Goal: Task Accomplishment & Management: Manage account settings

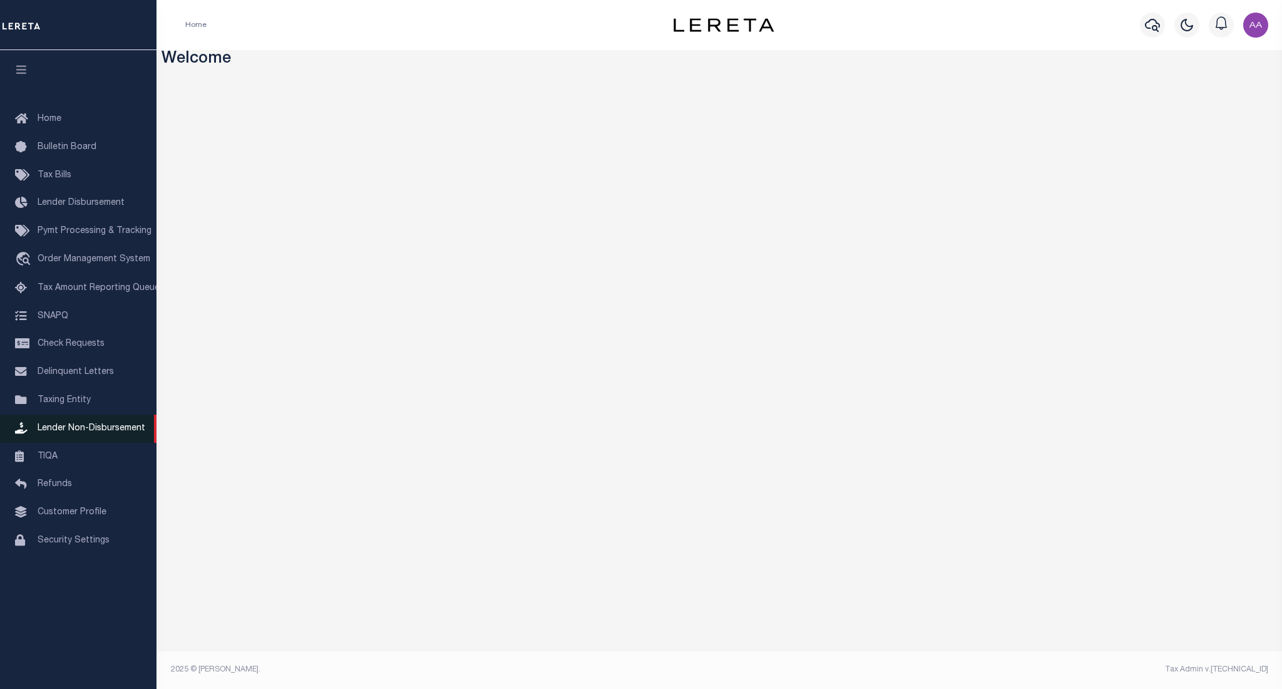
click at [78, 433] on span "Lender Non-Disbursement" at bounding box center [92, 428] width 108 height 9
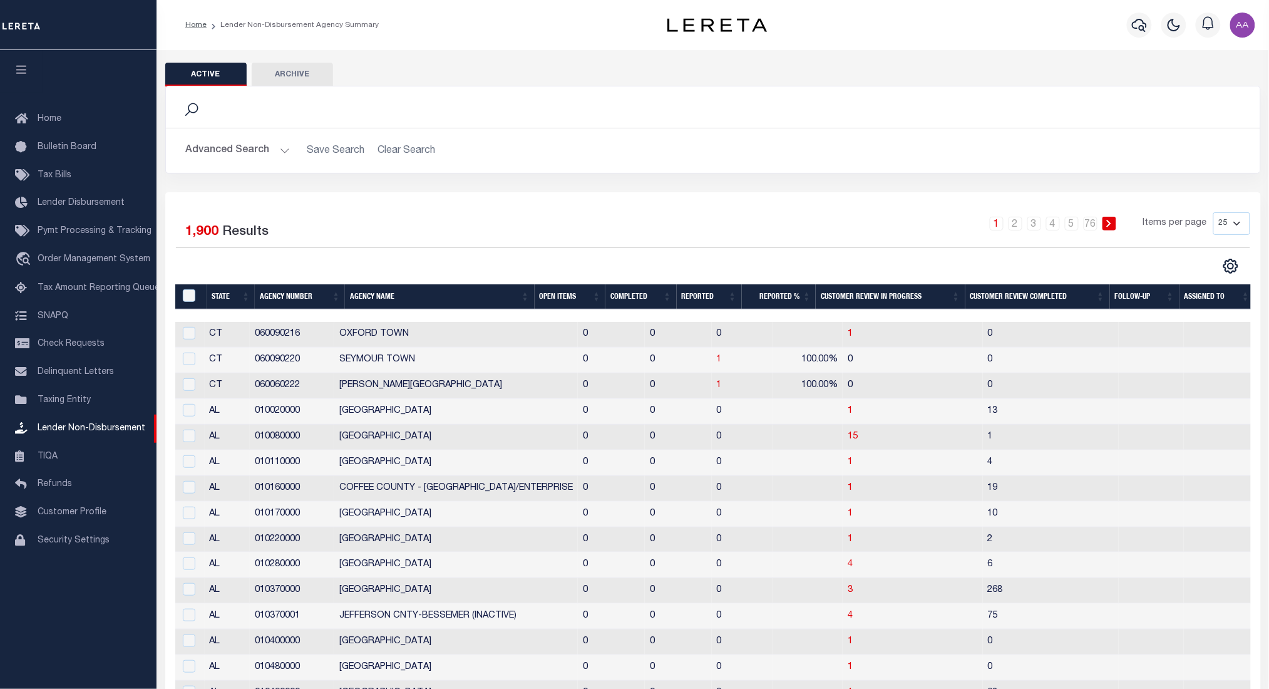
click at [633, 302] on th "Completed" at bounding box center [640, 297] width 71 height 26
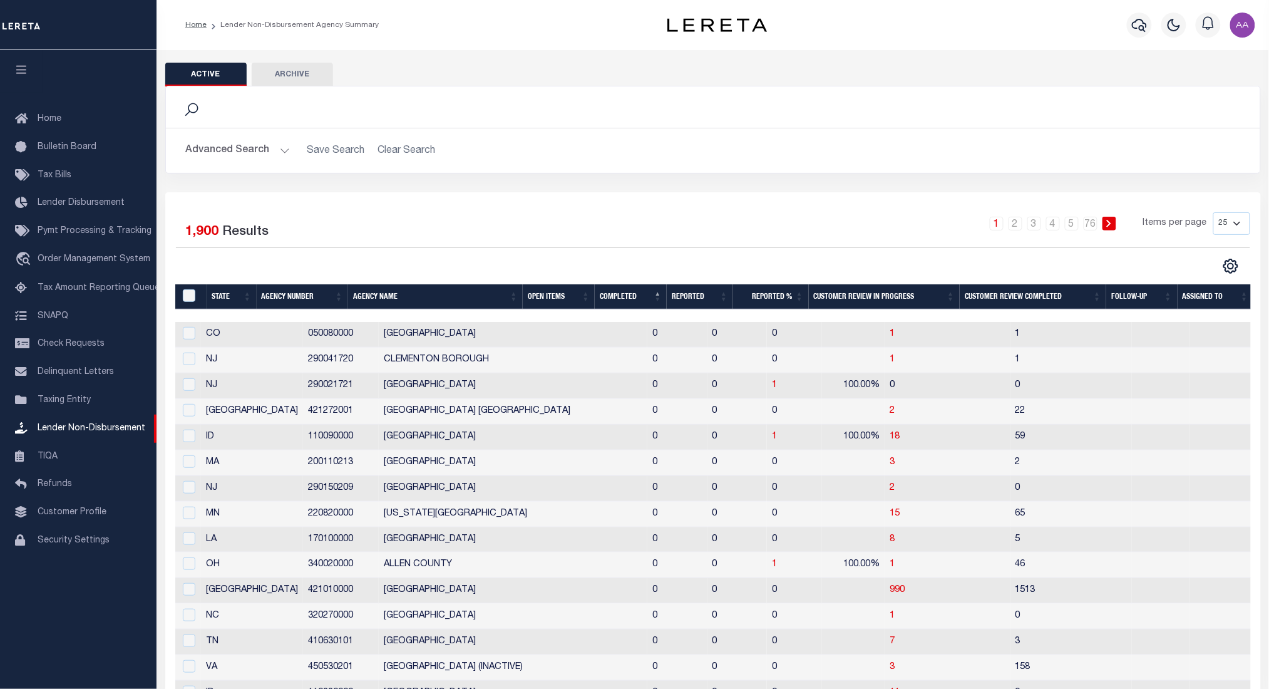
click at [610, 300] on th "Completed" at bounding box center [631, 297] width 72 height 26
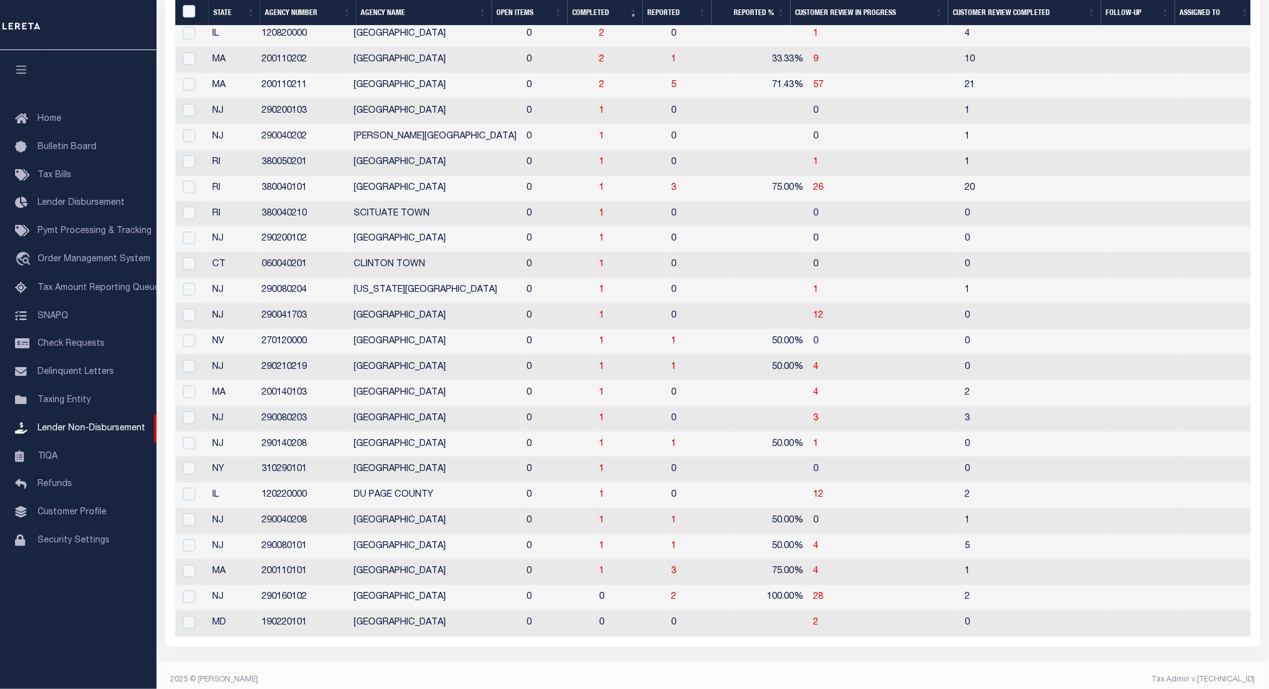
scroll to position [314, 0]
click at [599, 571] on span "1" at bounding box center [601, 570] width 5 height 9
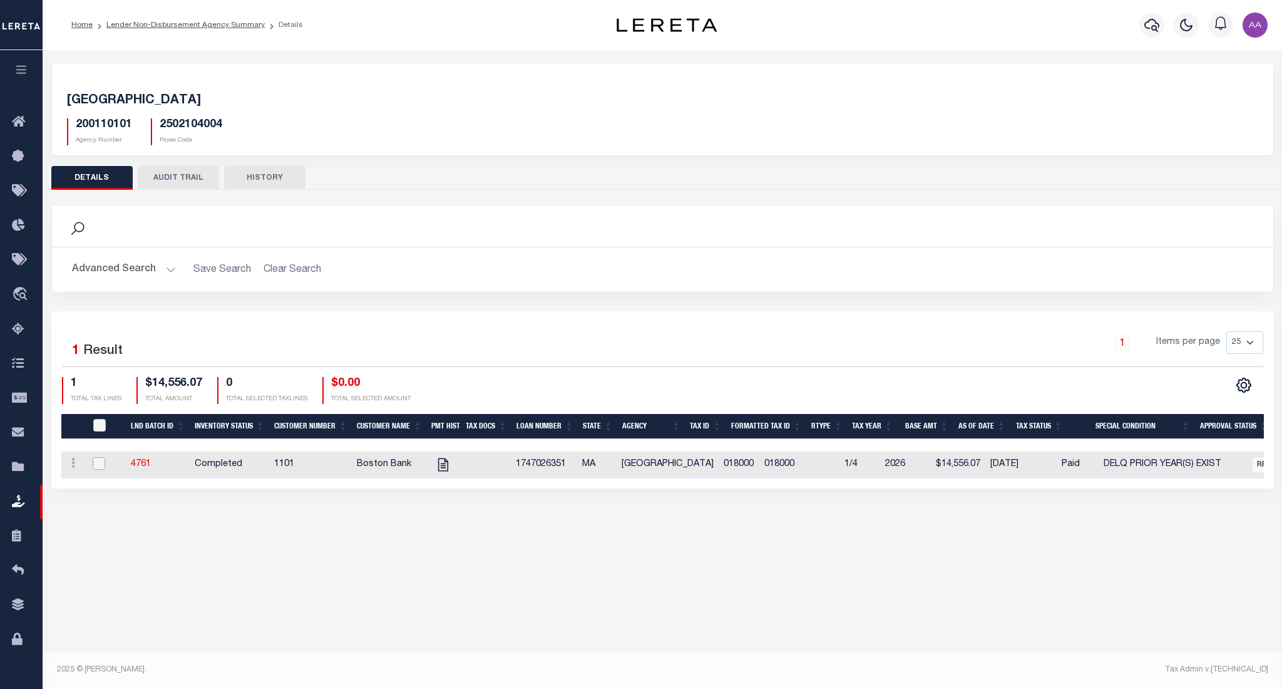
click at [101, 463] on input "checkbox" at bounding box center [99, 463] width 13 height 13
checkbox input "true"
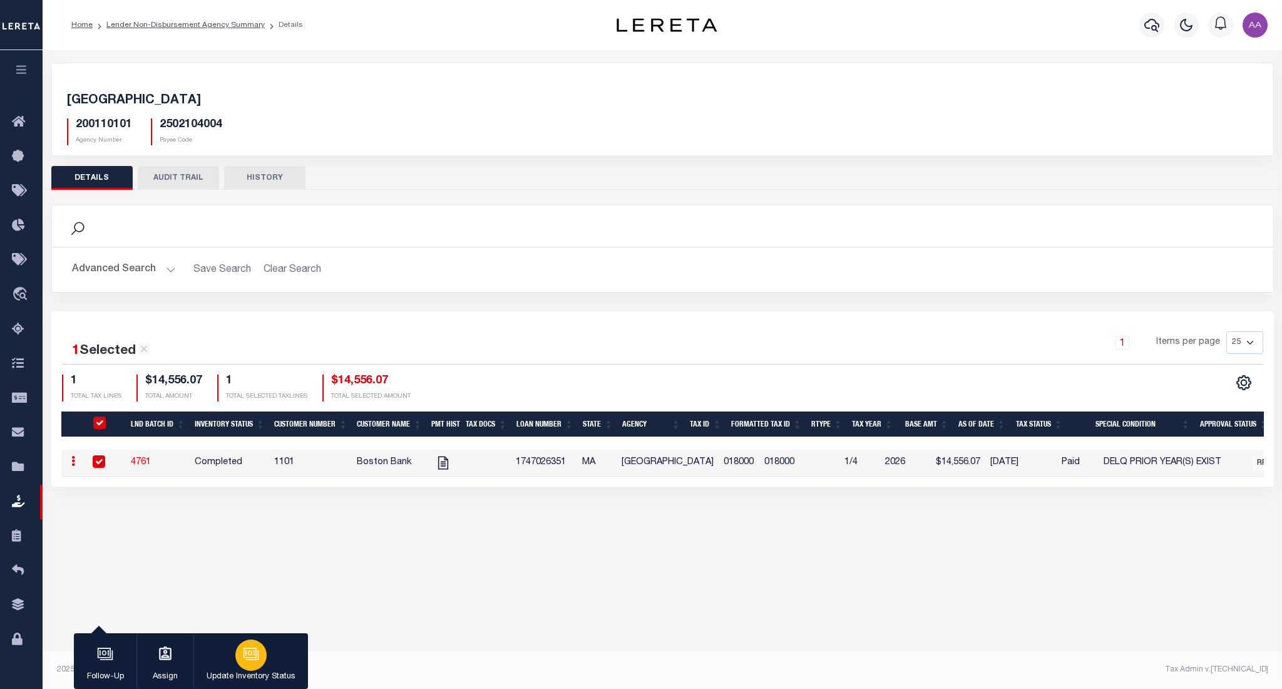
click at [259, 657] on icon "button" at bounding box center [251, 653] width 16 height 16
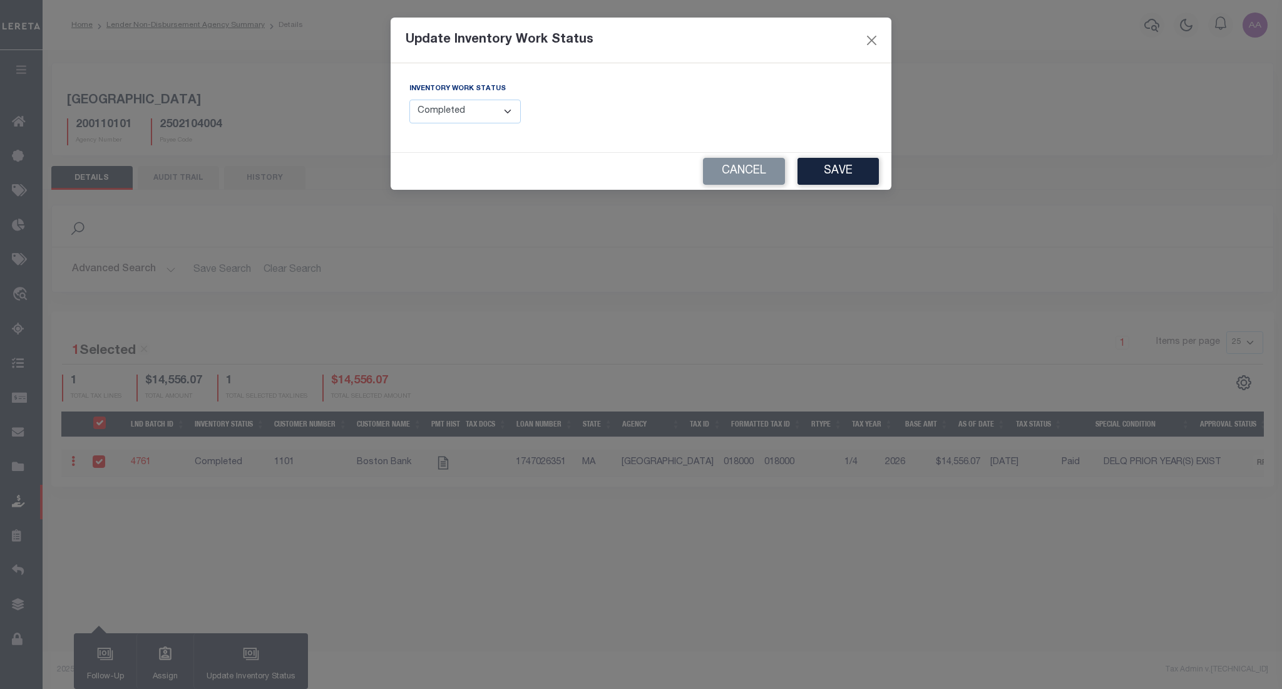
click at [480, 111] on select "--Select-- Open Completed Reported" at bounding box center [464, 112] width 111 height 24
select select "Reported"
click at [409, 100] on select "--Select-- Open Completed Reported" at bounding box center [464, 112] width 111 height 24
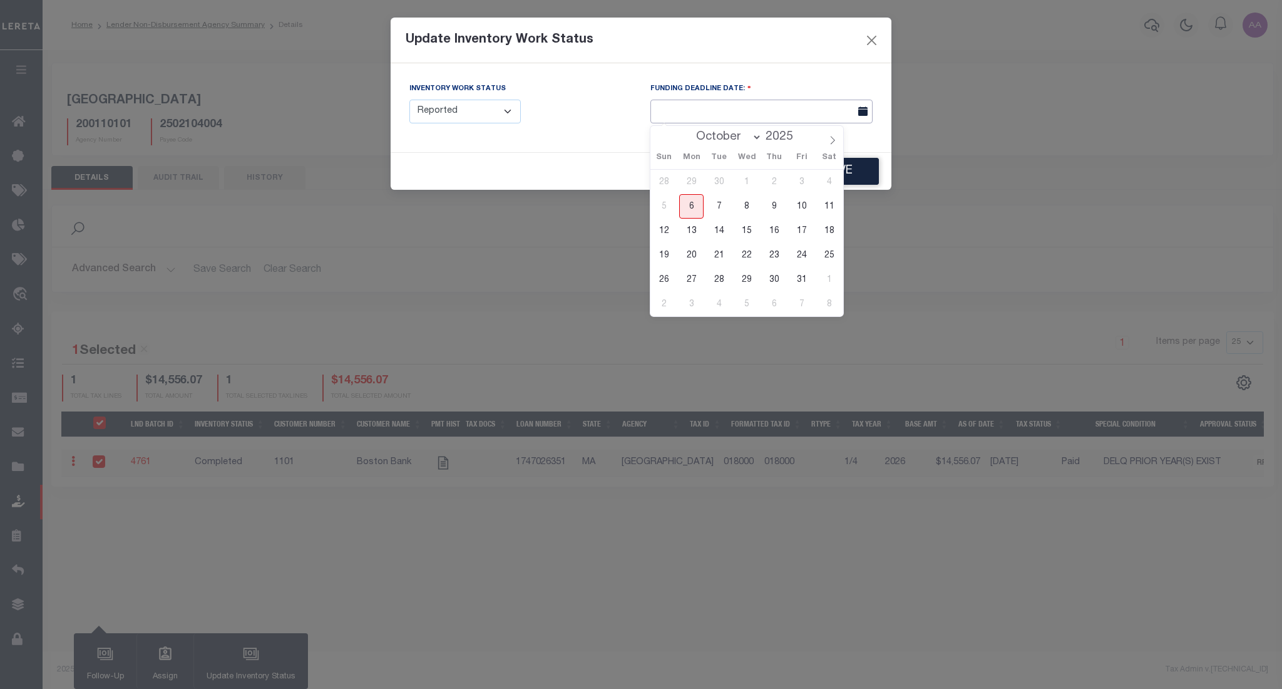
click at [740, 109] on input "text" at bounding box center [761, 112] width 222 height 24
click at [722, 228] on span "14" at bounding box center [719, 230] width 24 height 24
type input "10/14/2025"
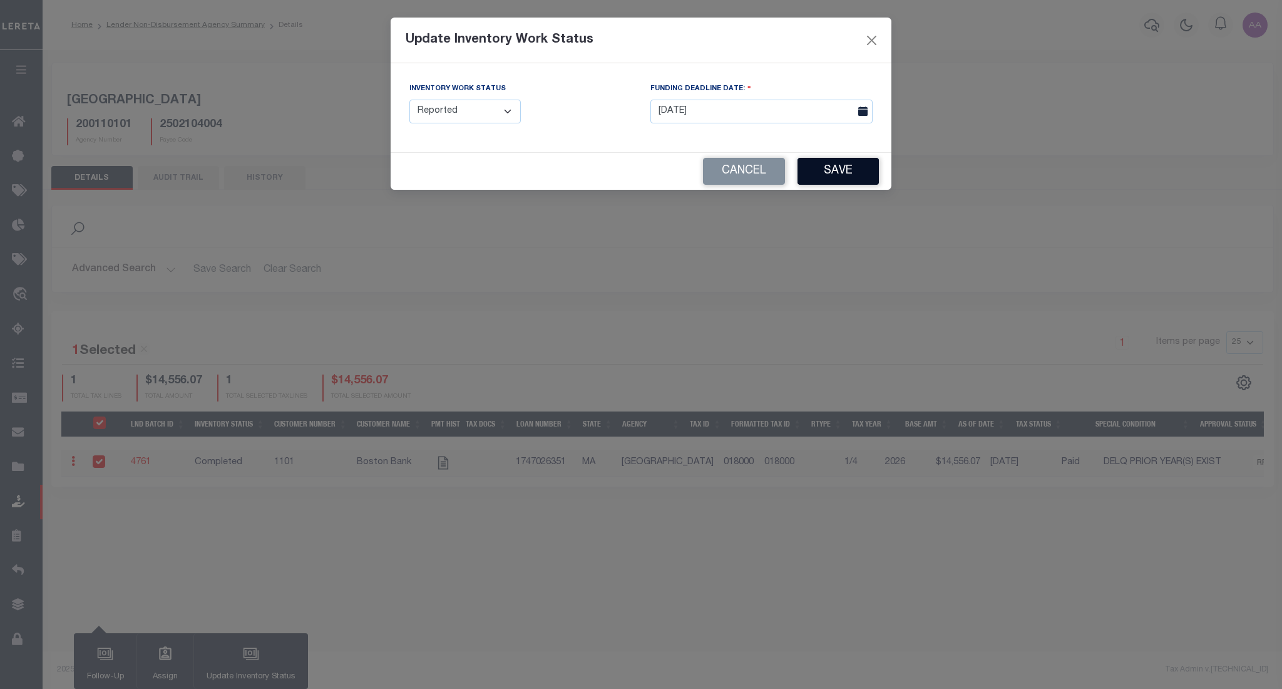
click at [844, 165] on button "Save" at bounding box center [838, 171] width 81 height 27
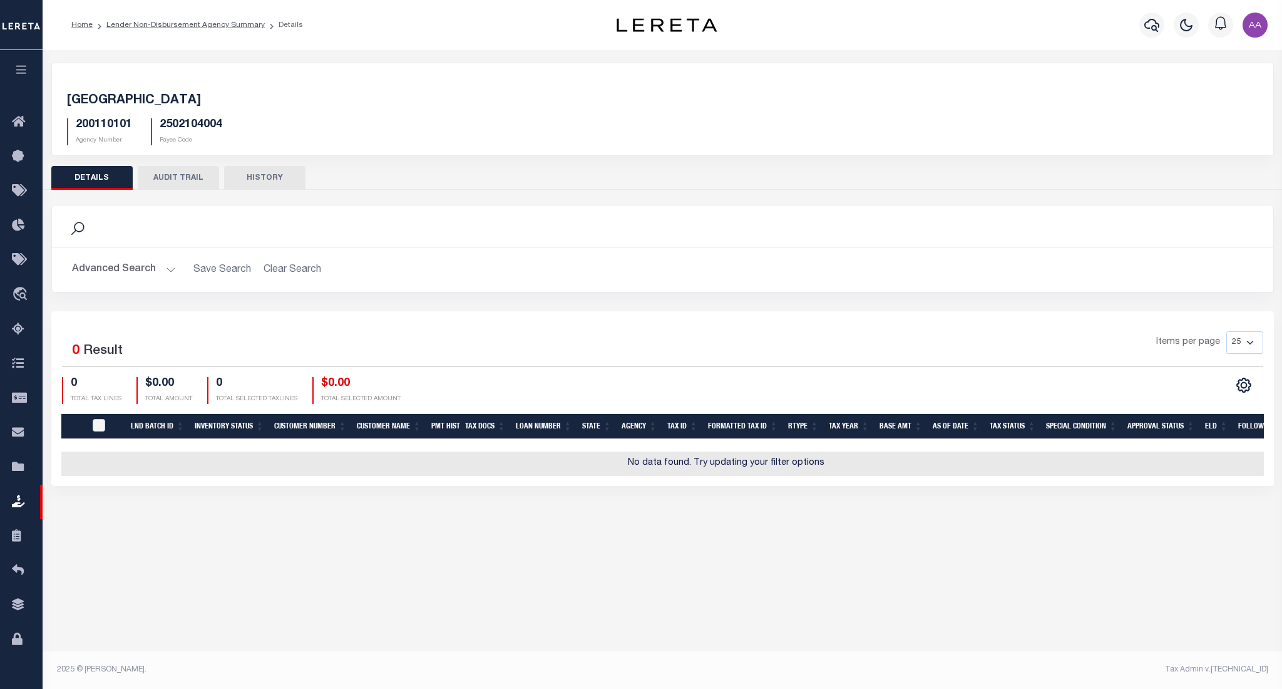
click at [189, 176] on button "AUDIT TRAIL" at bounding box center [178, 178] width 81 height 24
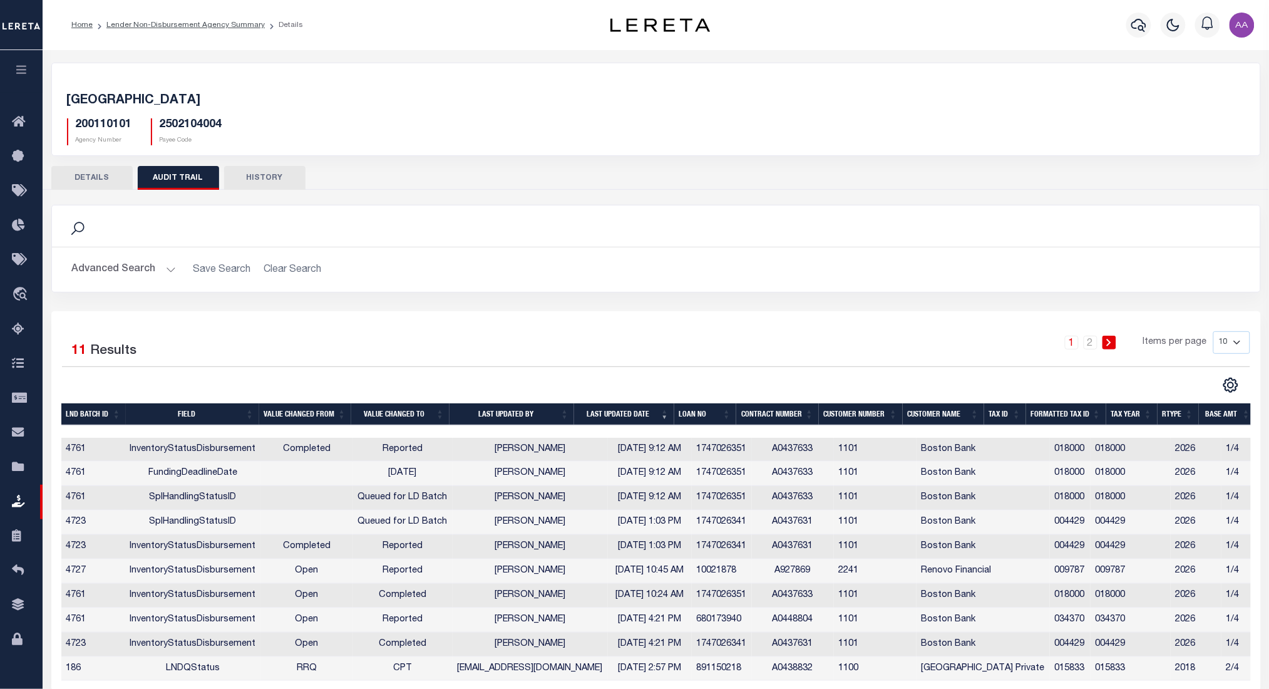
drag, startPoint x: 666, startPoint y: 500, endPoint x: 85, endPoint y: 456, distance: 583.2
click at [85, 456] on tbody "4761 InventoryStatusDisbursement Completed Reported Aakash Patel 10/06/2025 9:1…" at bounding box center [688, 560] width 1255 height 244
click at [619, 228] on div "Search" at bounding box center [656, 225] width 1188 height 21
click at [110, 178] on button "DETAILS" at bounding box center [91, 178] width 81 height 24
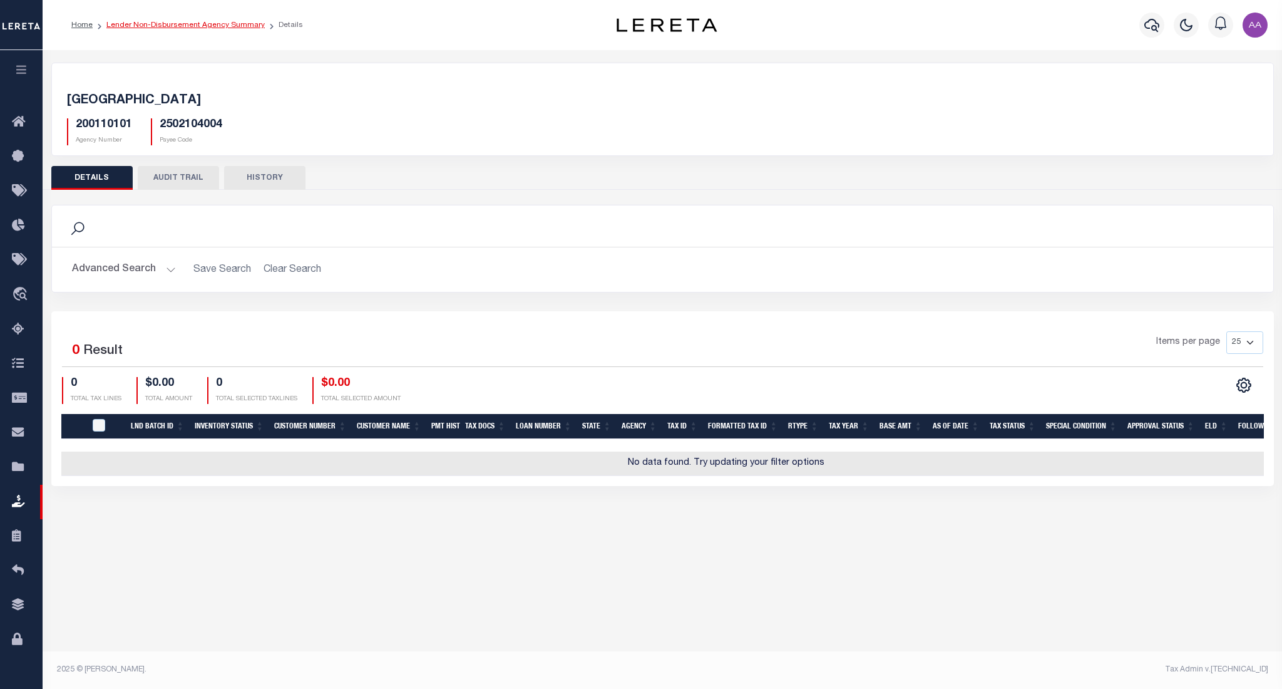
click at [189, 24] on link "Lender Non-Disbursement Agency Summary" at bounding box center [185, 25] width 158 height 8
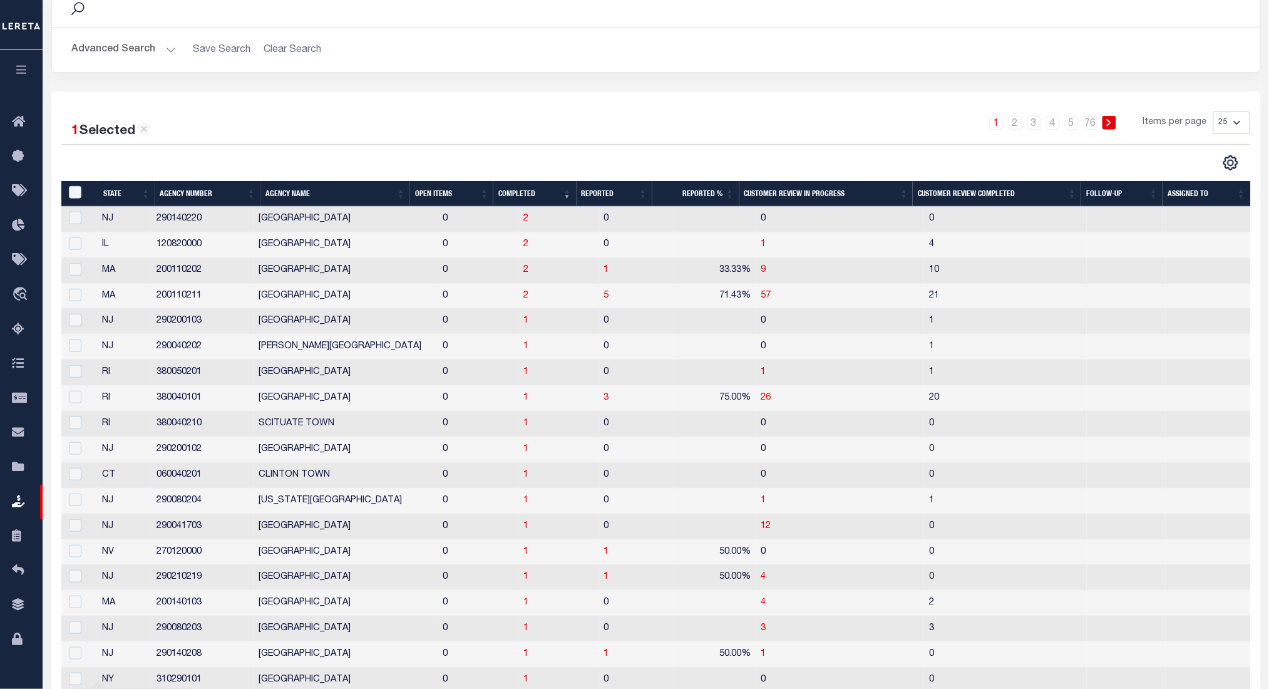
scroll to position [99, 0]
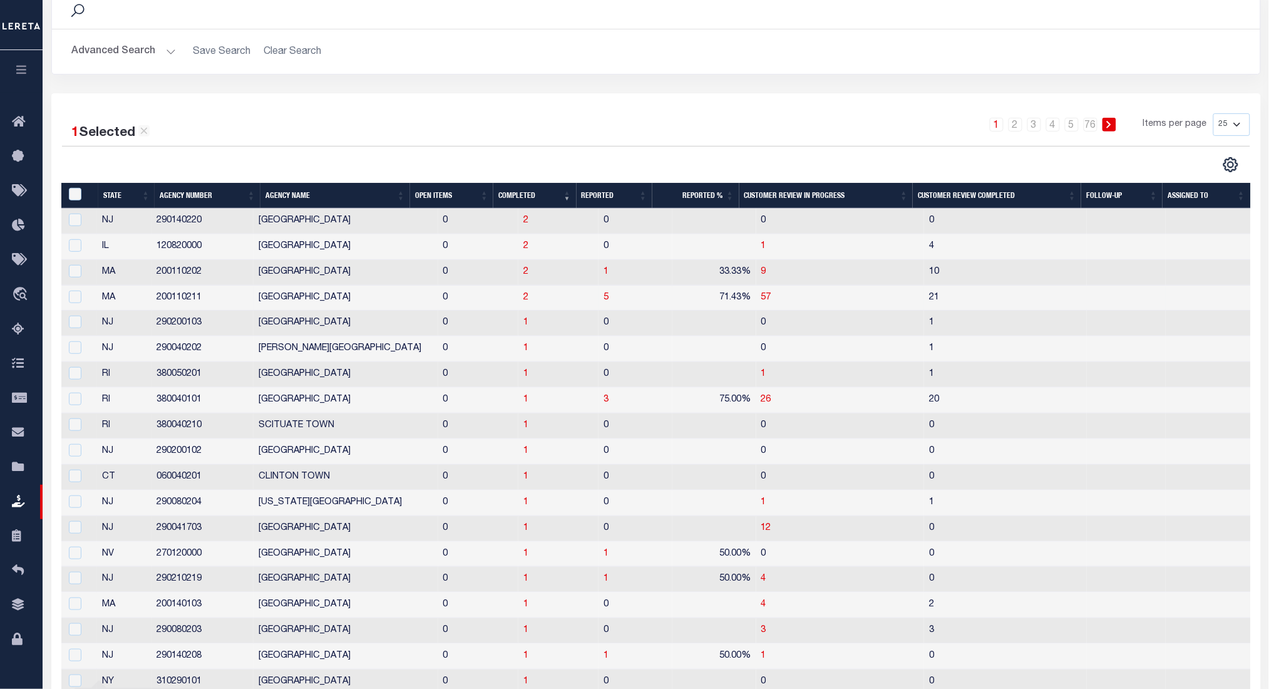
click at [518, 299] on td "2" at bounding box center [558, 298] width 80 height 26
checkbox input "true"
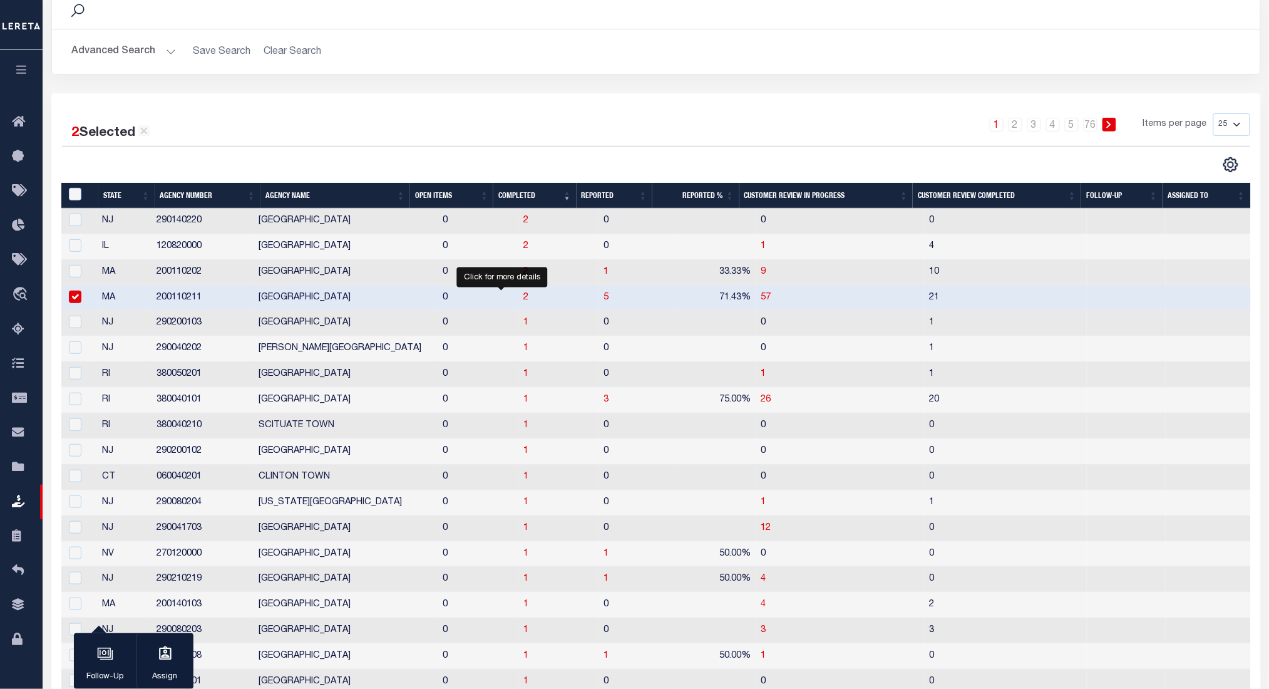
click at [523, 299] on span "2" at bounding box center [525, 297] width 5 height 9
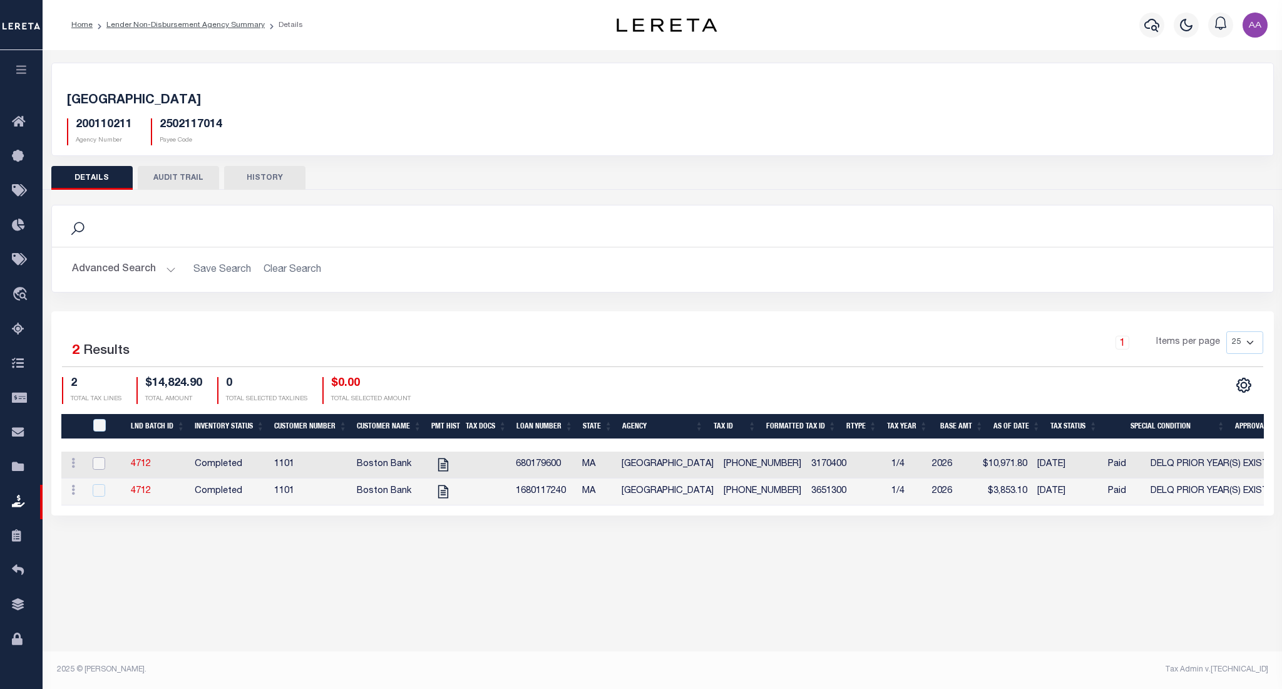
click at [95, 463] on input "checkbox" at bounding box center [99, 463] width 13 height 13
checkbox input "true"
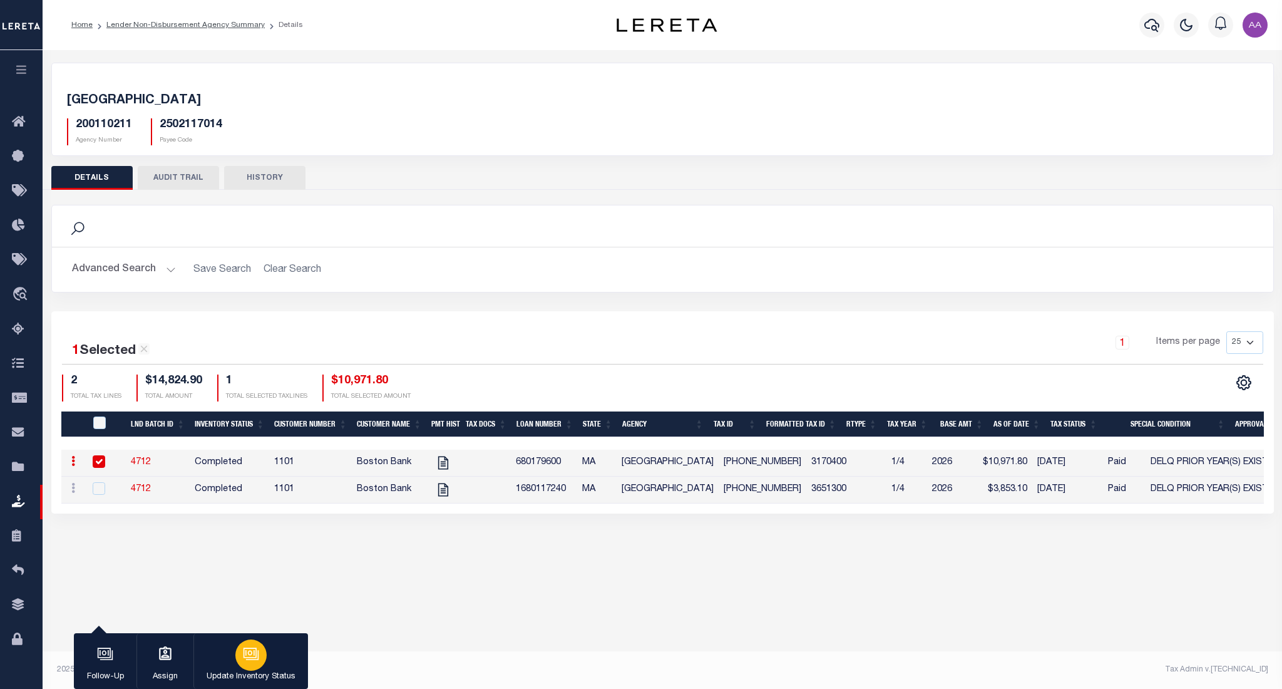
click at [242, 653] on div "button" at bounding box center [250, 654] width 31 height 31
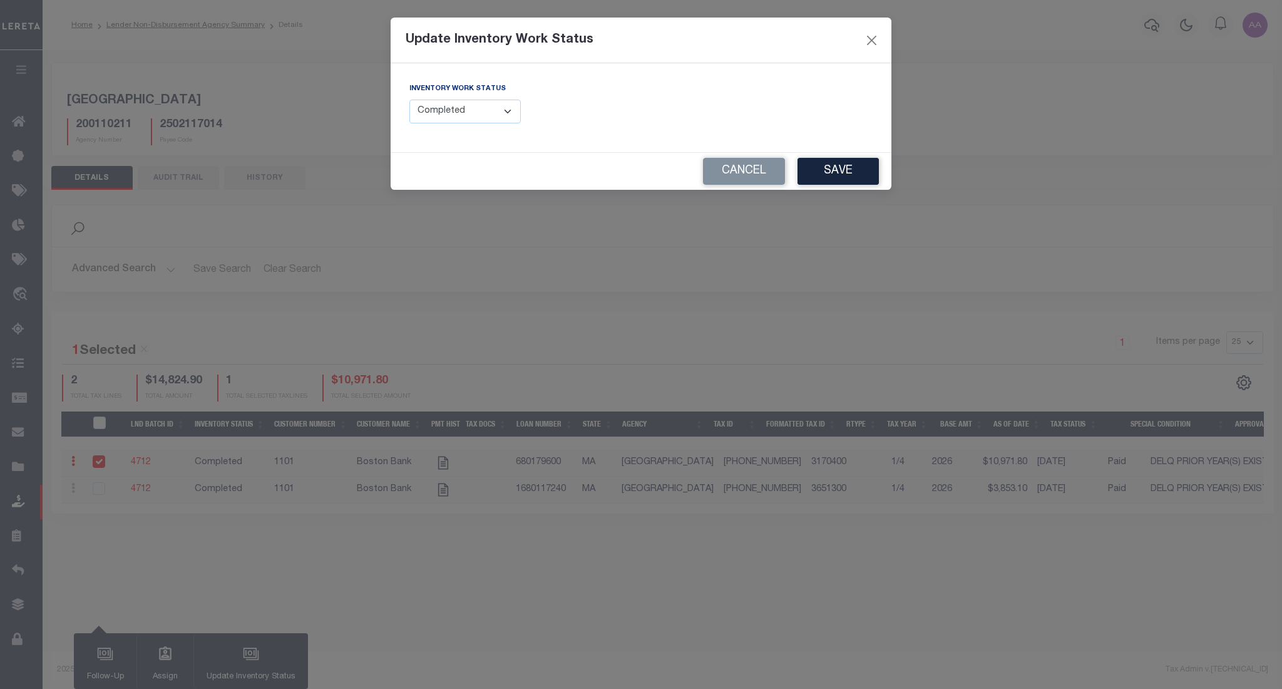
click at [462, 108] on select "--Select-- Open Completed Reported" at bounding box center [464, 112] width 111 height 24
select select "Reported"
click at [409, 100] on select "--Select-- Open Completed Reported" at bounding box center [464, 112] width 111 height 24
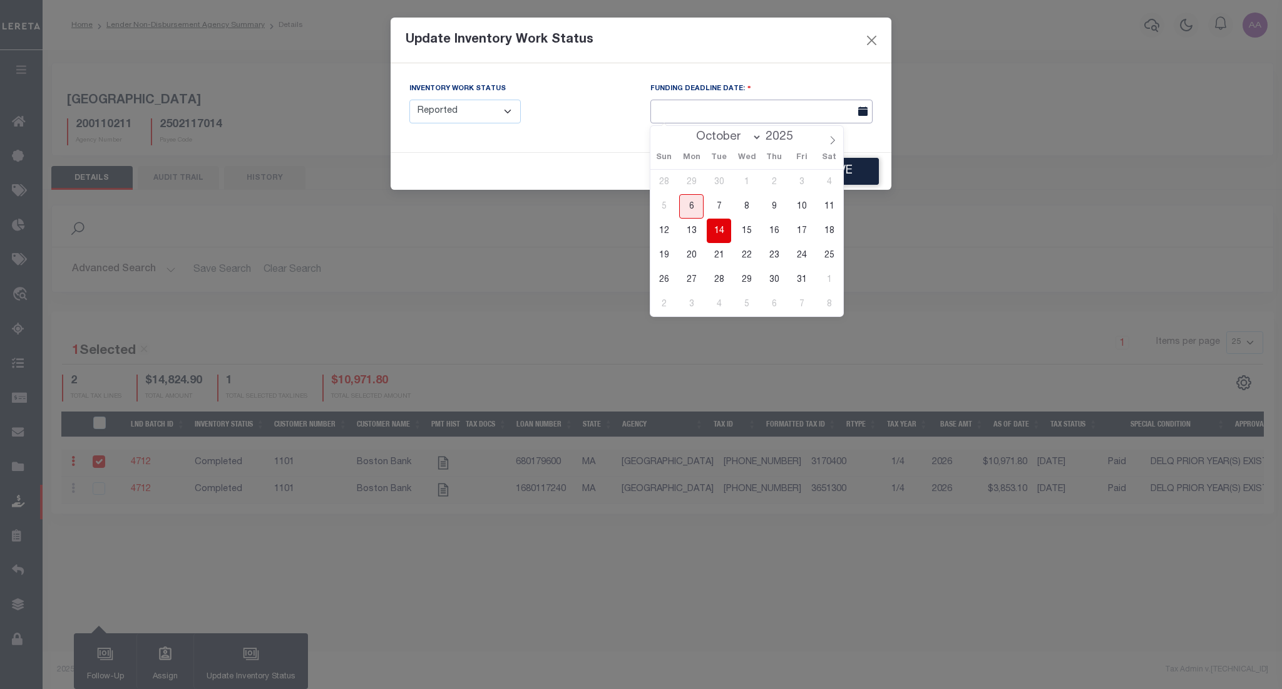
click at [718, 110] on input "text" at bounding box center [761, 112] width 222 height 24
click at [759, 270] on div "28 29 30 1 2 3 4 5 6 7 8 9 10 11 12 13 14 15 16 17 18 19 20 21 22 23 24 25 26 2…" at bounding box center [746, 243] width 193 height 146
click at [741, 279] on span "29" at bounding box center [746, 279] width 24 height 24
type input "10/29/2025"
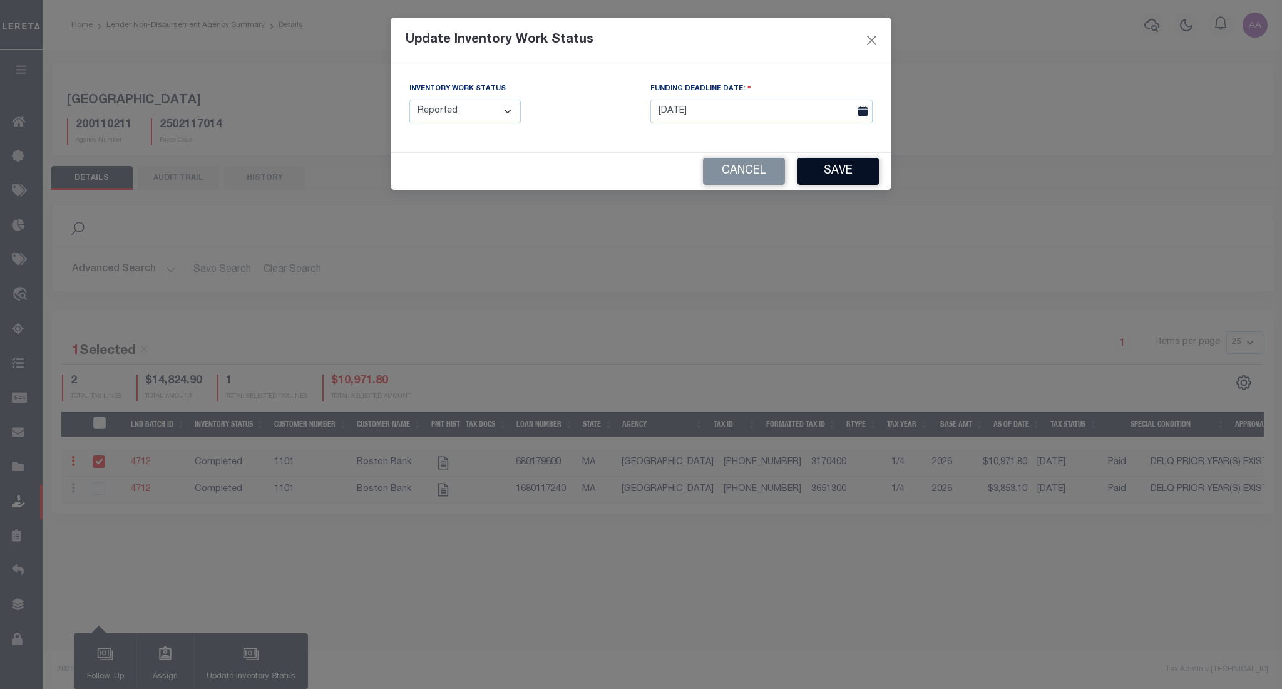
click at [864, 168] on button "Save" at bounding box center [838, 171] width 81 height 27
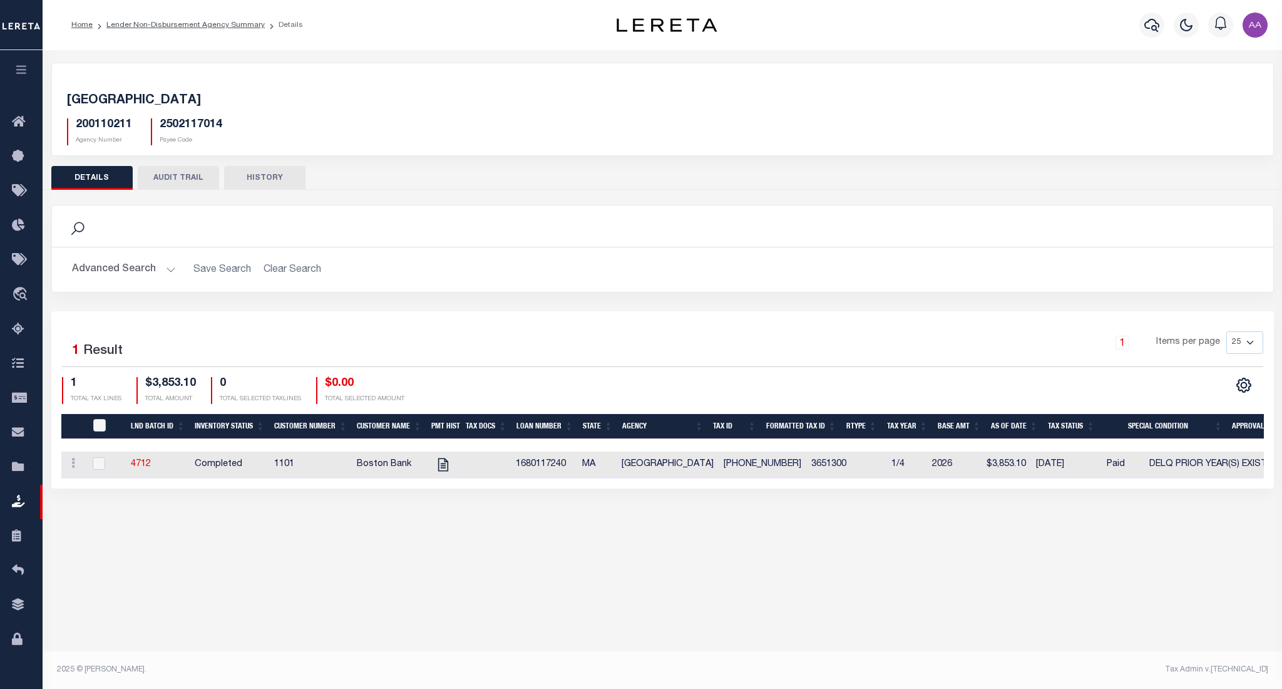
click at [189, 178] on button "AUDIT TRAIL" at bounding box center [178, 178] width 81 height 24
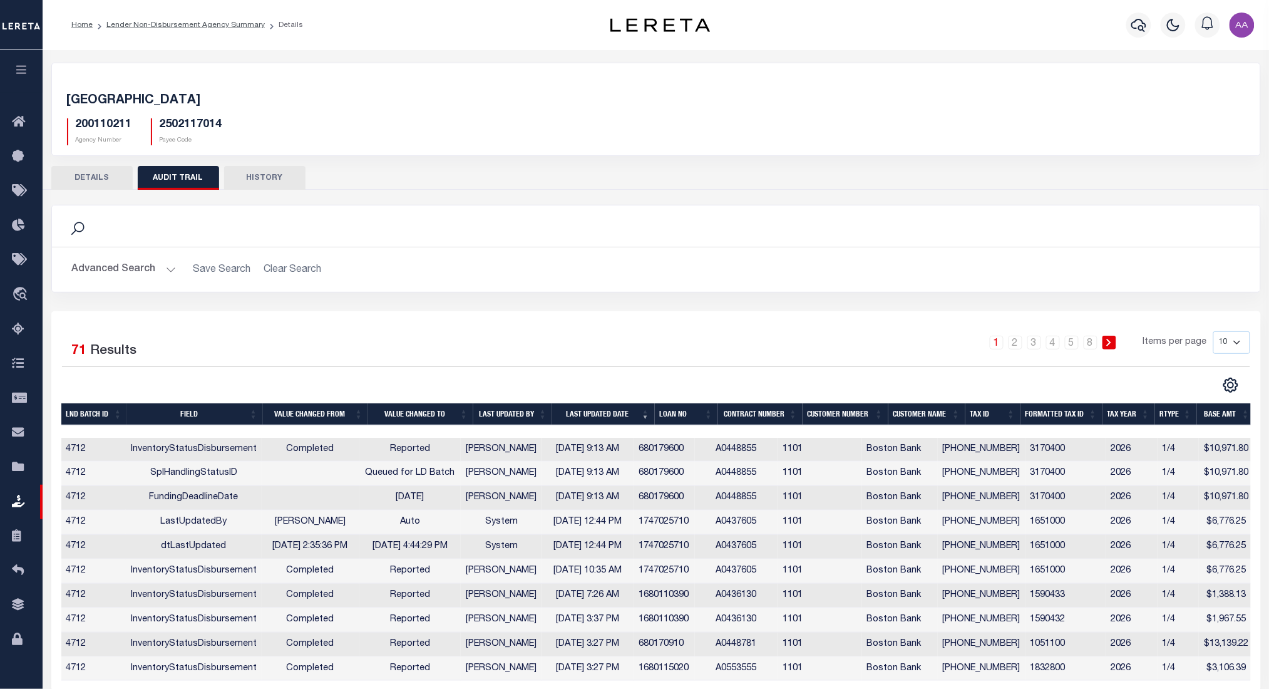
drag, startPoint x: 458, startPoint y: 507, endPoint x: 183, endPoint y: 427, distance: 286.3
click at [183, 427] on div "LND Batch ID Field Value changed from Value changed to Last Updated By Last Upd…" at bounding box center [655, 542] width 1189 height 278
click at [386, 297] on div "Search Advanced Search Save Search Clear Search Equals" at bounding box center [656, 258] width 1228 height 106
click at [106, 179] on button "DETAILS" at bounding box center [91, 178] width 81 height 24
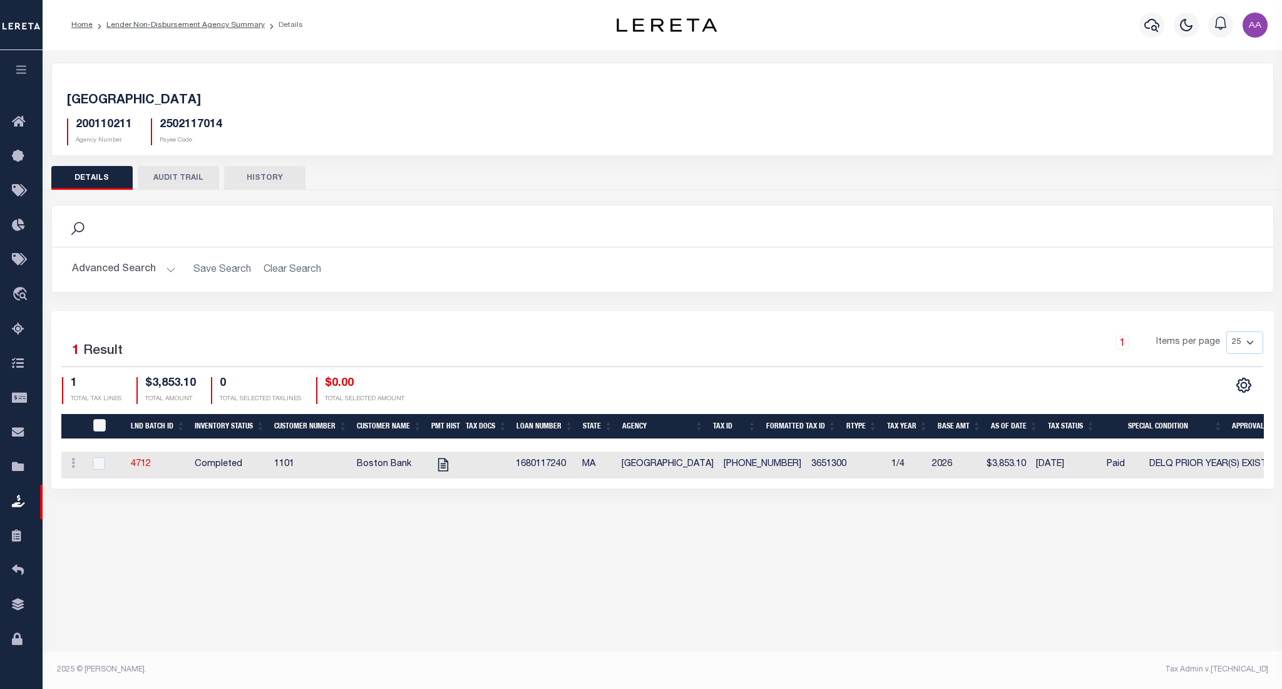
click at [190, 181] on button "AUDIT TRAIL" at bounding box center [178, 178] width 81 height 24
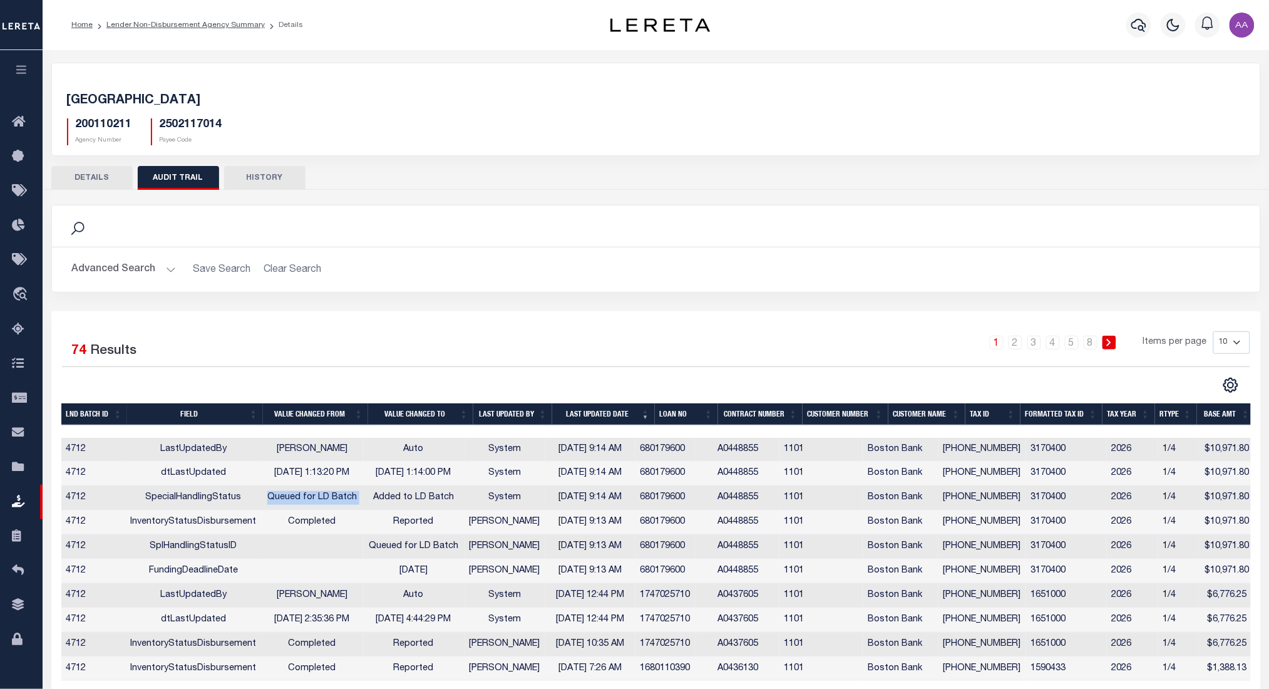
drag, startPoint x: 269, startPoint y: 503, endPoint x: 384, endPoint y: 505, distance: 114.6
click at [384, 505] on tr "4712 SpecialHandlingStatus Queued for LD Batch Added to LD Batch System 10/06/2…" at bounding box center [658, 498] width 1194 height 24
drag, startPoint x: 397, startPoint y: 499, endPoint x: 464, endPoint y: 500, distance: 67.0
click at [464, 500] on td "Added to LD Batch" at bounding box center [413, 498] width 101 height 24
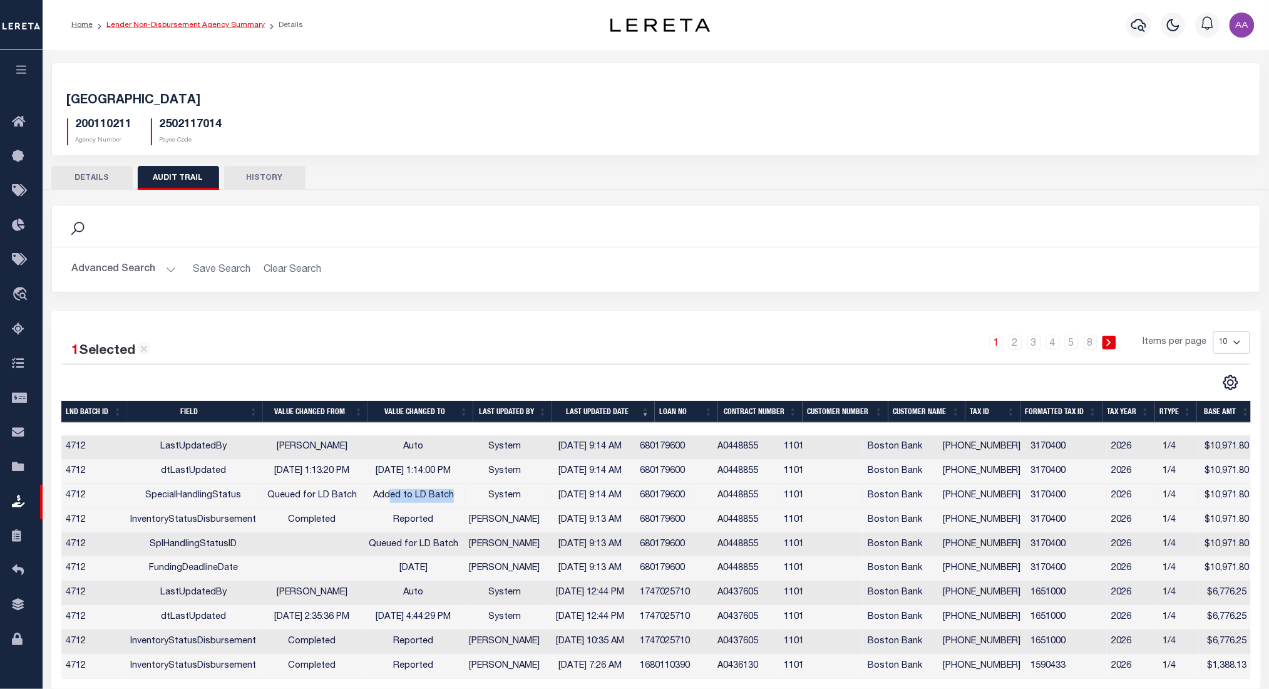
click at [197, 23] on link "Lender Non-Disbursement Agency Summary" at bounding box center [185, 25] width 158 height 8
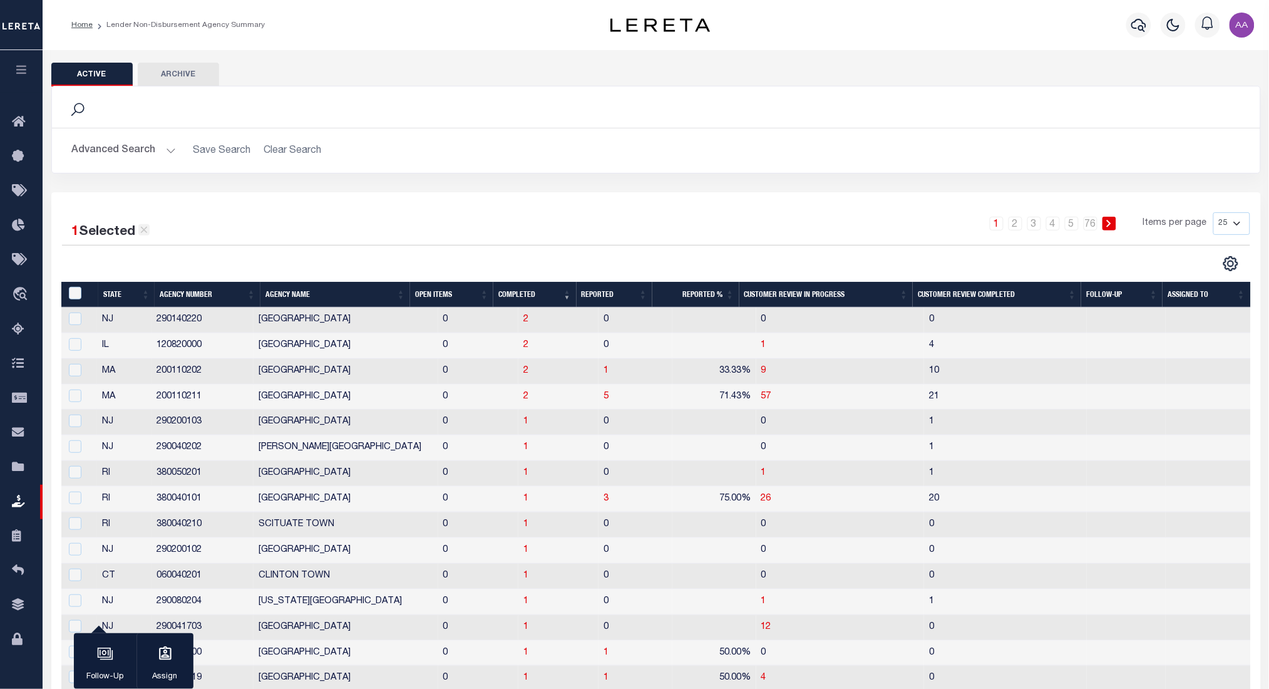
click at [146, 233] on icon at bounding box center [143, 230] width 7 height 7
checkbox input "false"
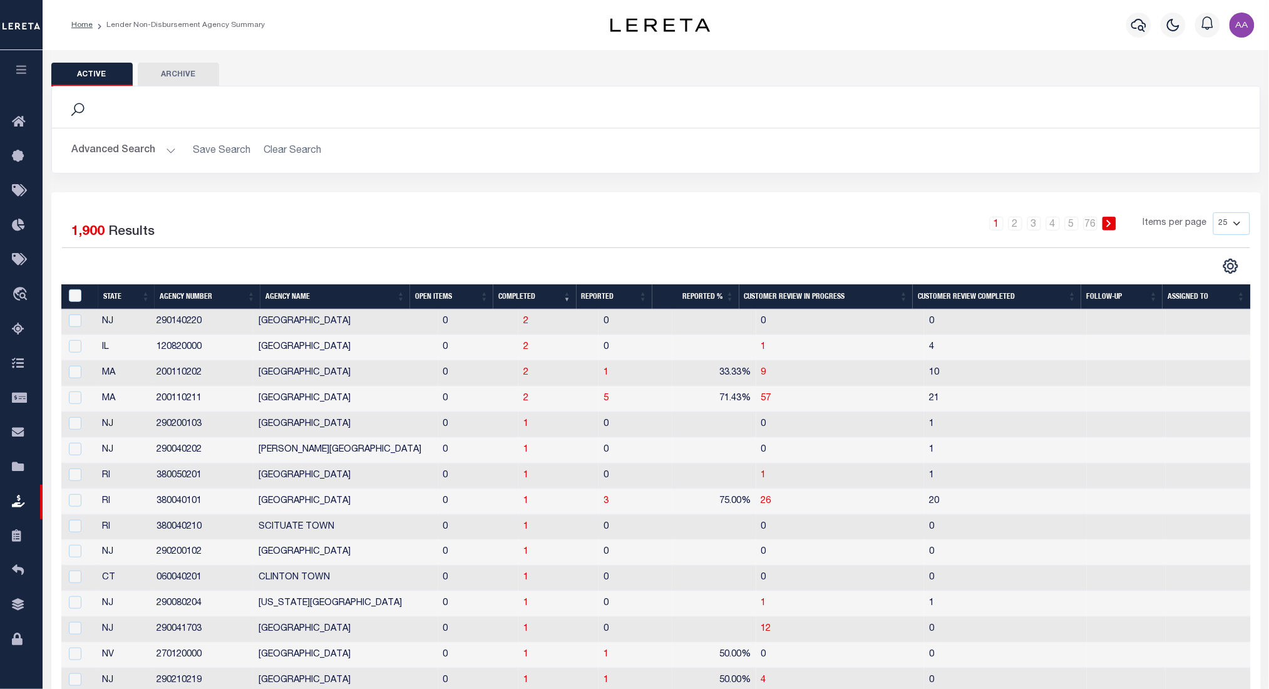
click at [645, 530] on td "0" at bounding box center [634, 528] width 73 height 26
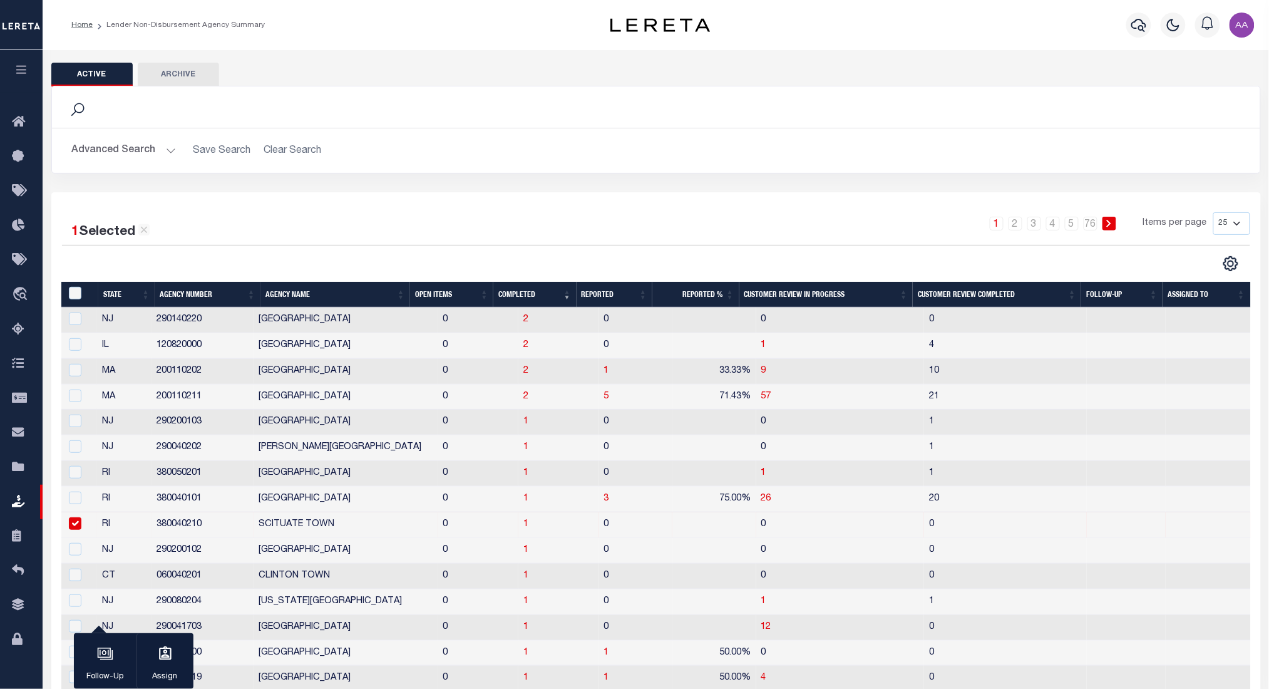
click at [645, 530] on td "0" at bounding box center [634, 525] width 73 height 26
checkbox input "false"
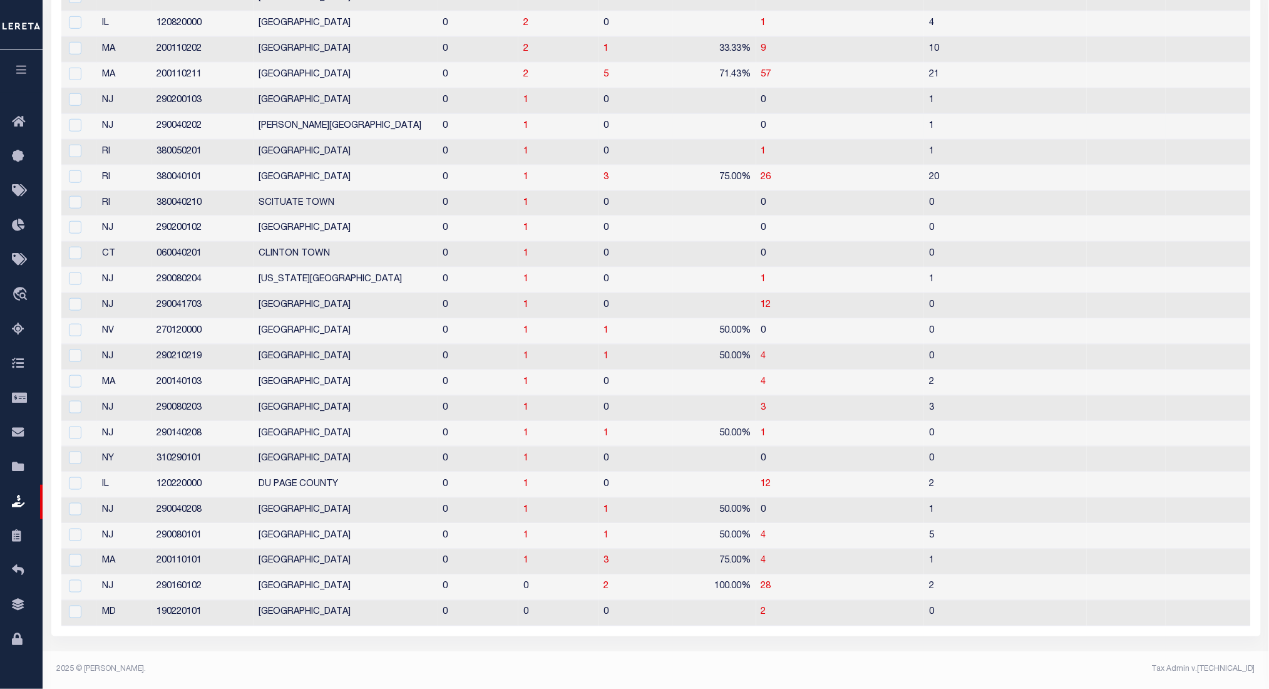
scroll to position [32, 0]
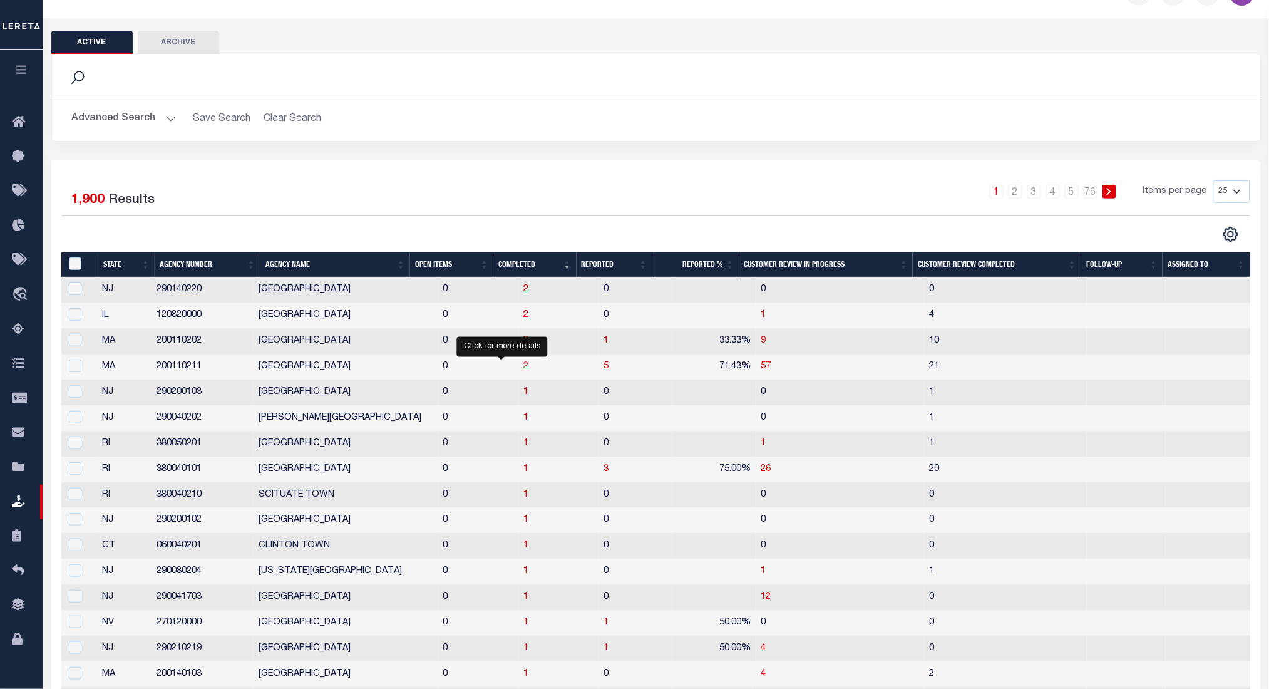
click at [523, 369] on span "2" at bounding box center [525, 366] width 5 height 9
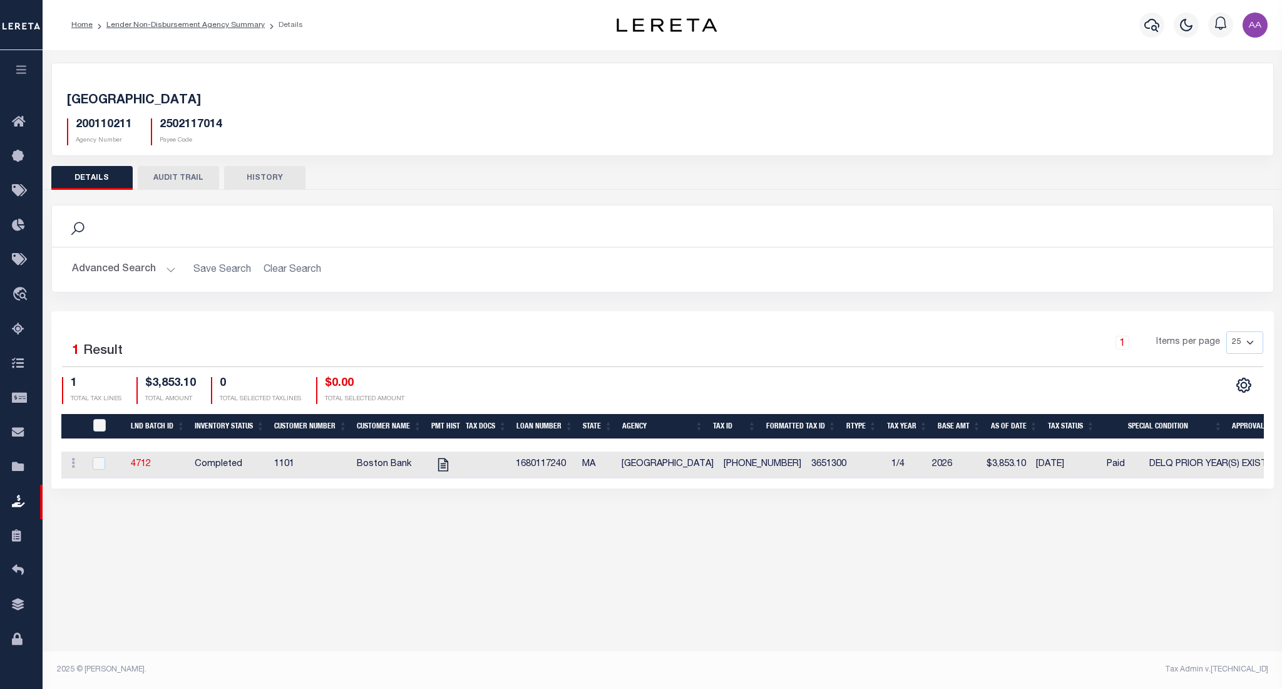
click at [431, 193] on div "Search Advanced Search Save Search Clear Search 1" at bounding box center [662, 339] width 1223 height 299
click at [198, 26] on link "Lender Non-Disbursement Agency Summary" at bounding box center [185, 25] width 158 height 8
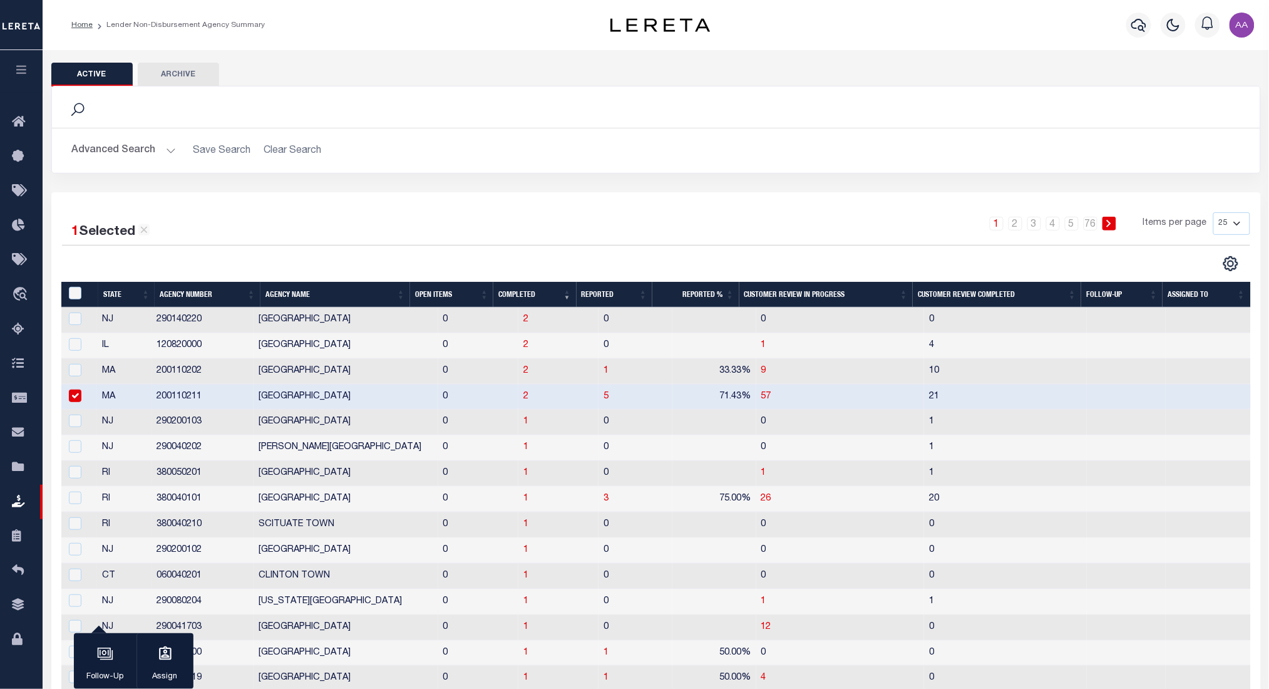
click at [80, 400] on input "checkbox" at bounding box center [75, 395] width 13 height 13
checkbox input "false"
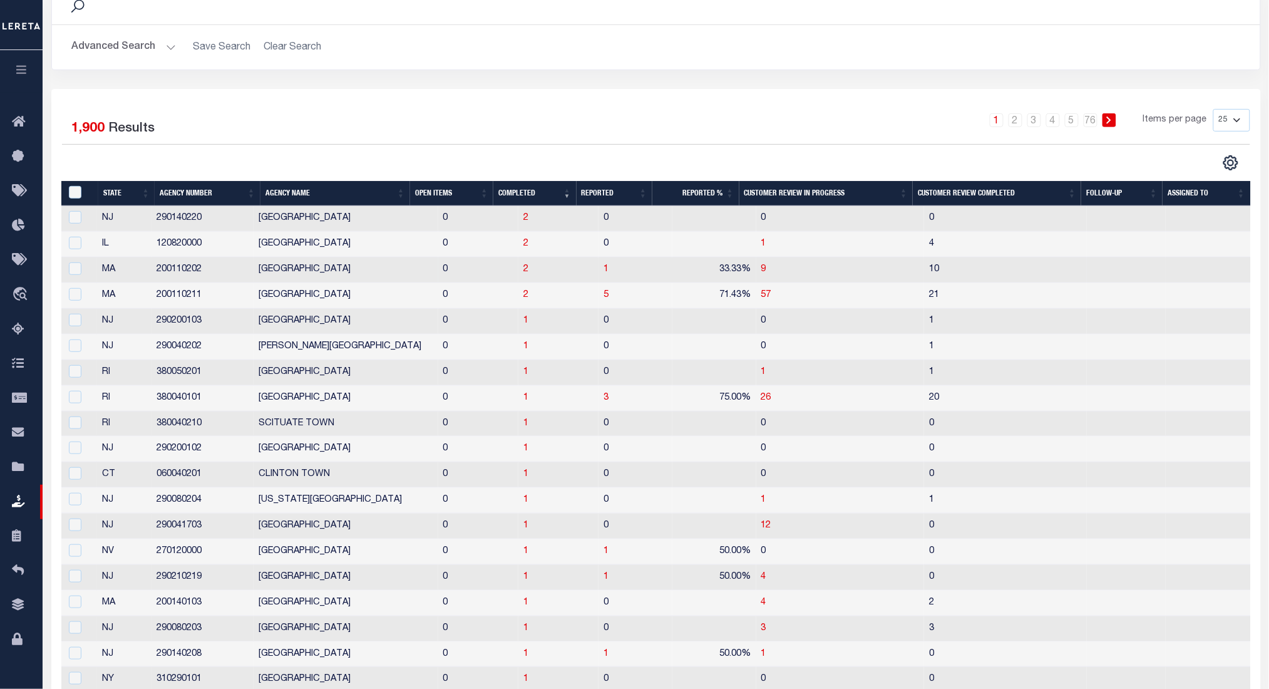
scroll to position [36, 0]
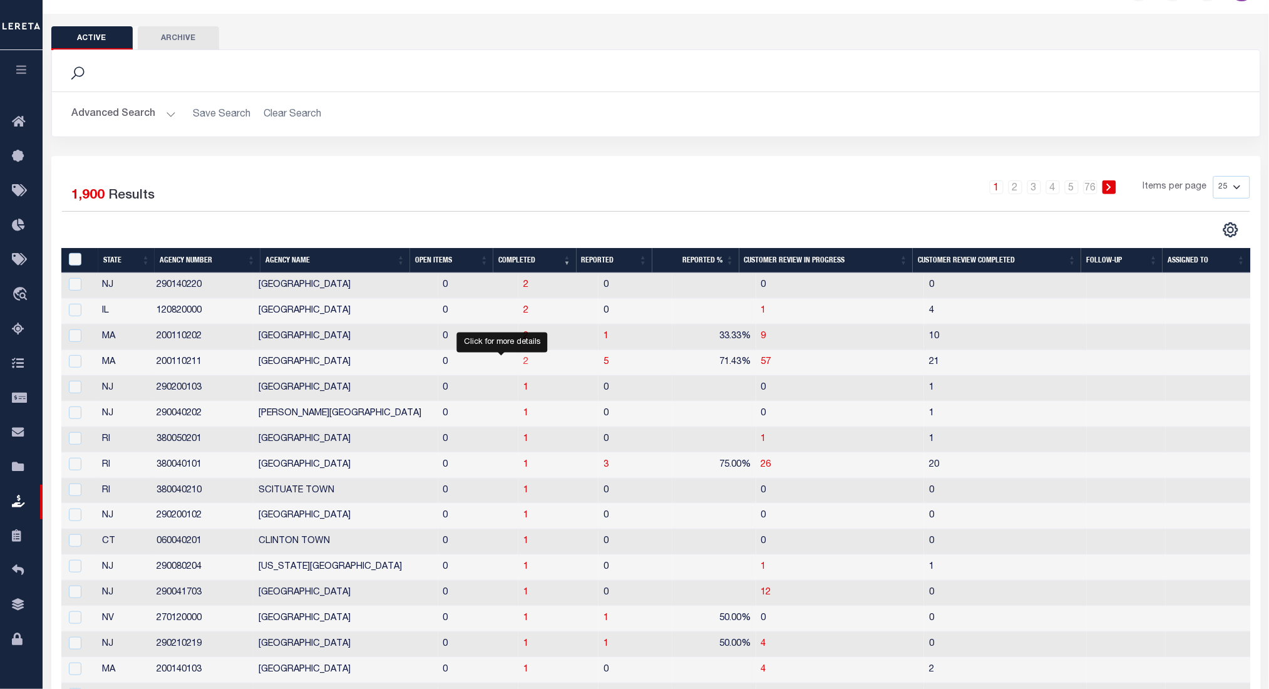
click at [523, 361] on span "2" at bounding box center [525, 361] width 5 height 9
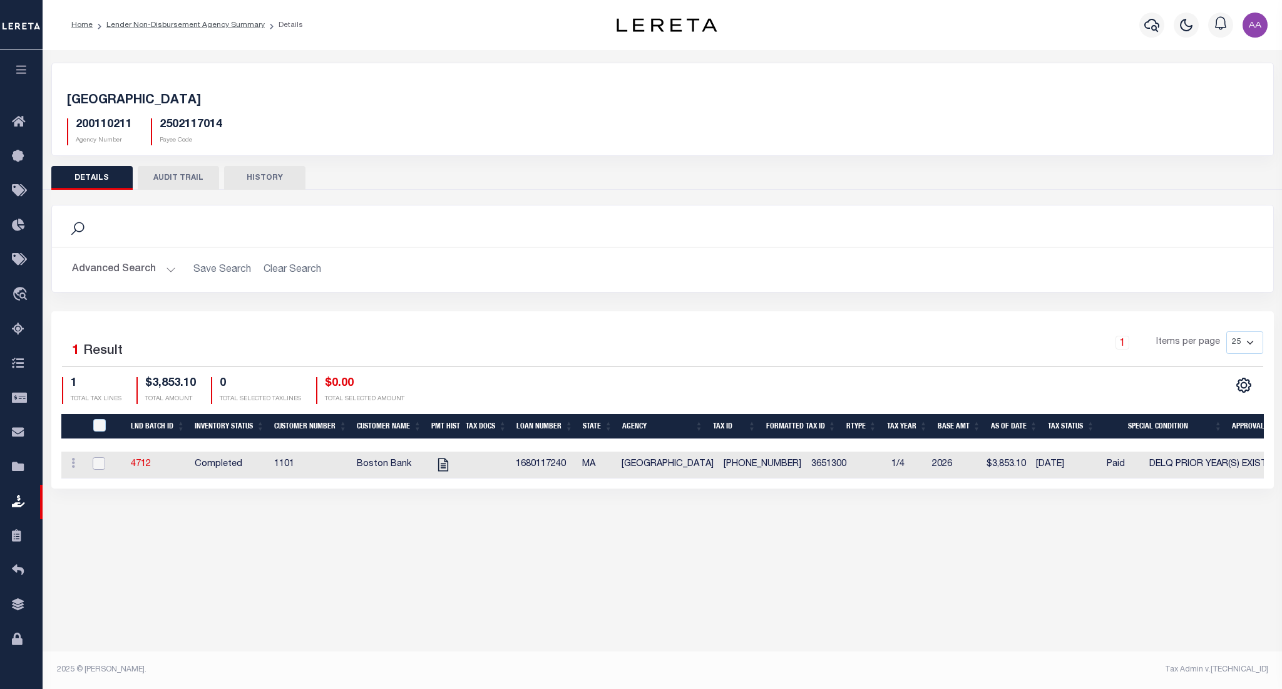
click at [98, 460] on input "checkbox" at bounding box center [99, 463] width 13 height 13
checkbox input "true"
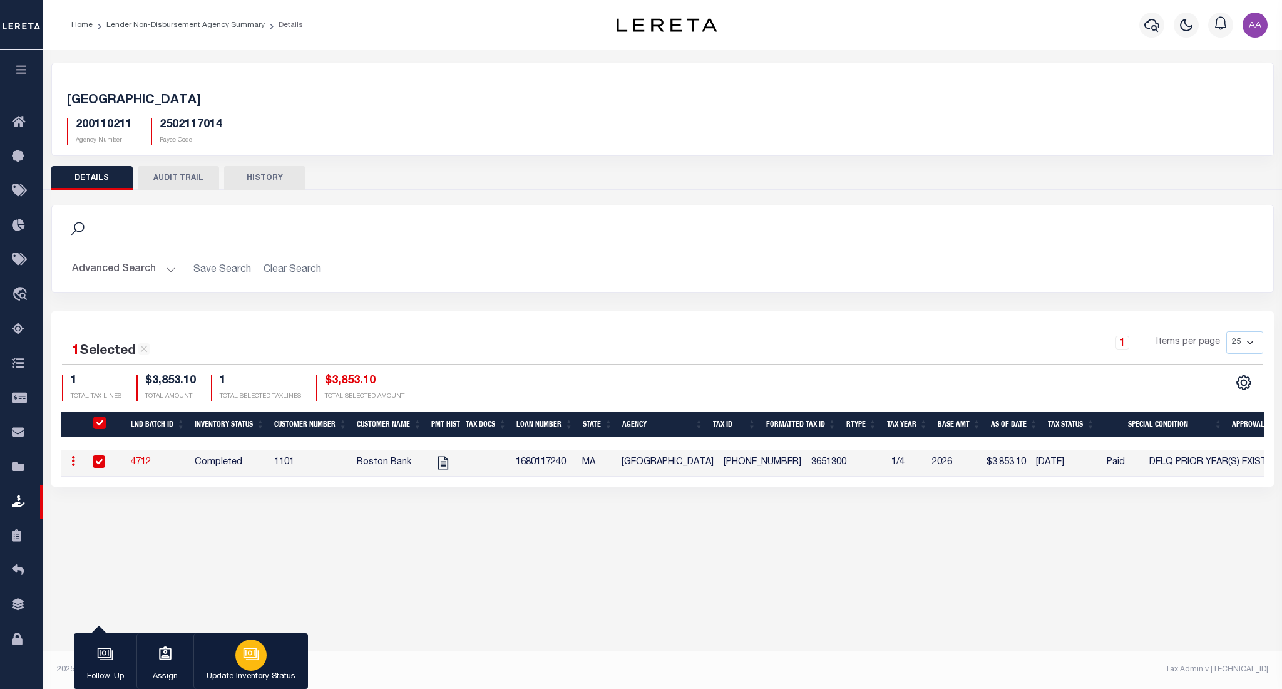
click at [255, 662] on icon "button" at bounding box center [251, 653] width 16 height 16
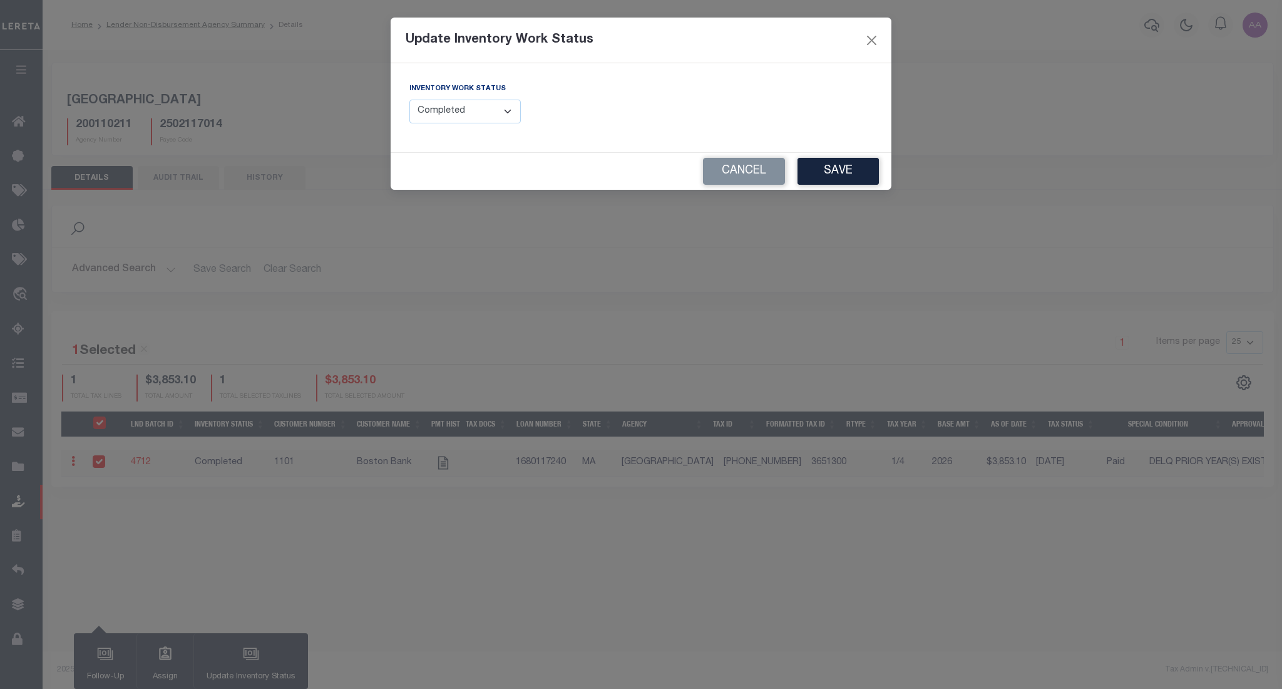
click at [446, 111] on select "--Select-- Open Completed Reported" at bounding box center [464, 112] width 111 height 24
select select "Reported"
click at [409, 100] on select "--Select-- Open Completed Reported" at bounding box center [464, 112] width 111 height 24
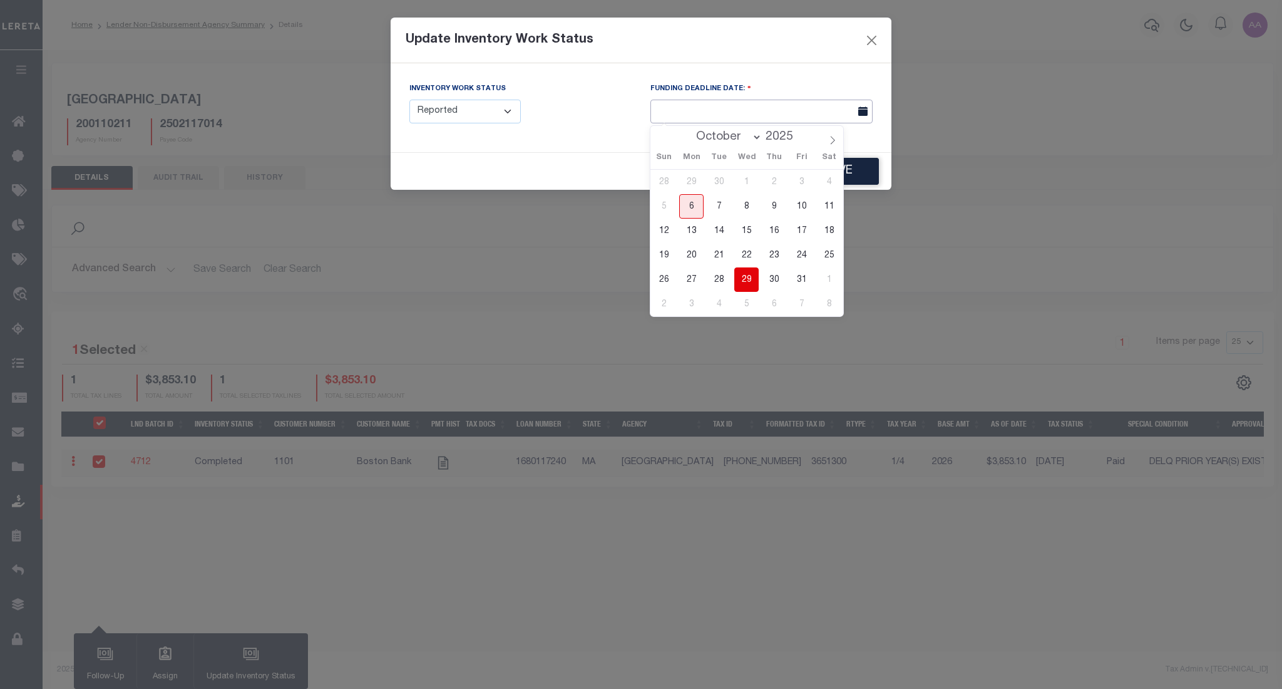
click at [739, 118] on input "text" at bounding box center [761, 112] width 222 height 24
click at [775, 255] on span "23" at bounding box center [774, 255] width 24 height 24
type input "10/23/2025"
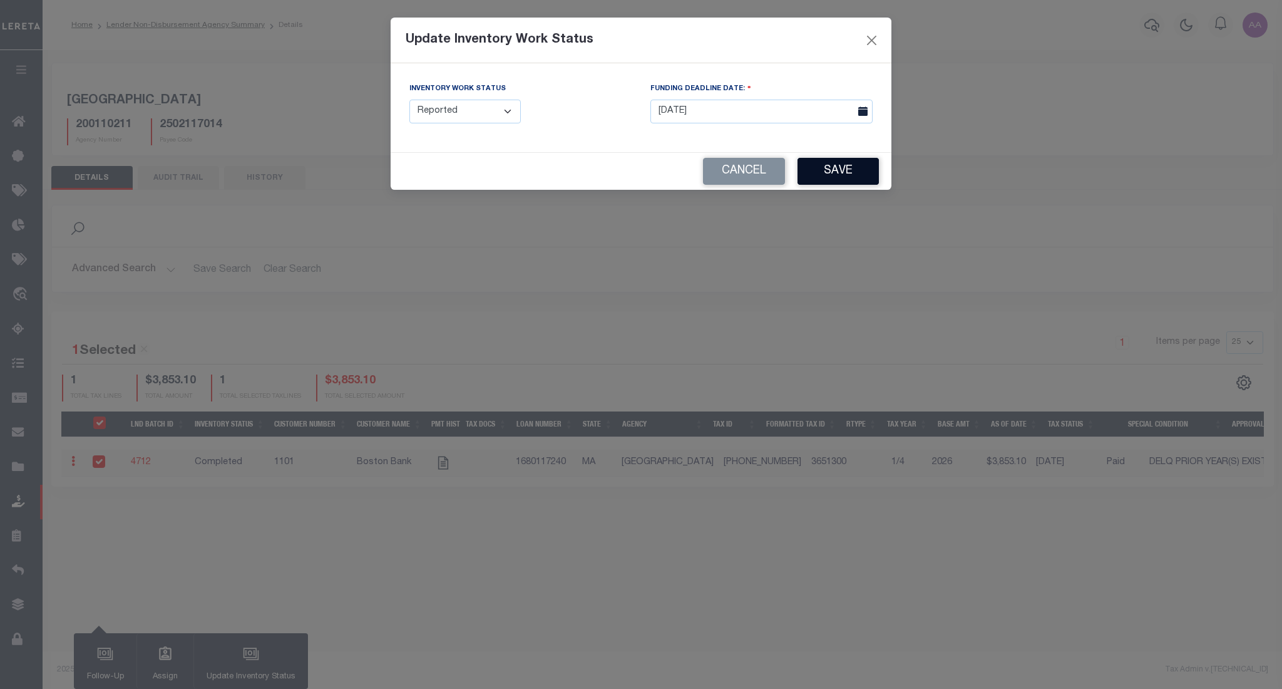
click at [856, 168] on button "Save" at bounding box center [838, 171] width 81 height 27
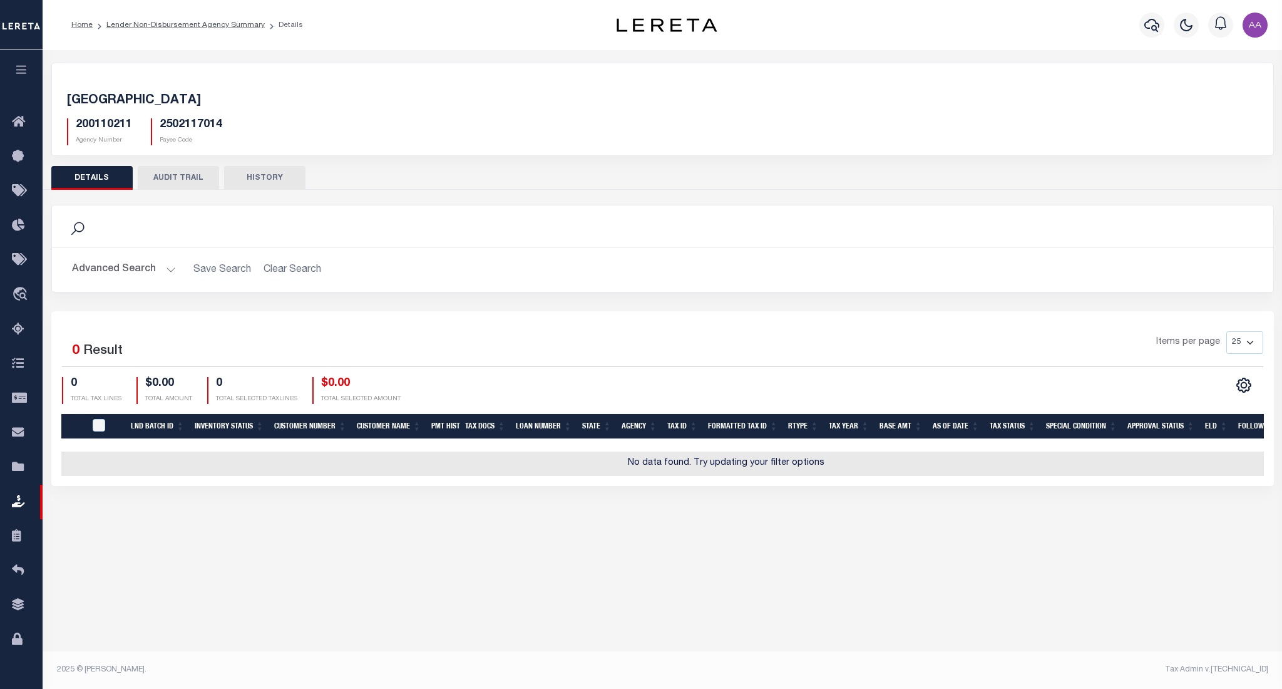
click at [177, 179] on button "AUDIT TRAIL" at bounding box center [178, 178] width 81 height 24
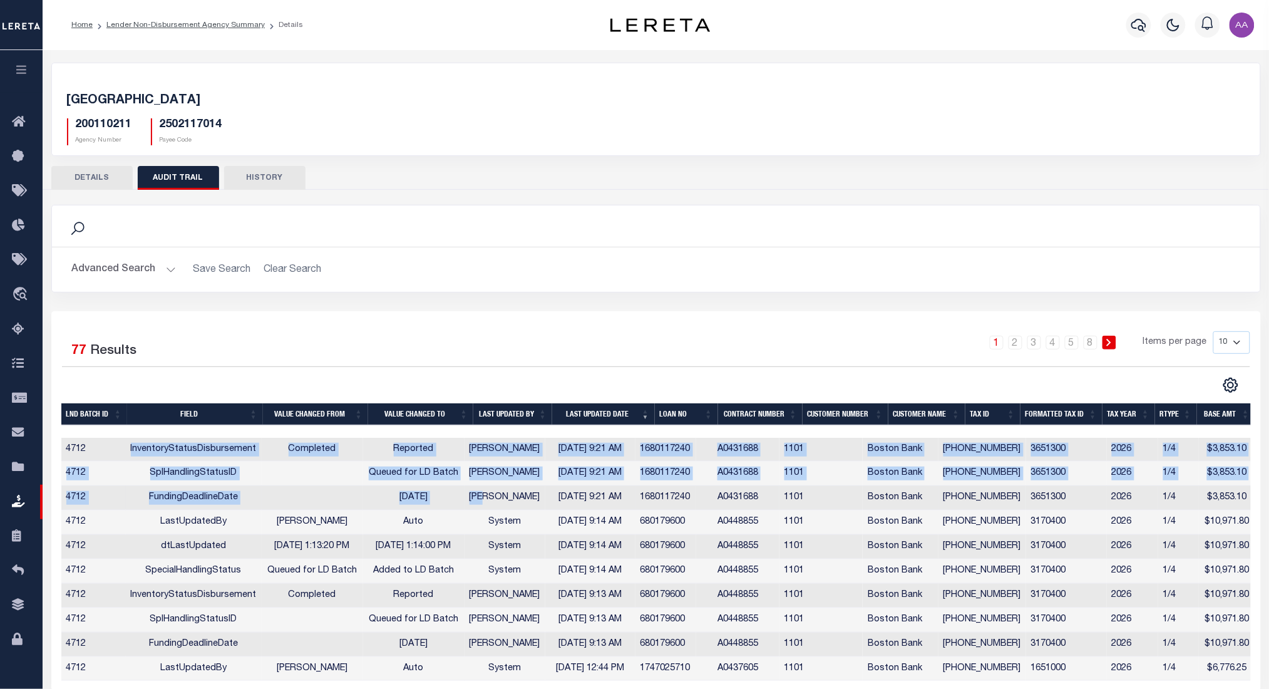
drag, startPoint x: 127, startPoint y: 448, endPoint x: 501, endPoint y: 501, distance: 378.1
click at [501, 501] on tbody "4712 InventoryStatusDisbursement Completed Reported Aakash Patel 10/06/2025 9:2…" at bounding box center [658, 560] width 1194 height 244
click at [501, 501] on td "[PERSON_NAME]" at bounding box center [505, 498] width 81 height 24
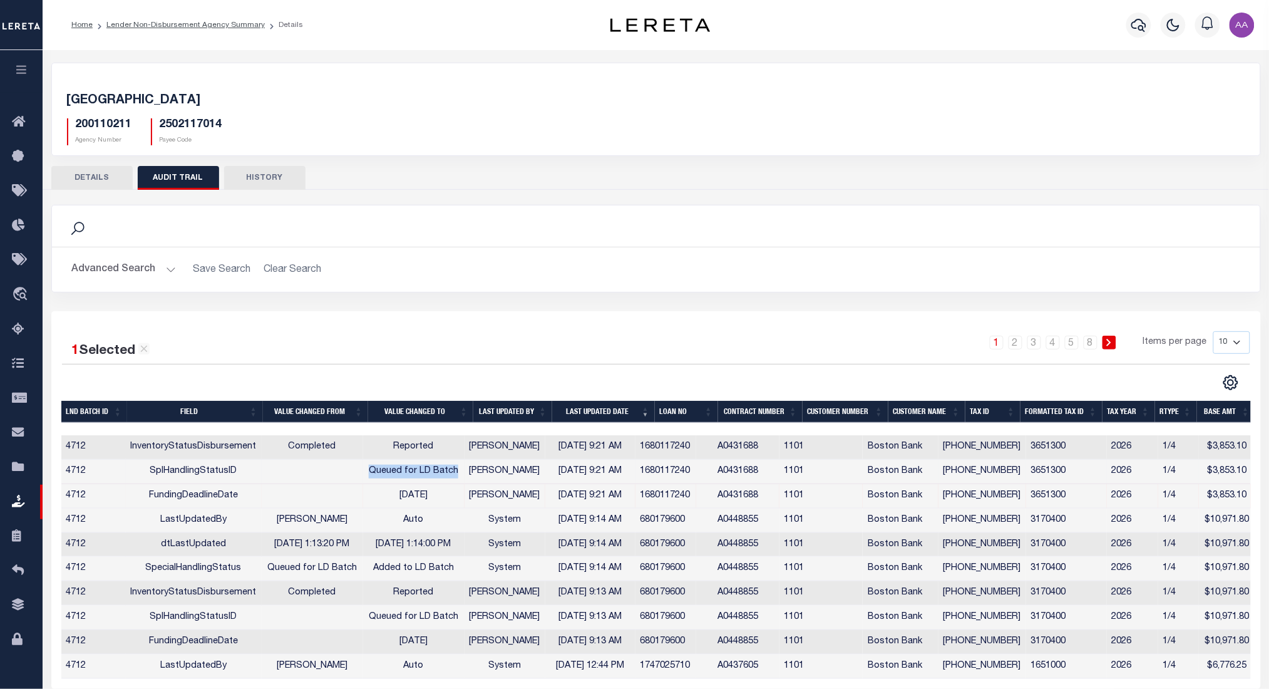
drag, startPoint x: 376, startPoint y: 474, endPoint x: 471, endPoint y: 463, distance: 95.8
click at [465, 463] on td "Queued for LD Batch" at bounding box center [413, 472] width 101 height 24
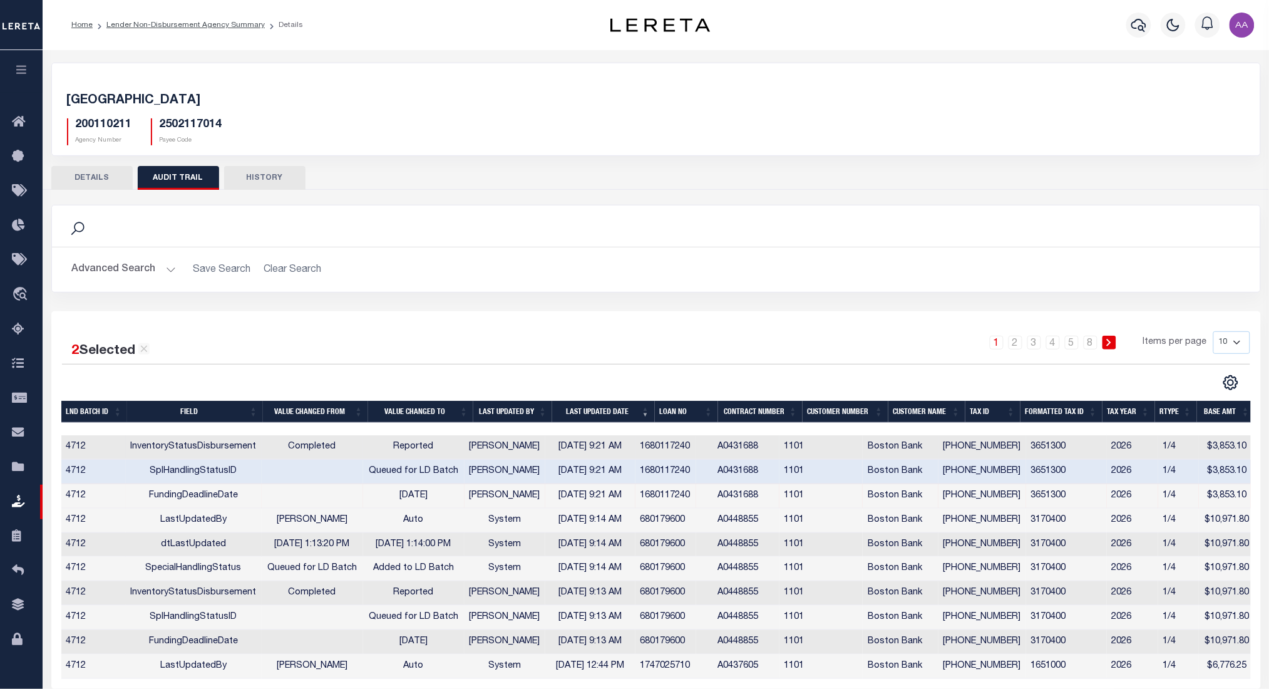
click at [311, 442] on td "Completed" at bounding box center [312, 447] width 101 height 24
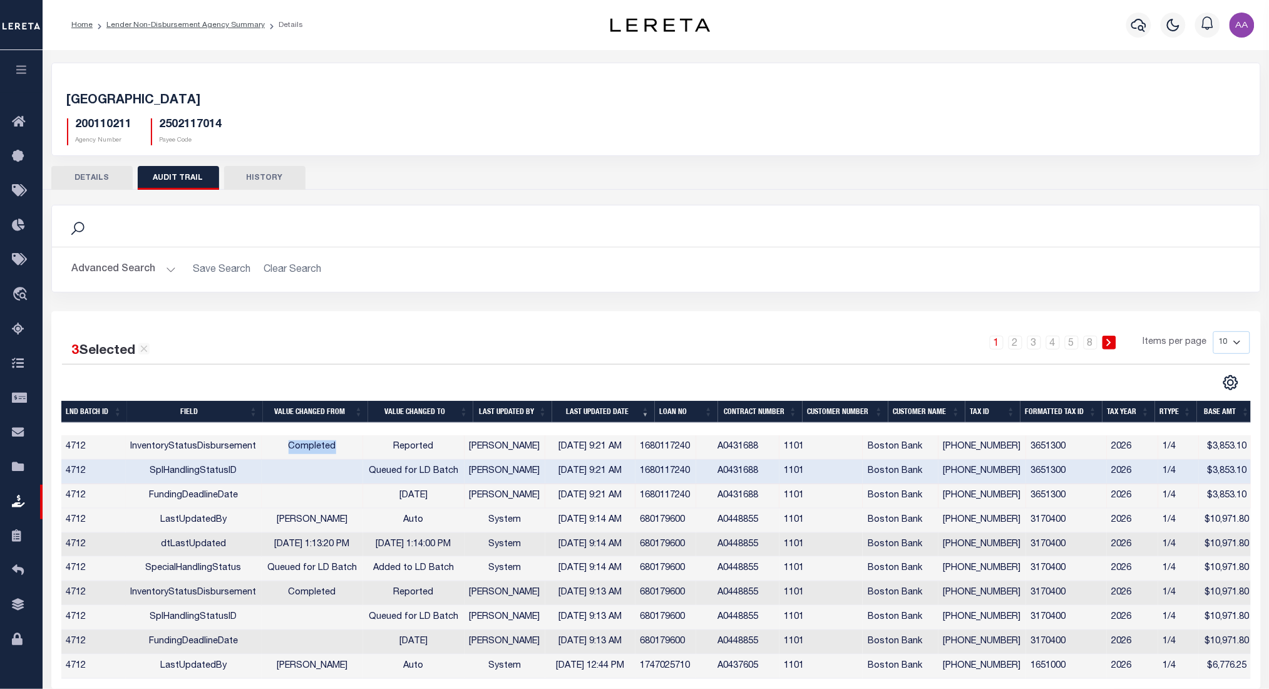
click at [311, 442] on td "Completed" at bounding box center [312, 447] width 101 height 24
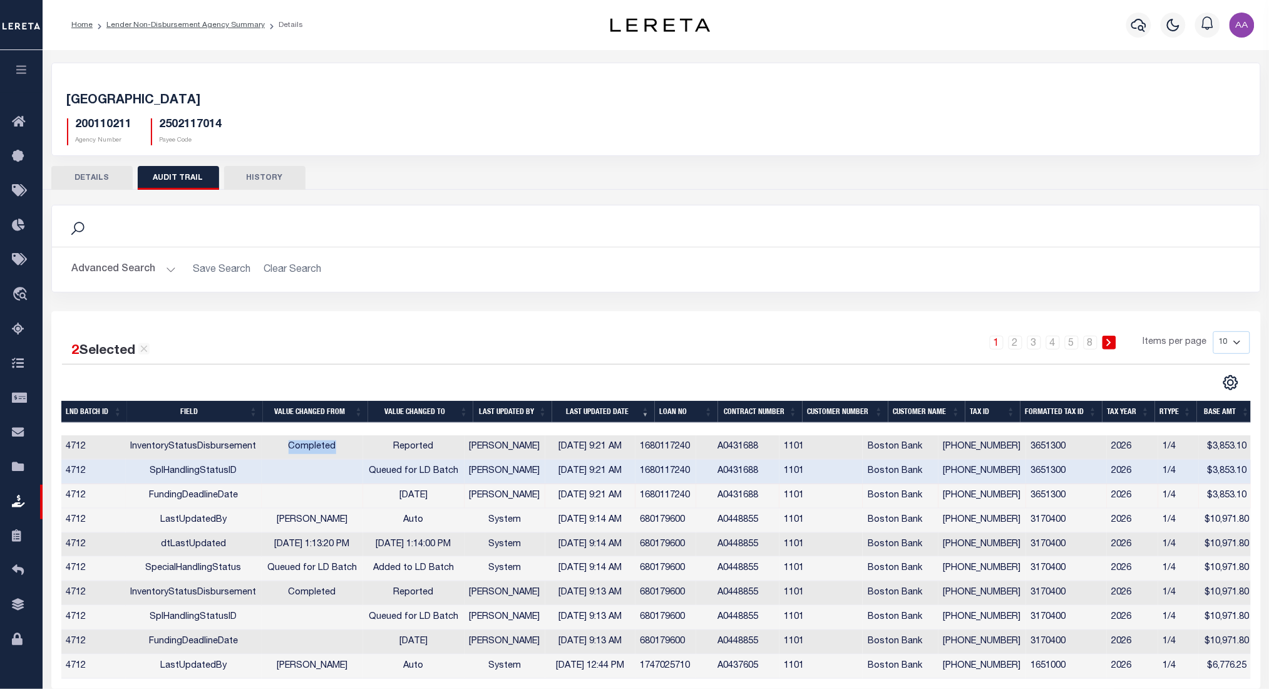
drag, startPoint x: 398, startPoint y: 501, endPoint x: 452, endPoint y: 493, distance: 55.1
click at [452, 493] on td "10/23/2025" at bounding box center [413, 496] width 101 height 24
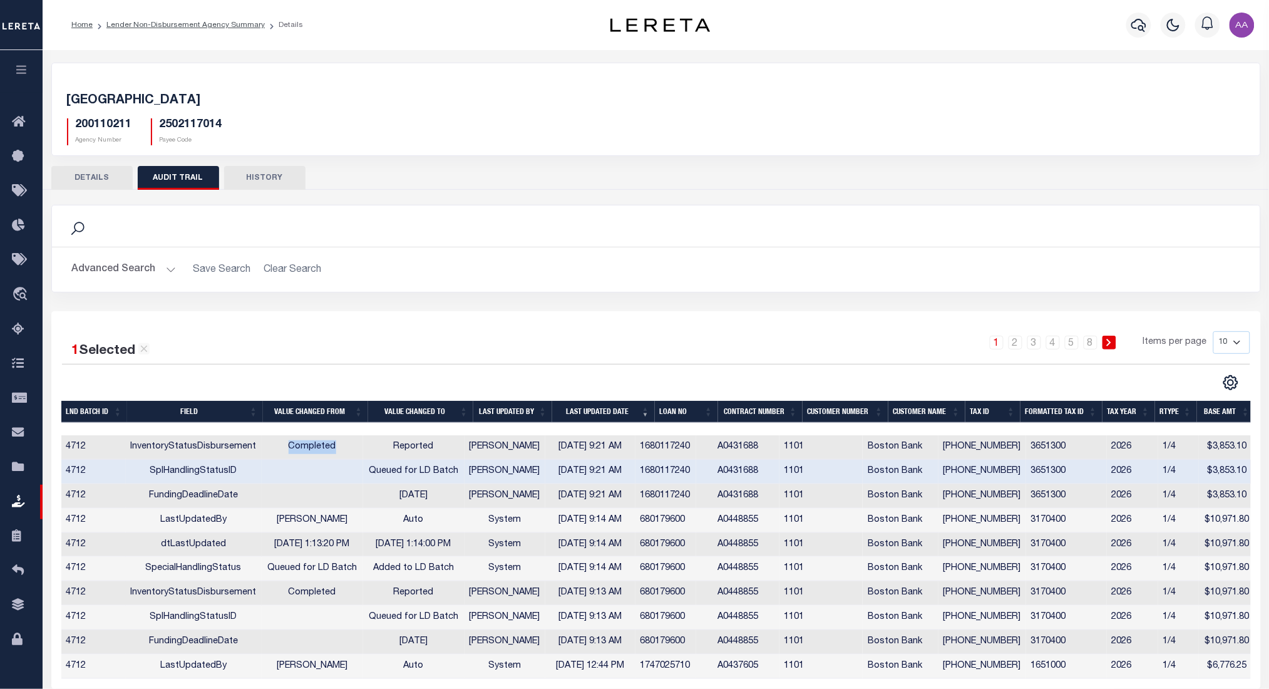
click at [76, 172] on button "DETAILS" at bounding box center [91, 178] width 81 height 24
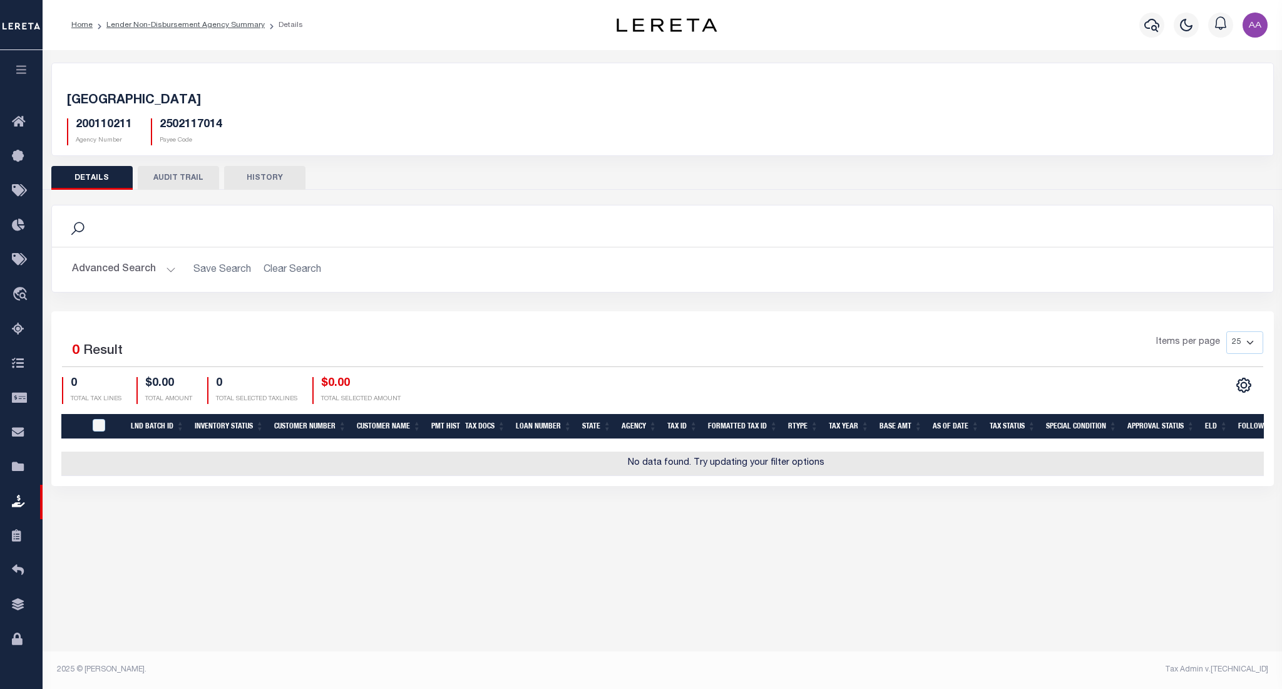
click at [170, 177] on button "AUDIT TRAIL" at bounding box center [178, 178] width 81 height 24
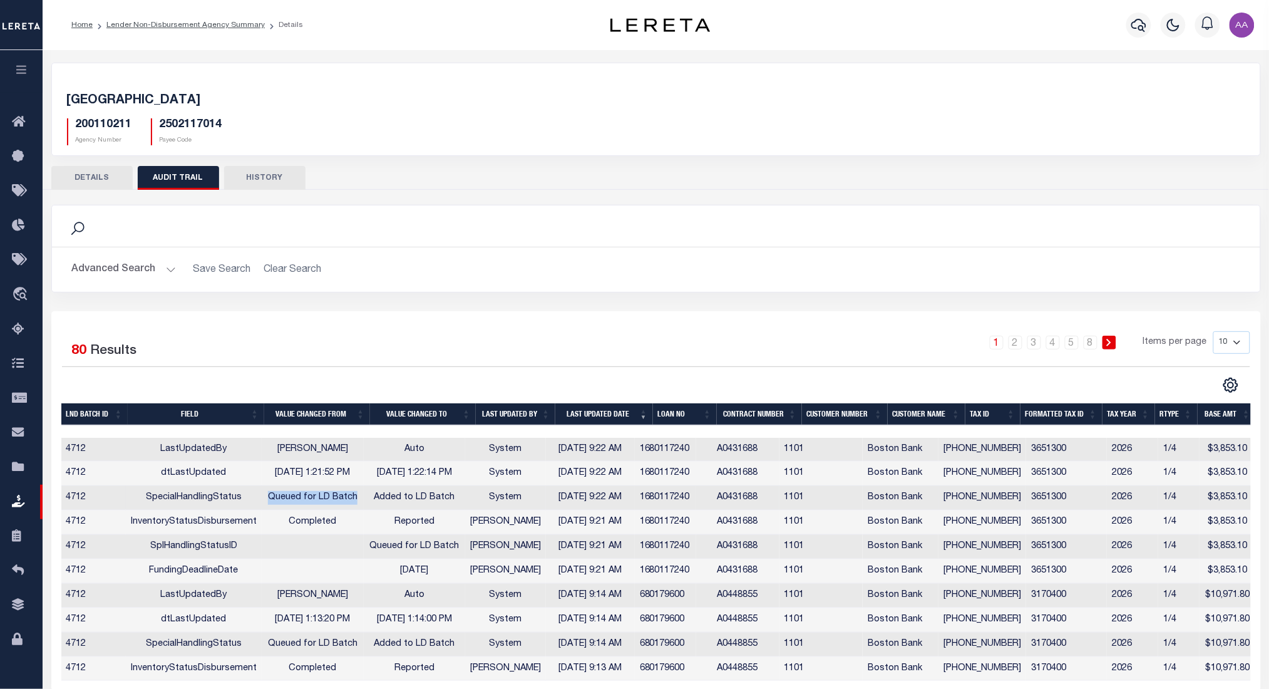
drag, startPoint x: 268, startPoint y: 494, endPoint x: 364, endPoint y: 496, distance: 95.8
click at [363, 496] on td "Queued for LD Batch" at bounding box center [312, 498] width 101 height 24
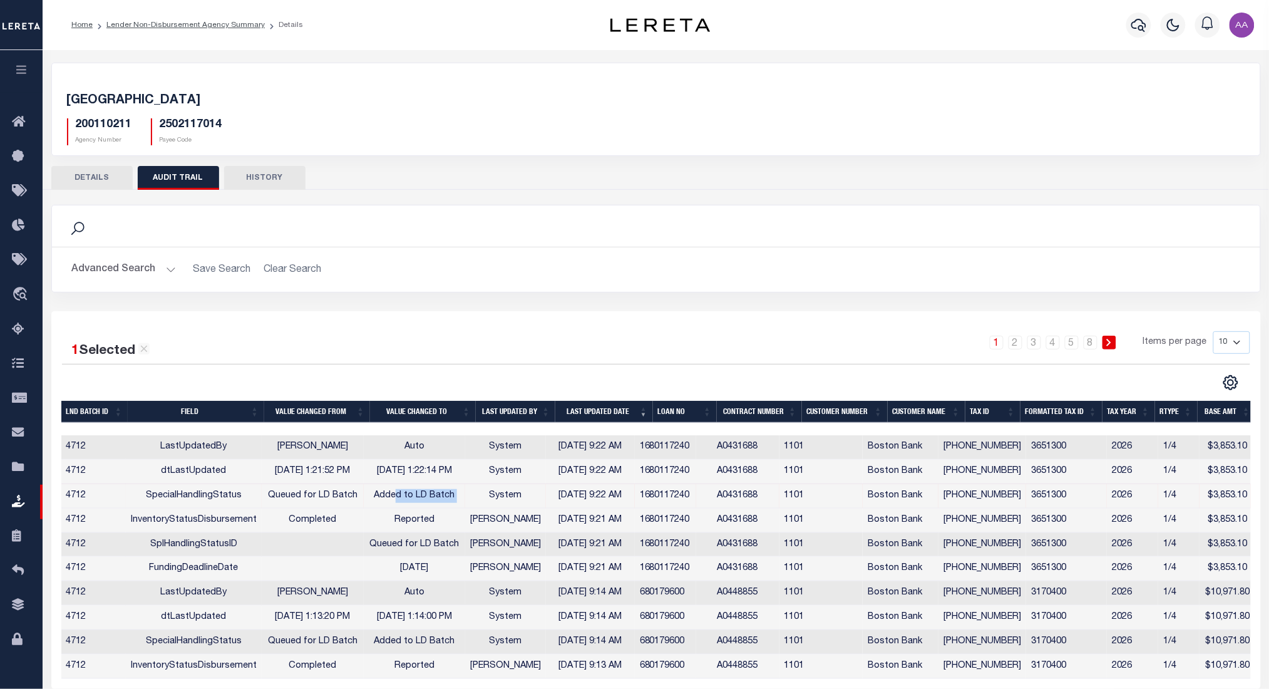
drag, startPoint x: 403, startPoint y: 501, endPoint x: 483, endPoint y: 505, distance: 80.9
click at [483, 505] on tr "4712 SpecialHandlingStatus Queued for LD Batch Added to LD Batch System 10/06/2…" at bounding box center [658, 496] width 1194 height 24
click at [406, 495] on td "Added to LD Batch" at bounding box center [414, 496] width 101 height 24
click at [14, 75] on icon "button" at bounding box center [21, 69] width 14 height 11
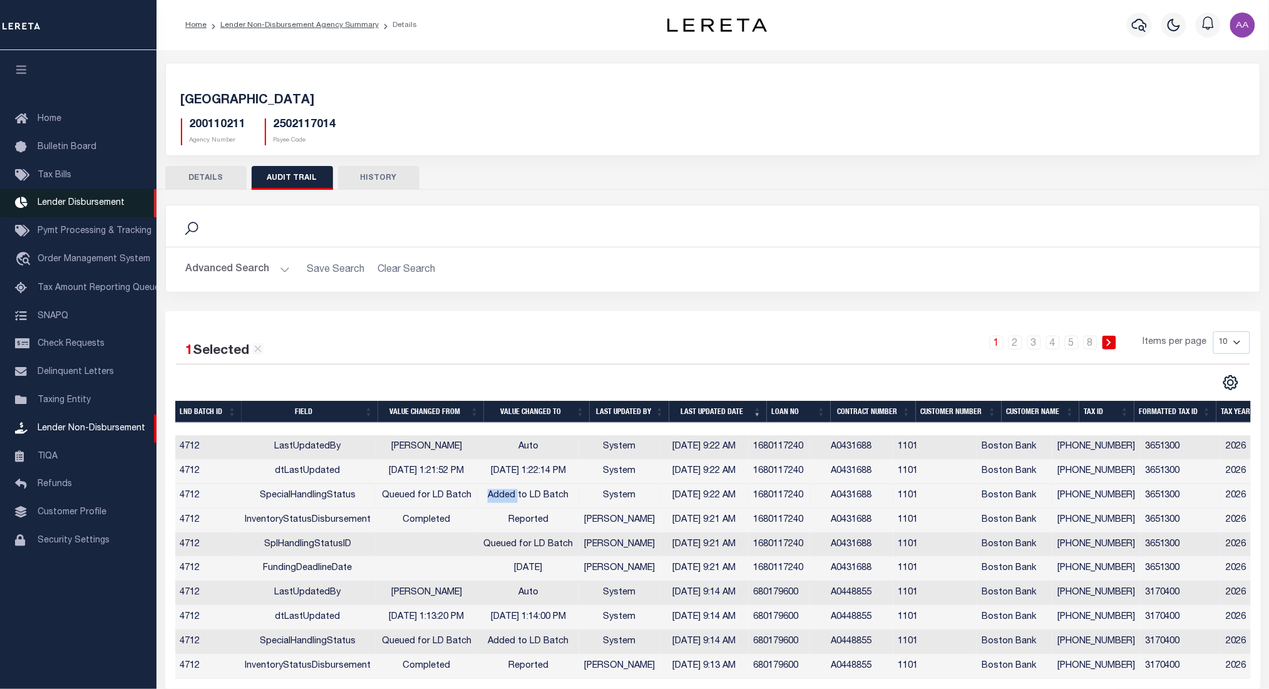
click at [81, 196] on link "Lender Disbursement" at bounding box center [78, 203] width 157 height 28
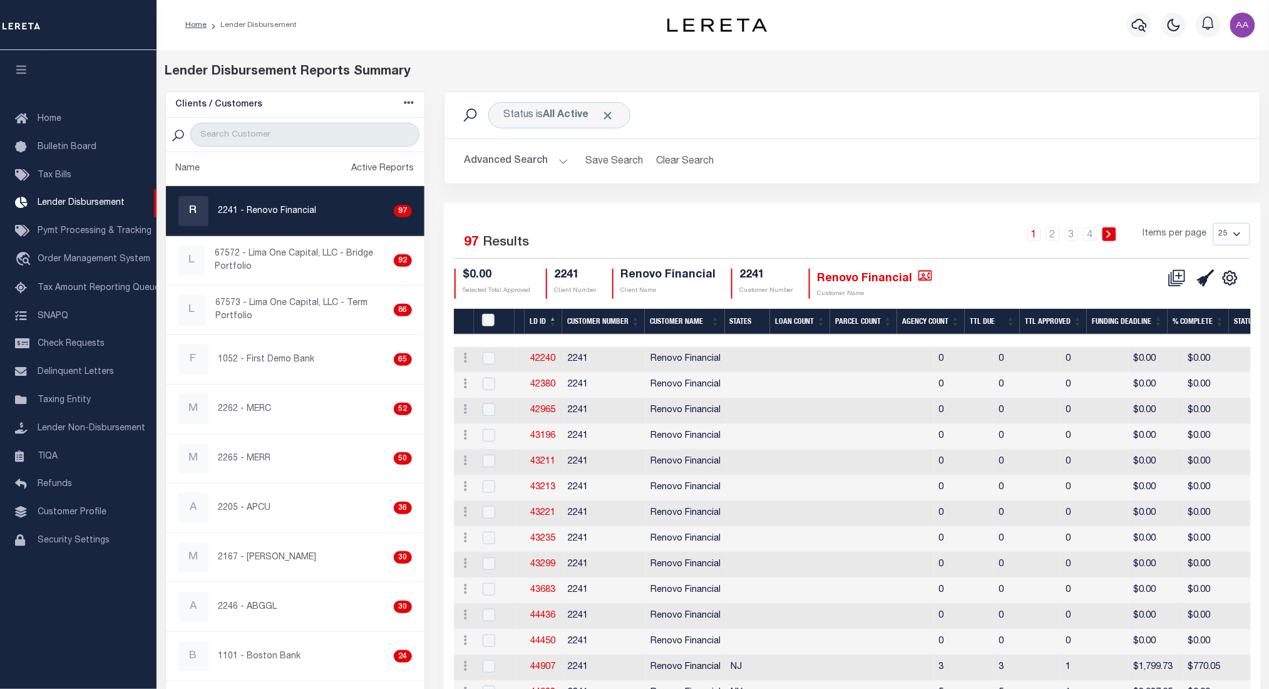
click at [553, 319] on th "LD ID" at bounding box center [544, 322] width 38 height 26
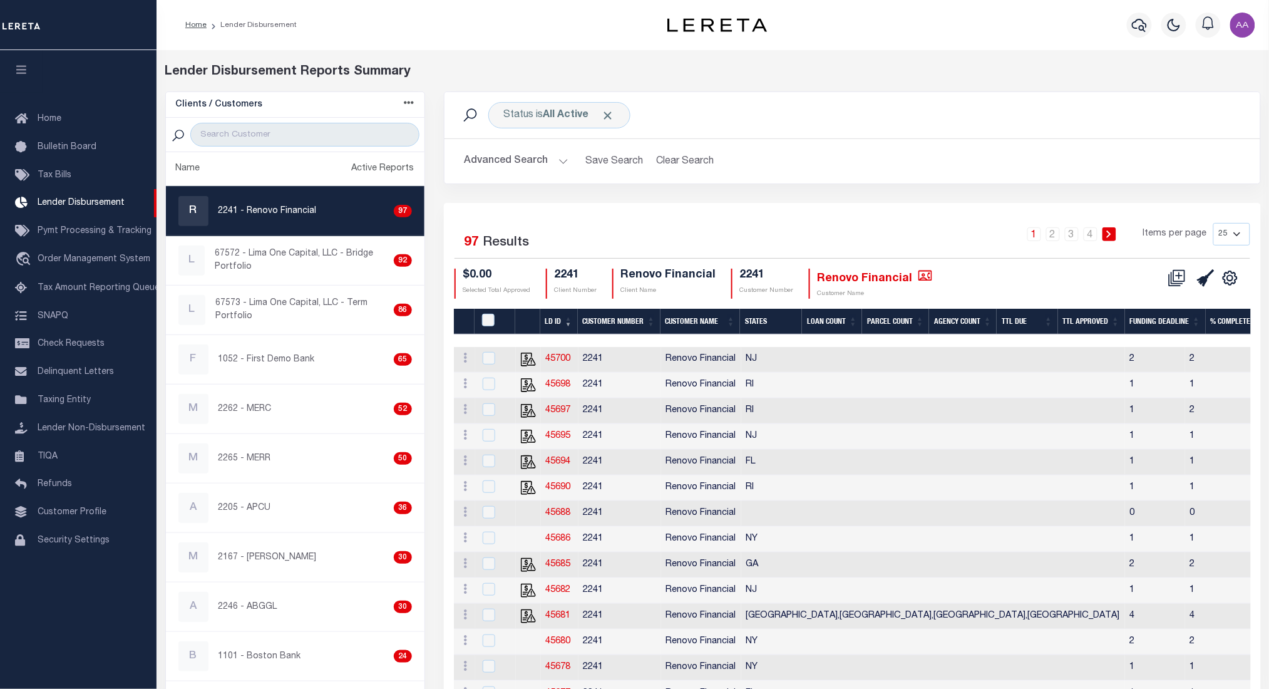
click at [19, 63] on button "button" at bounding box center [21, 71] width 43 height 43
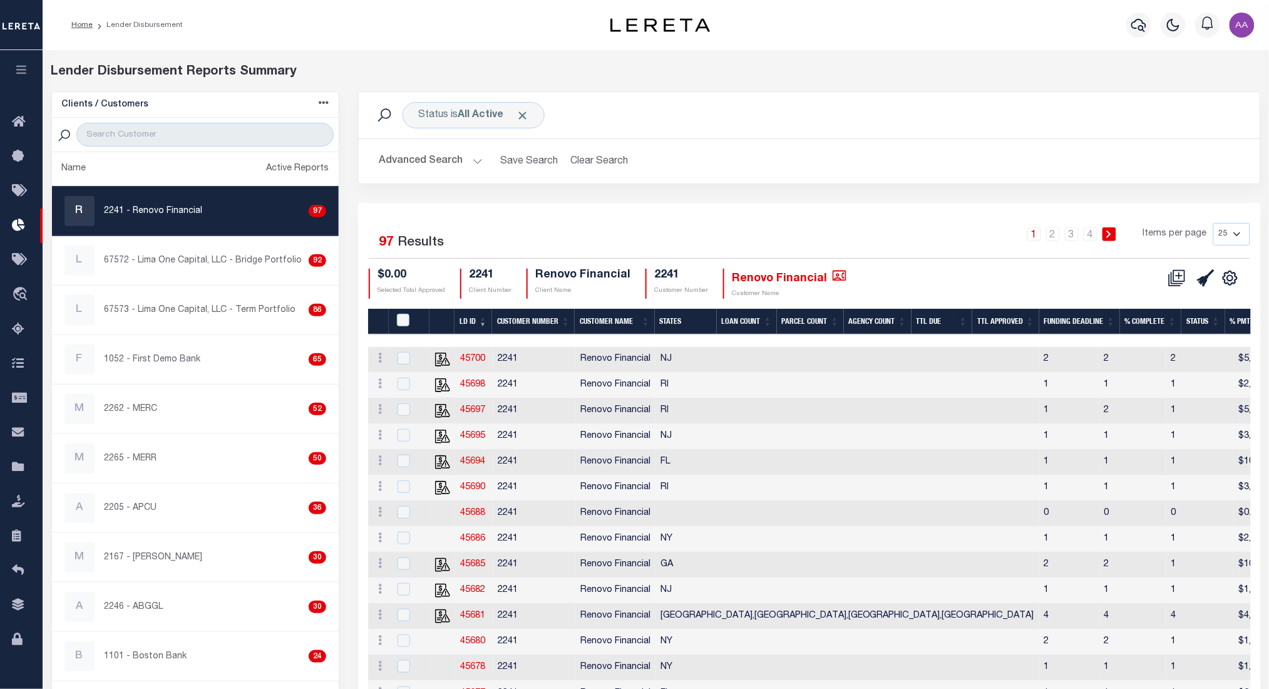
click at [21, 66] on icon "button" at bounding box center [21, 69] width 14 height 11
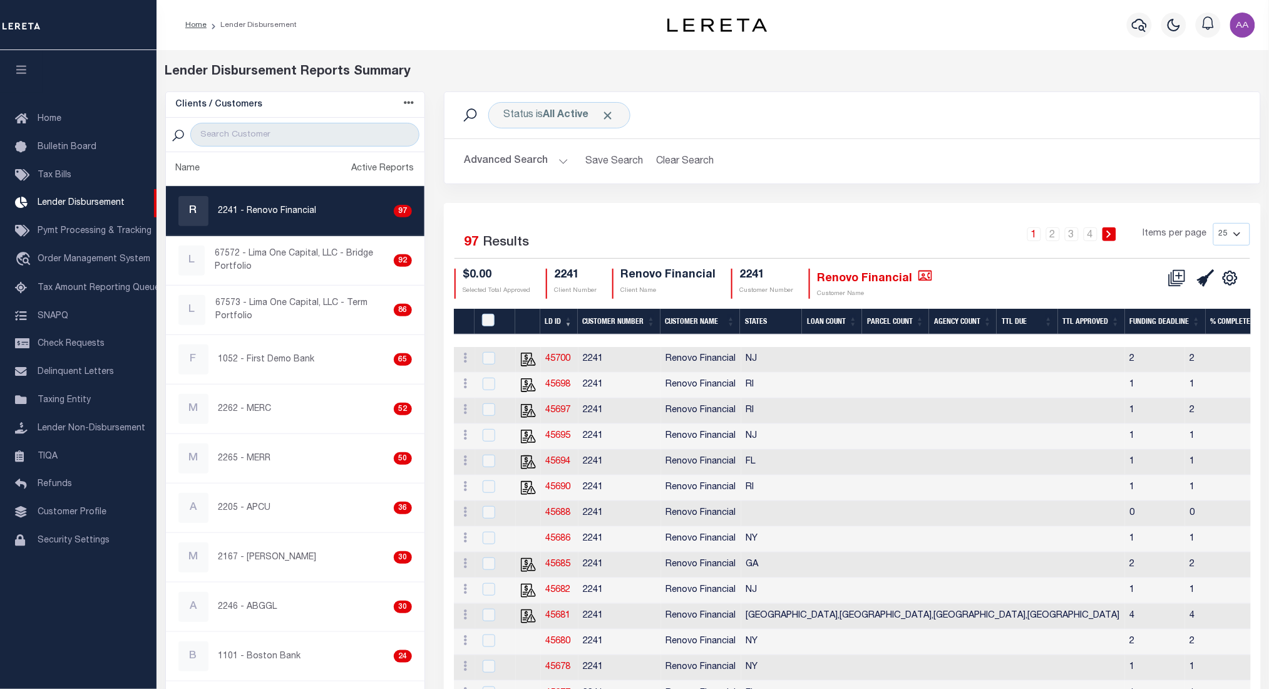
click at [21, 66] on icon "button" at bounding box center [21, 69] width 14 height 11
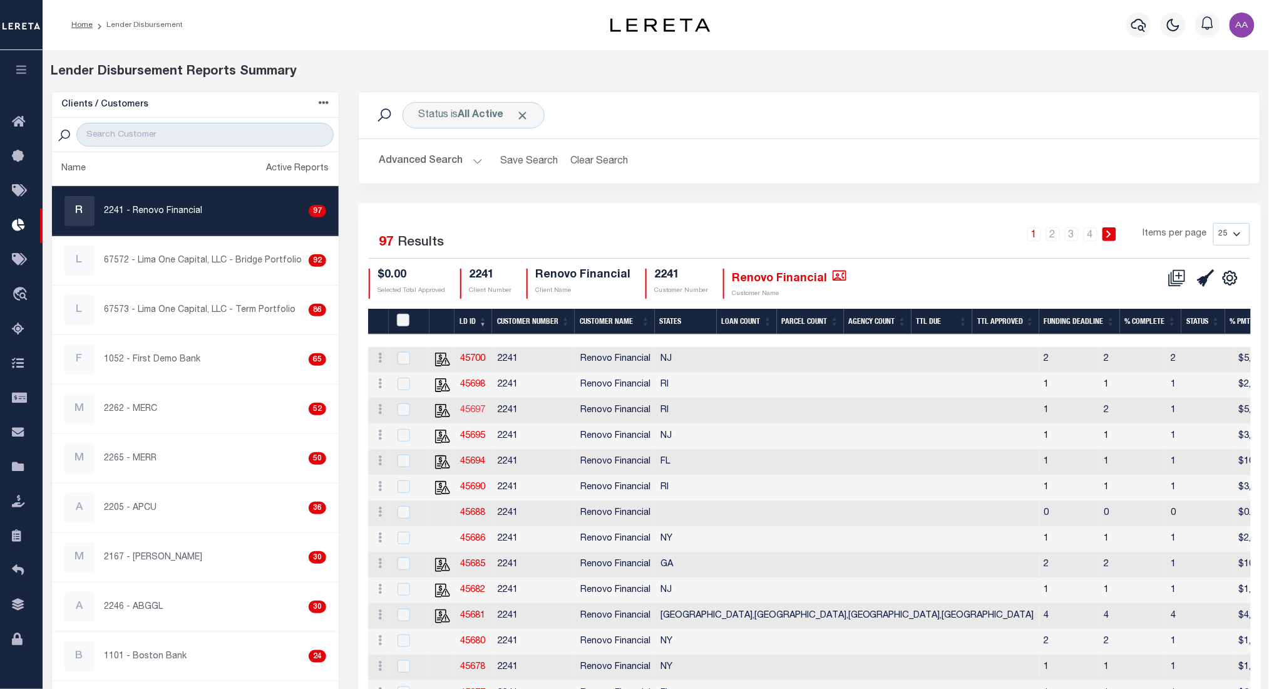
click at [469, 408] on link "45697" at bounding box center [472, 410] width 25 height 9
checkbox input "true"
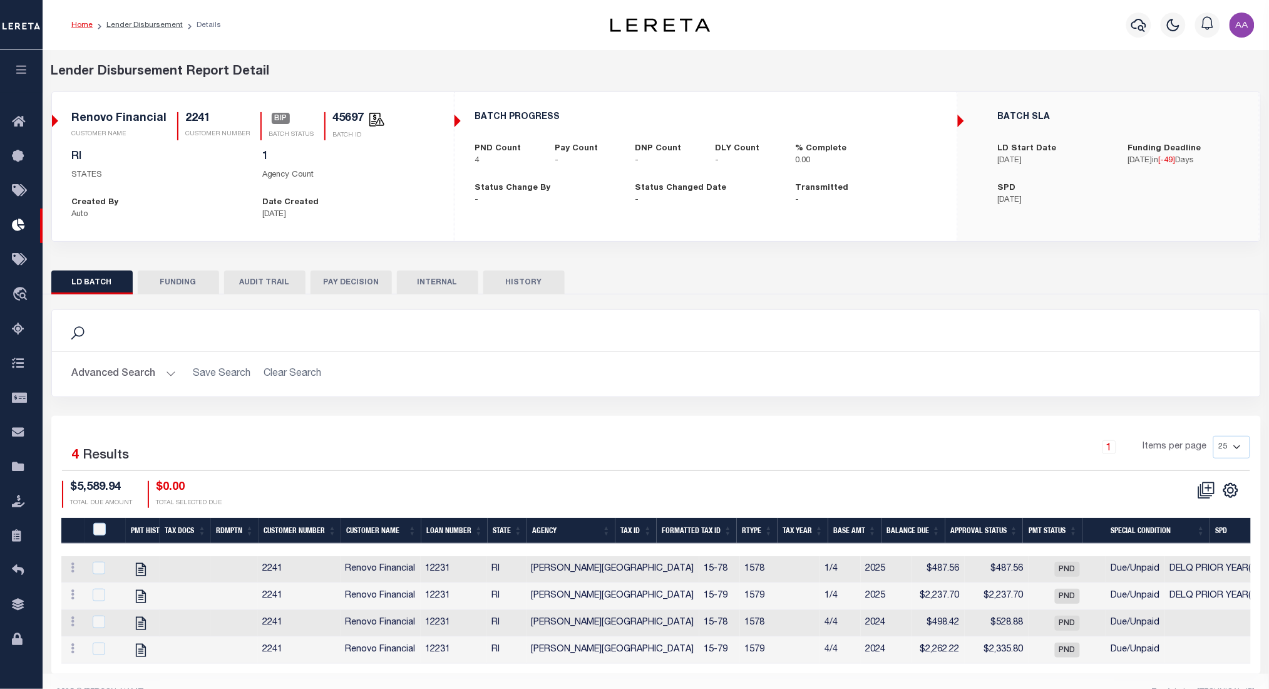
scroll to position [34, 0]
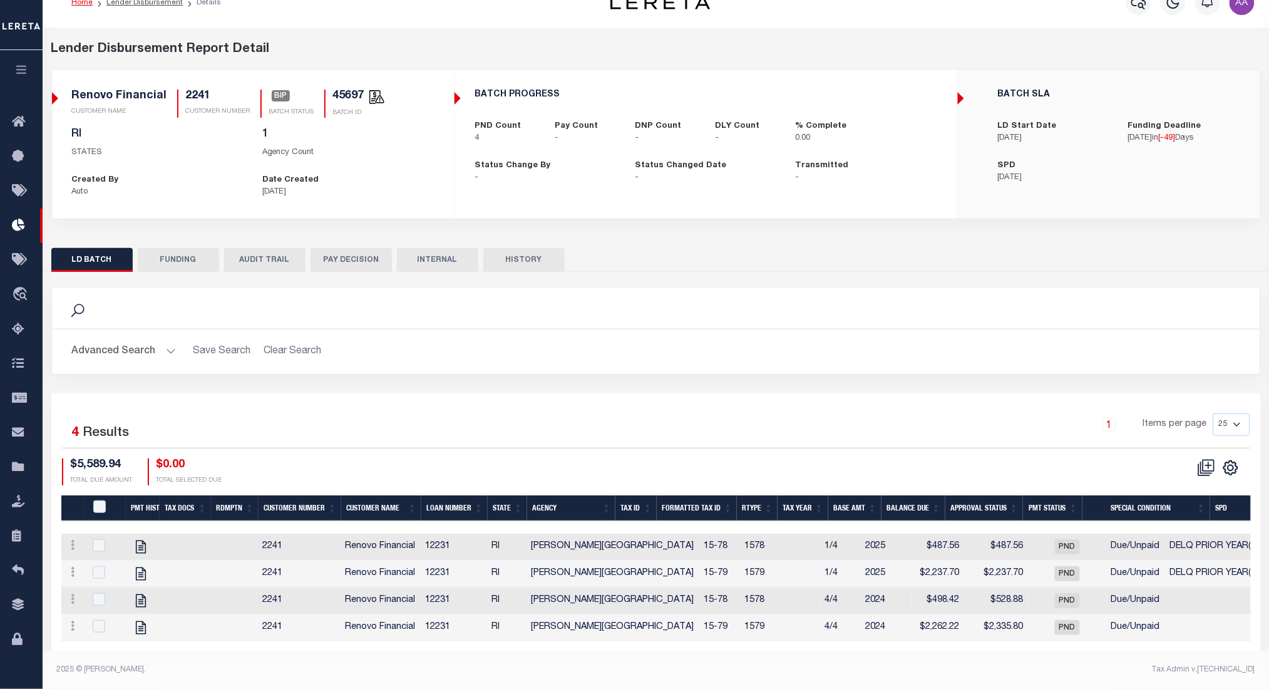
click at [98, 542] on div at bounding box center [105, 546] width 31 height 14
checkbox input "true"
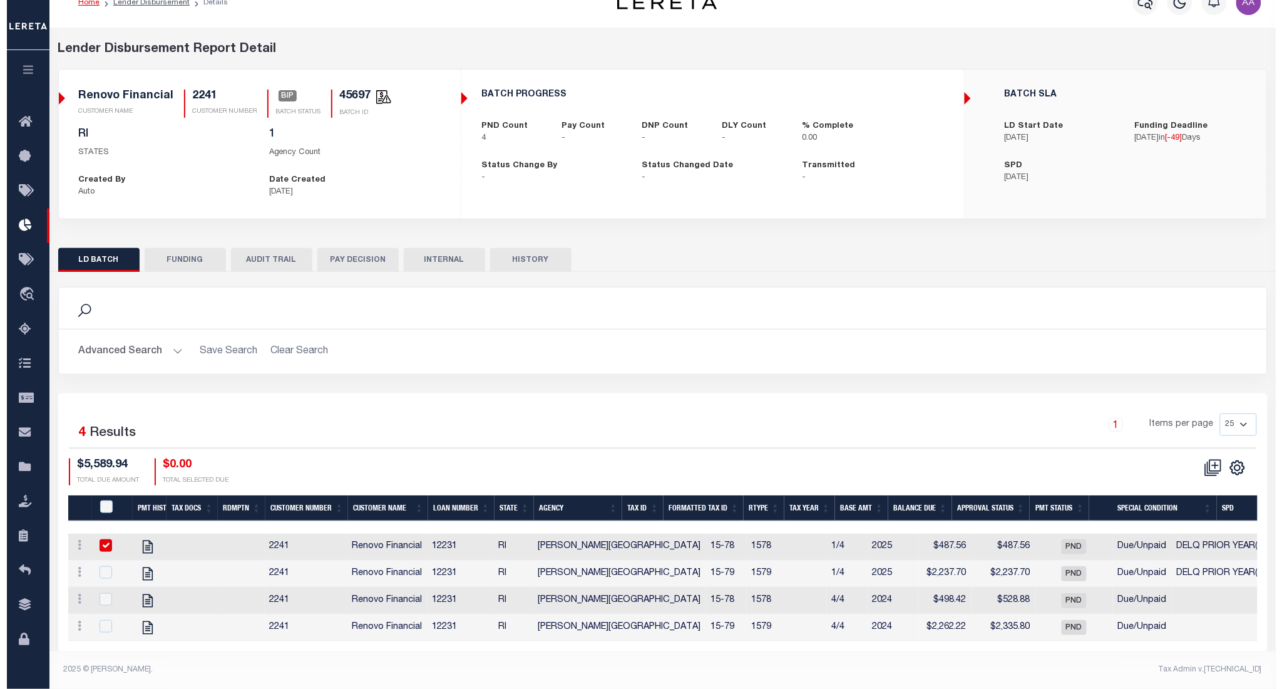
scroll to position [33, 0]
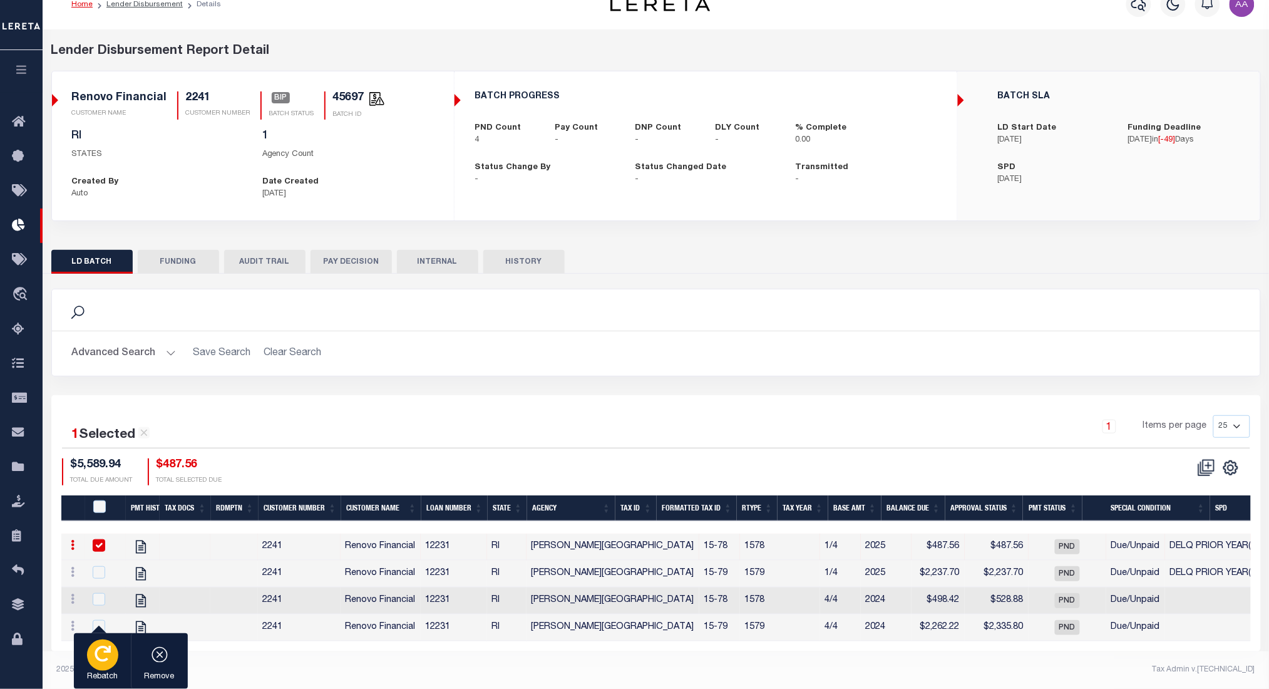
click at [97, 640] on div "button" at bounding box center [102, 654] width 31 height 31
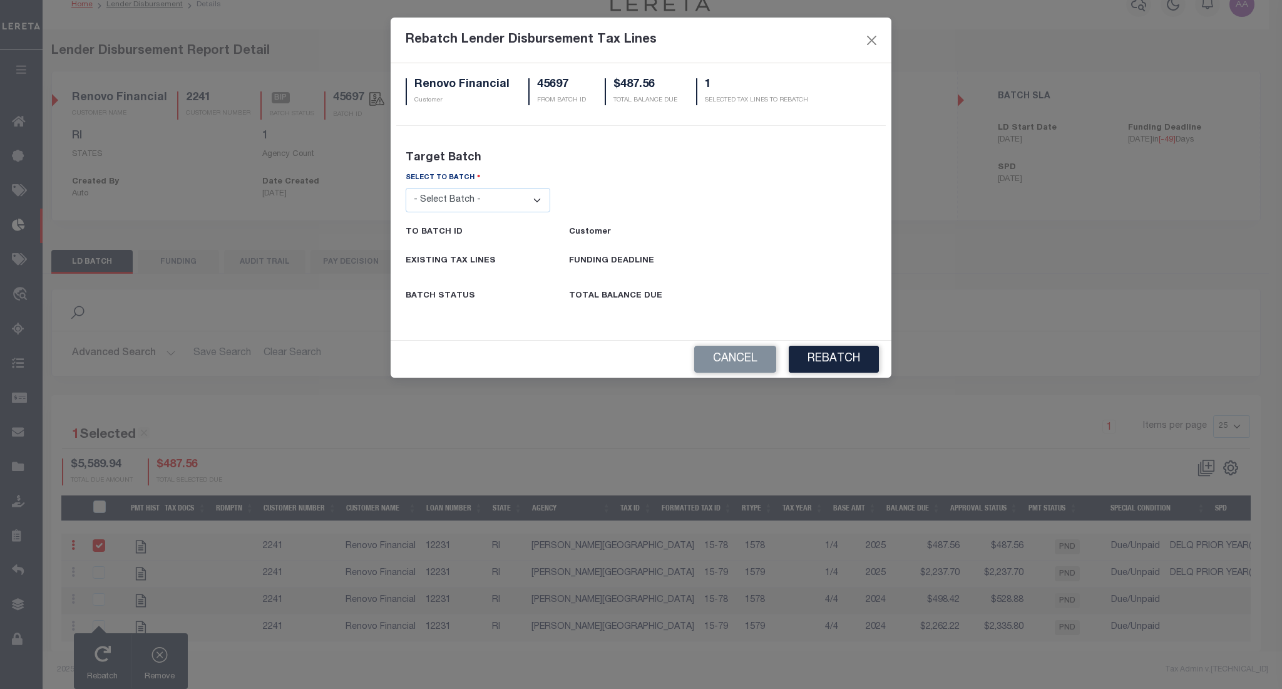
click at [501, 199] on select "- Select Batch - 26663 26855 26956 27025 27280 27289 27451 27735 27752 27755 27…" at bounding box center [478, 200] width 145 height 24
select select "45685"
click at [406, 188] on select "- Select Batch - 26663 26855 26956 27025 27280 27289 27451 27735 27752 27755 27…" at bounding box center [478, 200] width 145 height 24
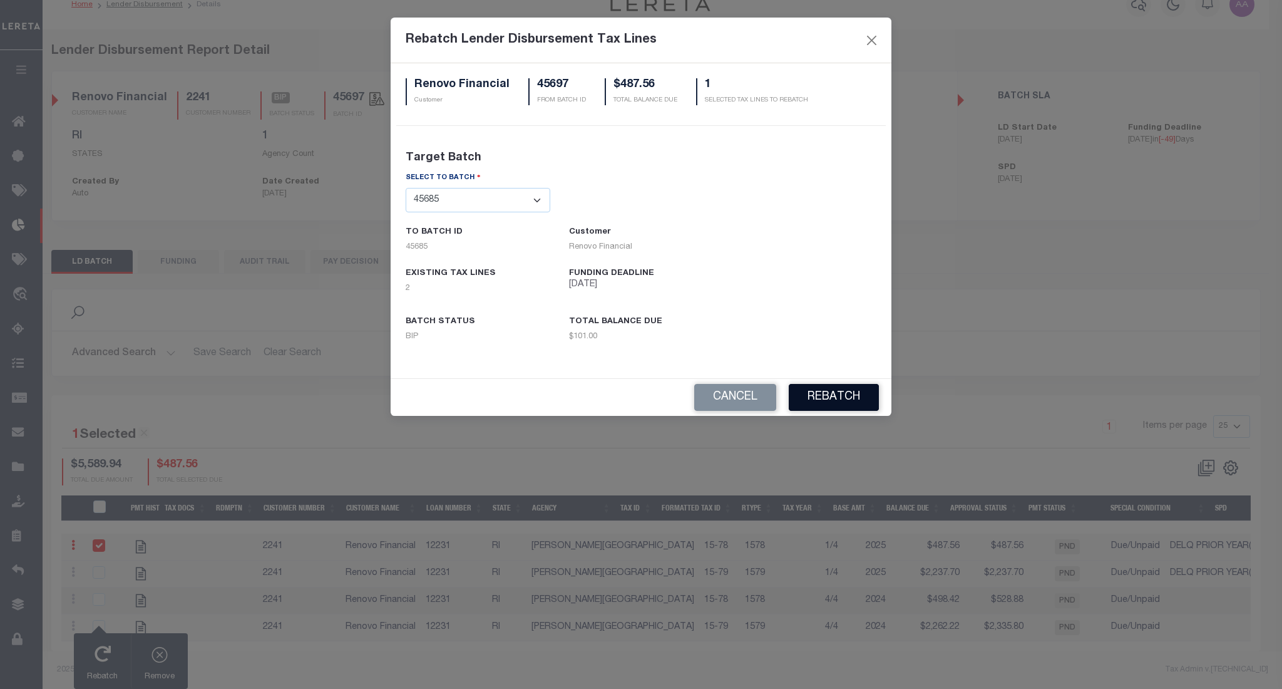
click at [834, 394] on button "REBATCH" at bounding box center [834, 397] width 90 height 27
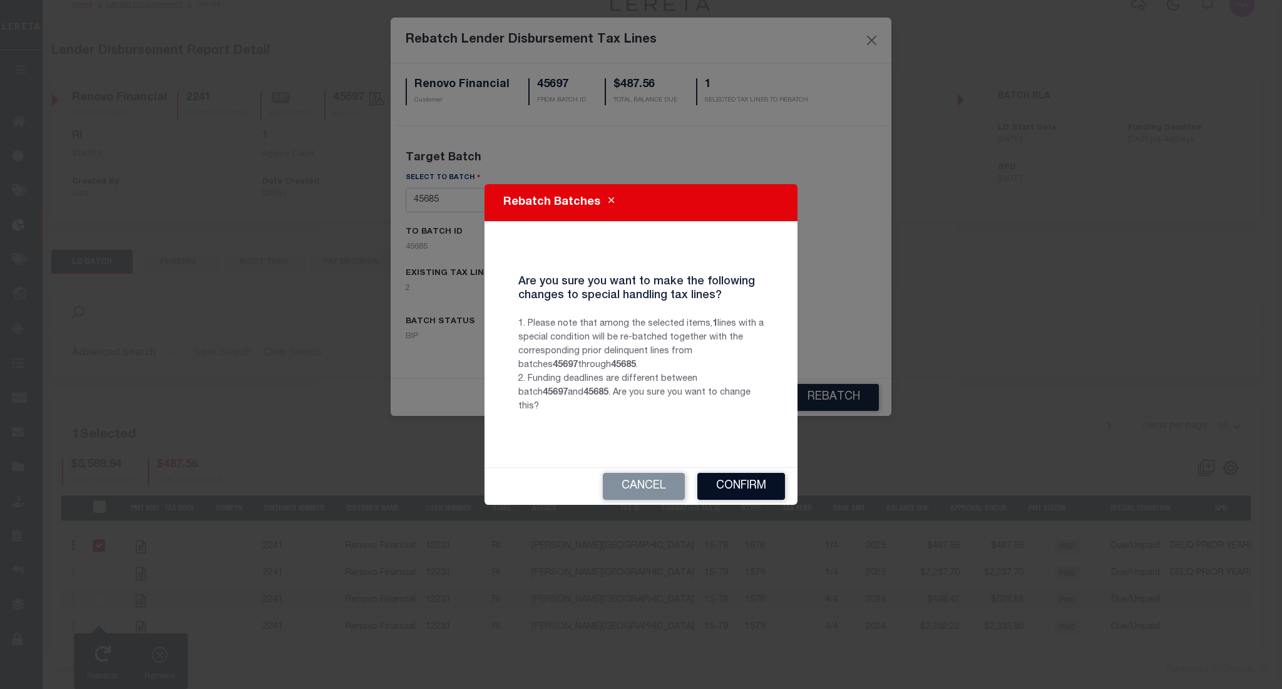
click at [746, 476] on button "Confirm" at bounding box center [741, 486] width 88 height 27
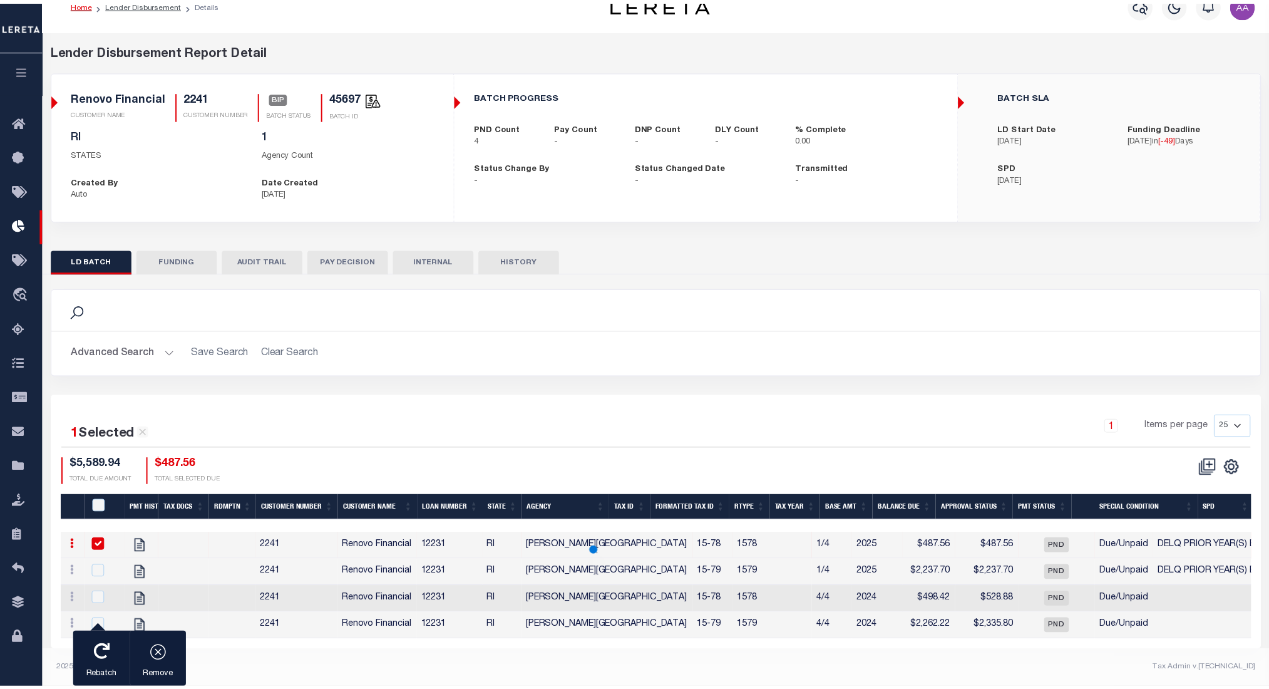
scroll to position [0, 0]
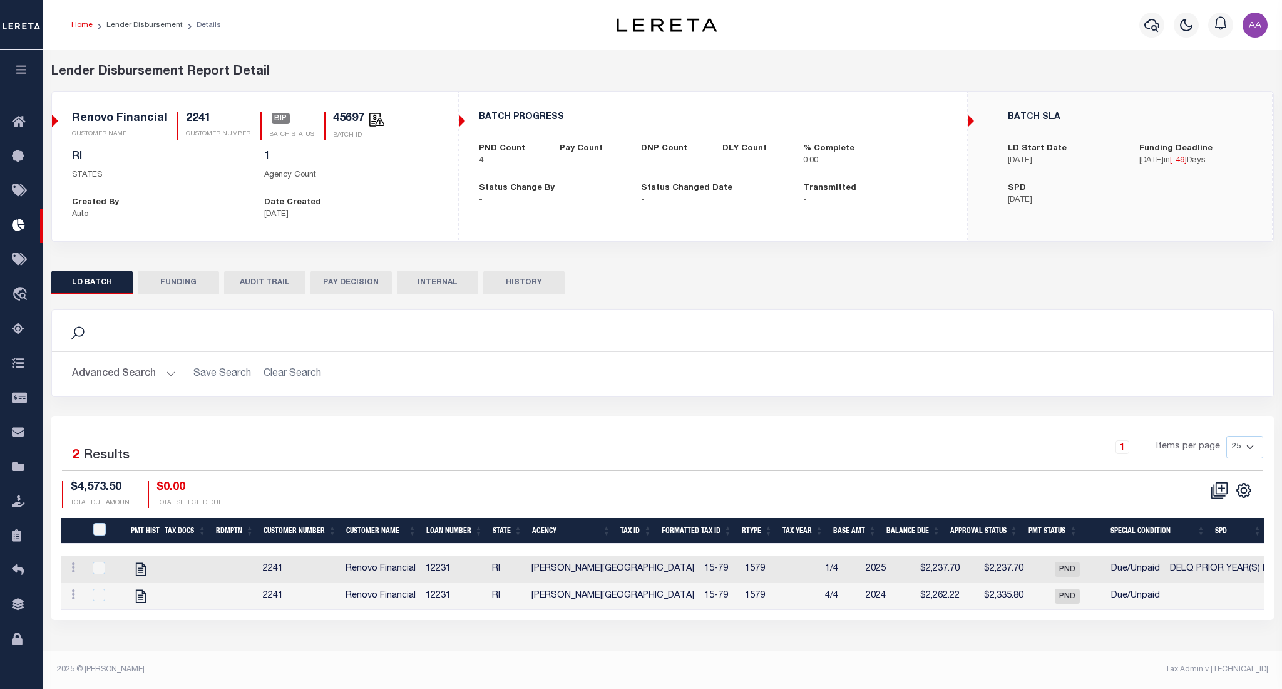
click at [261, 292] on button "AUDIT TRAIL" at bounding box center [264, 282] width 81 height 24
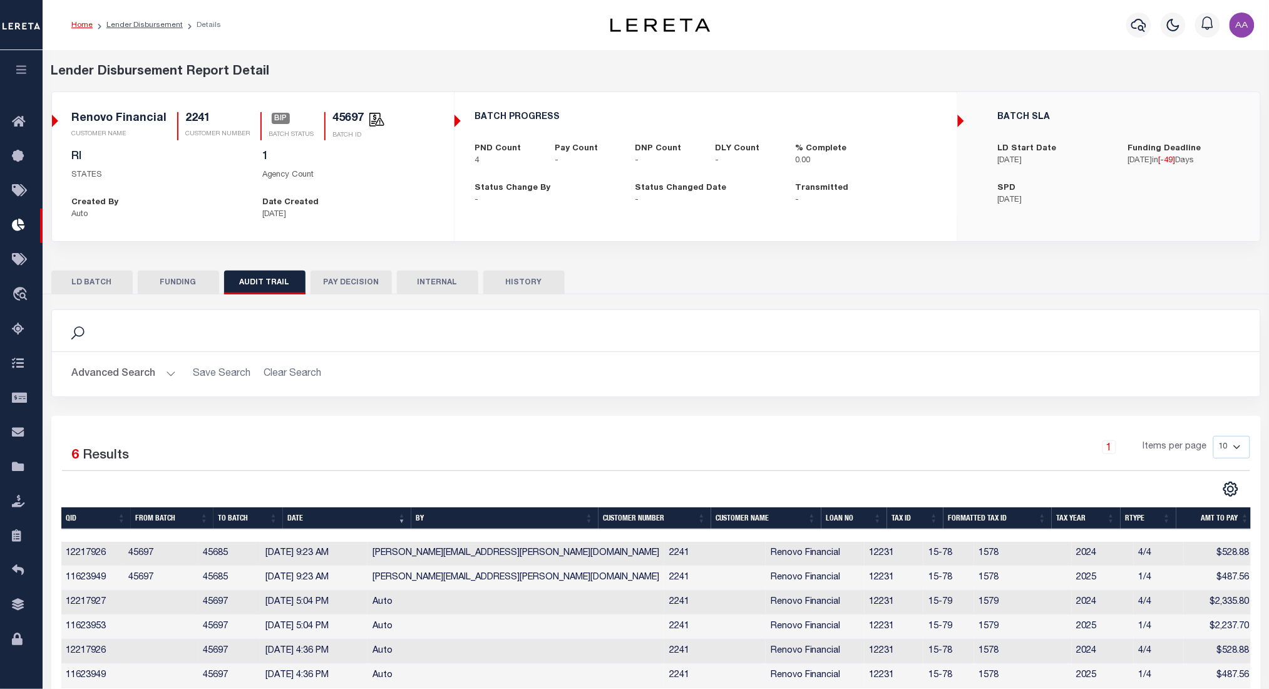
scroll to position [56, 0]
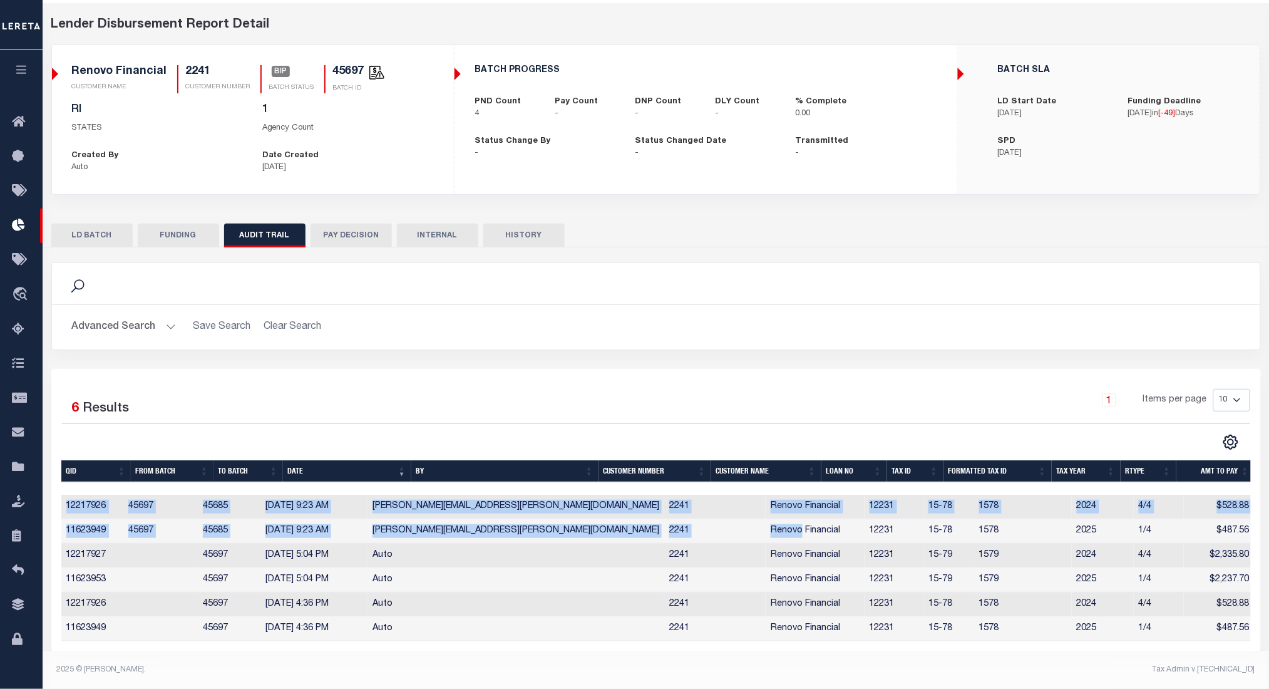
drag, startPoint x: 64, startPoint y: 498, endPoint x: 758, endPoint y: 519, distance: 694.0
click at [758, 519] on tbody "12217926 45697 45685 [DATE] 9:23 AM [PERSON_NAME][EMAIL_ADDRESS][PERSON_NAME][D…" at bounding box center [657, 568] width 1193 height 146
click at [766, 519] on td "Renovo Financial" at bounding box center [815, 531] width 99 height 24
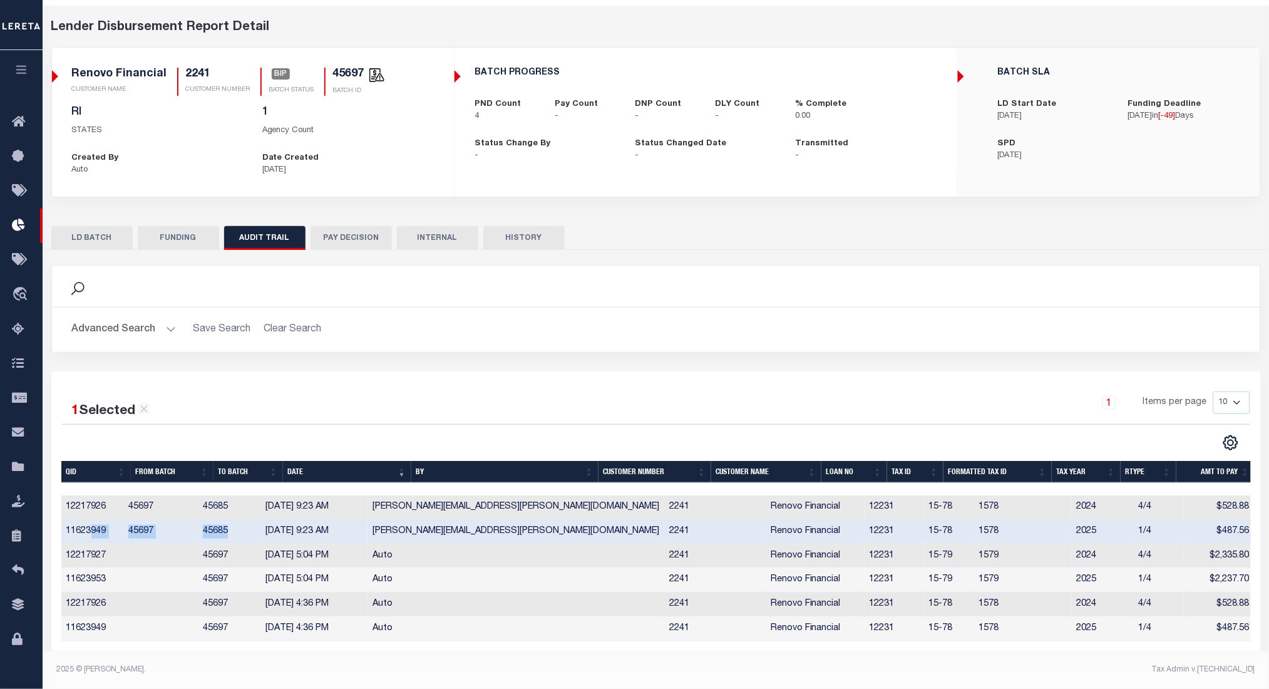
drag, startPoint x: 251, startPoint y: 525, endPoint x: 88, endPoint y: 511, distance: 163.3
click at [88, 520] on tr "11623949 45697 45685 [DATE] 9:23 AM [PERSON_NAME][EMAIL_ADDRESS][PERSON_NAME][D…" at bounding box center [657, 532] width 1193 height 24
click at [530, 227] on button "HISTORY" at bounding box center [523, 238] width 81 height 24
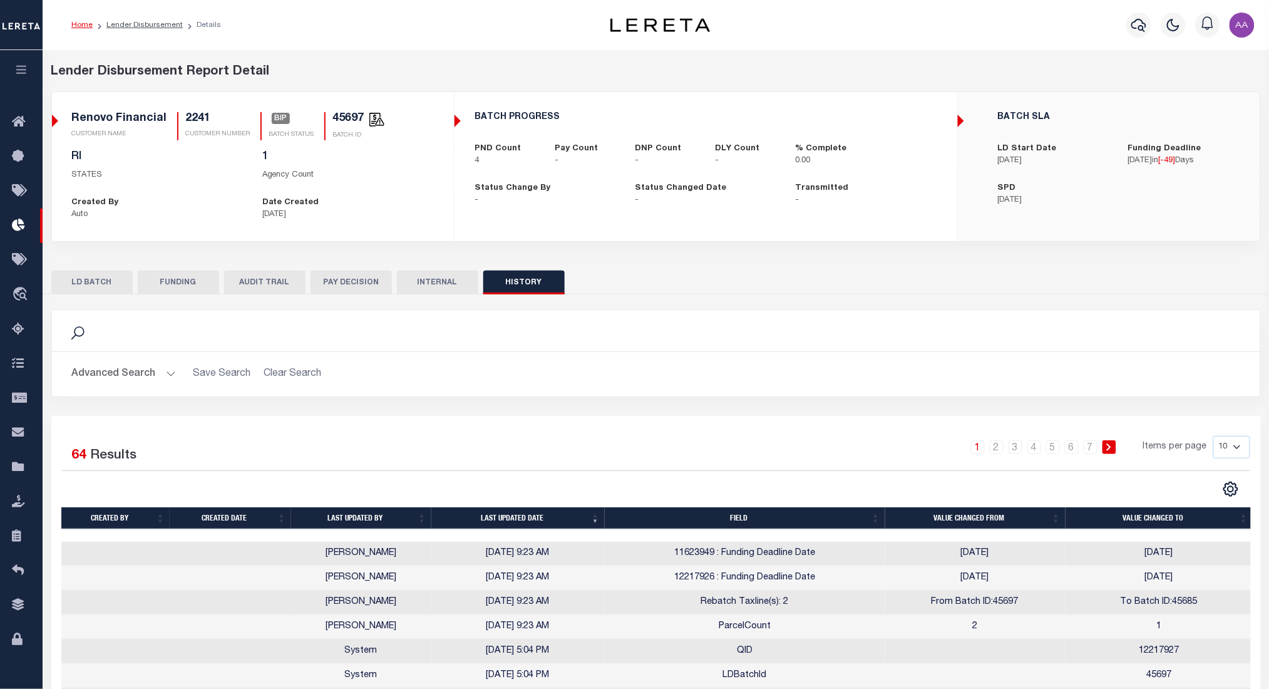
scroll to position [154, 0]
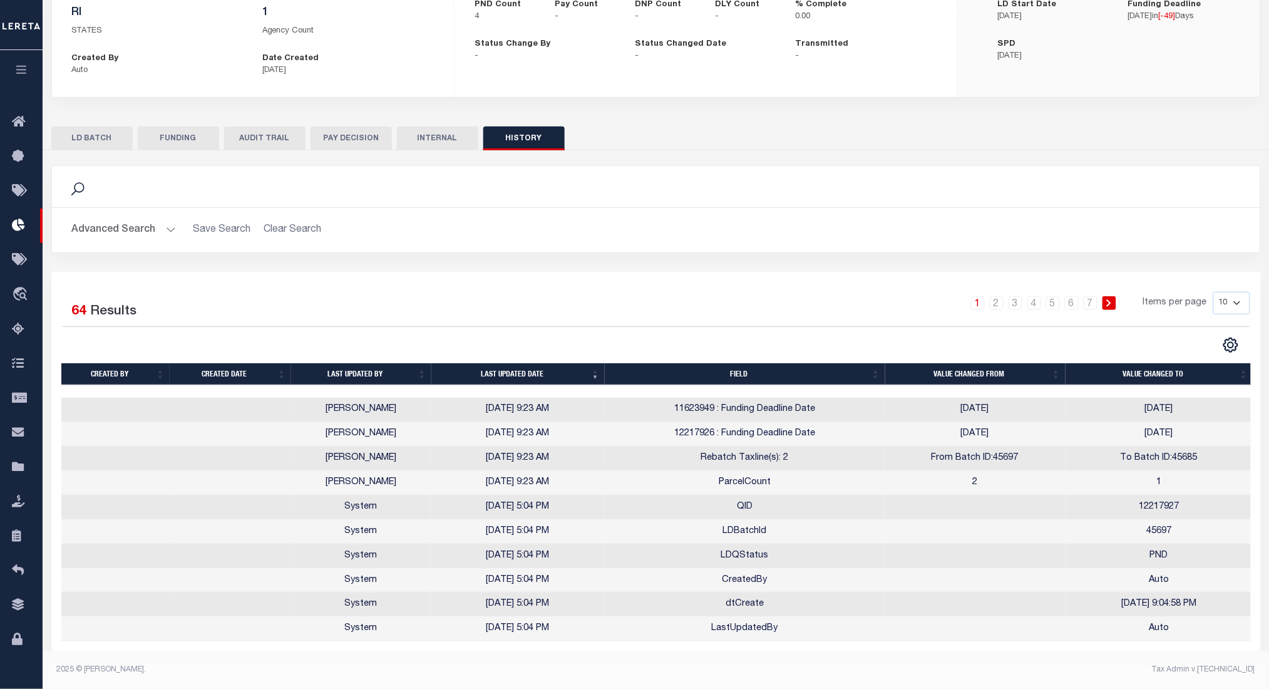
drag, startPoint x: 950, startPoint y: 403, endPoint x: 1188, endPoint y: 426, distance: 238.4
click at [1188, 426] on tbody "[PERSON_NAME] [DATE] 9:23 AM 11623949 : Funding Deadline Date [DATE] [DATE] [PE…" at bounding box center [657, 520] width 1192 height 244
click at [1188, 426] on td "[DATE]" at bounding box center [1160, 434] width 188 height 24
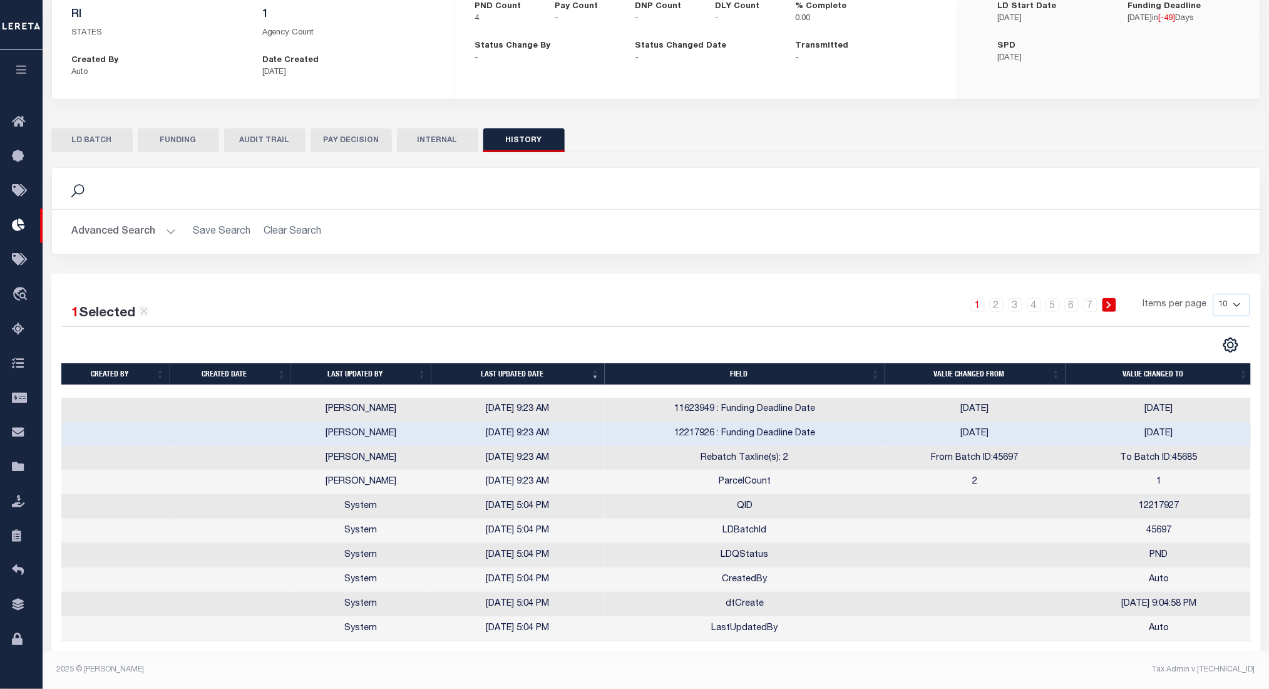
scroll to position [152, 0]
drag, startPoint x: 1198, startPoint y: 541, endPoint x: 786, endPoint y: 518, distance: 413.2
click at [786, 518] on tbody "[PERSON_NAME] [DATE] 9:23 AM 11623949 : Funding Deadline Date [DATE] [DATE] [PE…" at bounding box center [657, 520] width 1192 height 244
click at [907, 457] on td "From Batch ID:45697" at bounding box center [975, 458] width 180 height 24
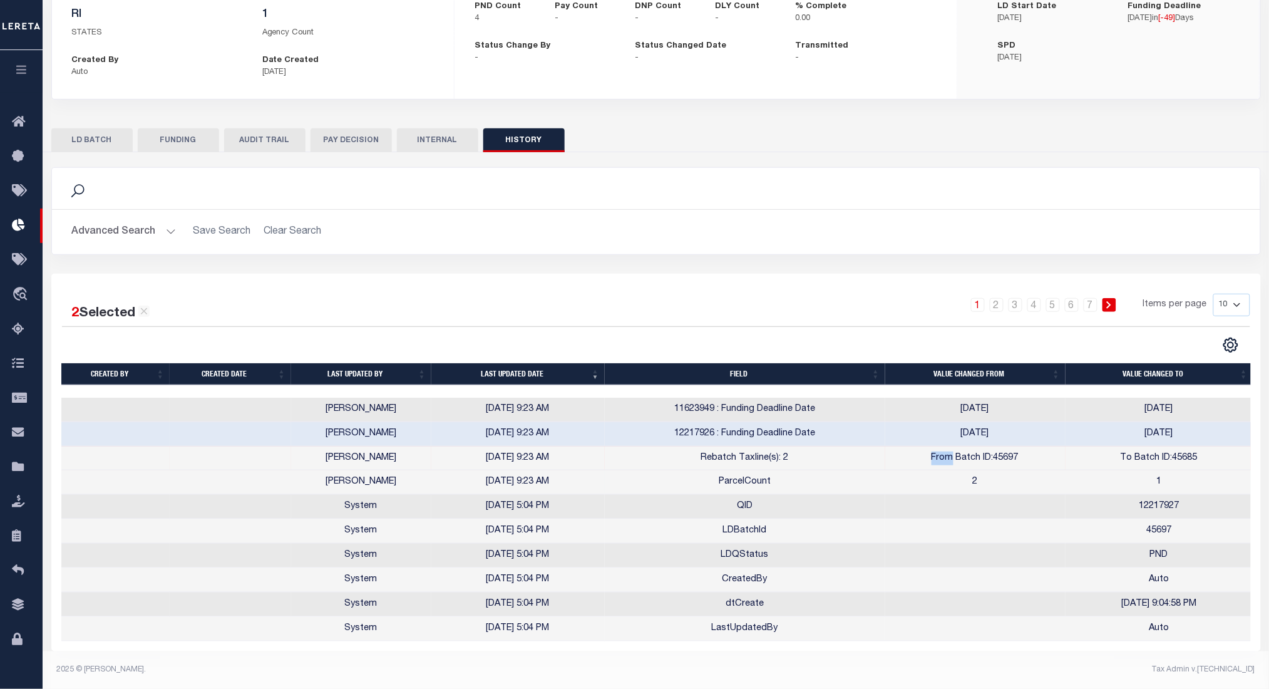
drag, startPoint x: 907, startPoint y: 457, endPoint x: 970, endPoint y: 462, distance: 63.4
click at [970, 462] on tbody "[PERSON_NAME] [DATE] 9:23 AM 11623949 : Funding Deadline Date [DATE] [DATE] [PE…" at bounding box center [657, 520] width 1192 height 244
click at [357, 260] on div "Search Advanced Search Save Search Clear Search Is On" at bounding box center [656, 220] width 1228 height 106
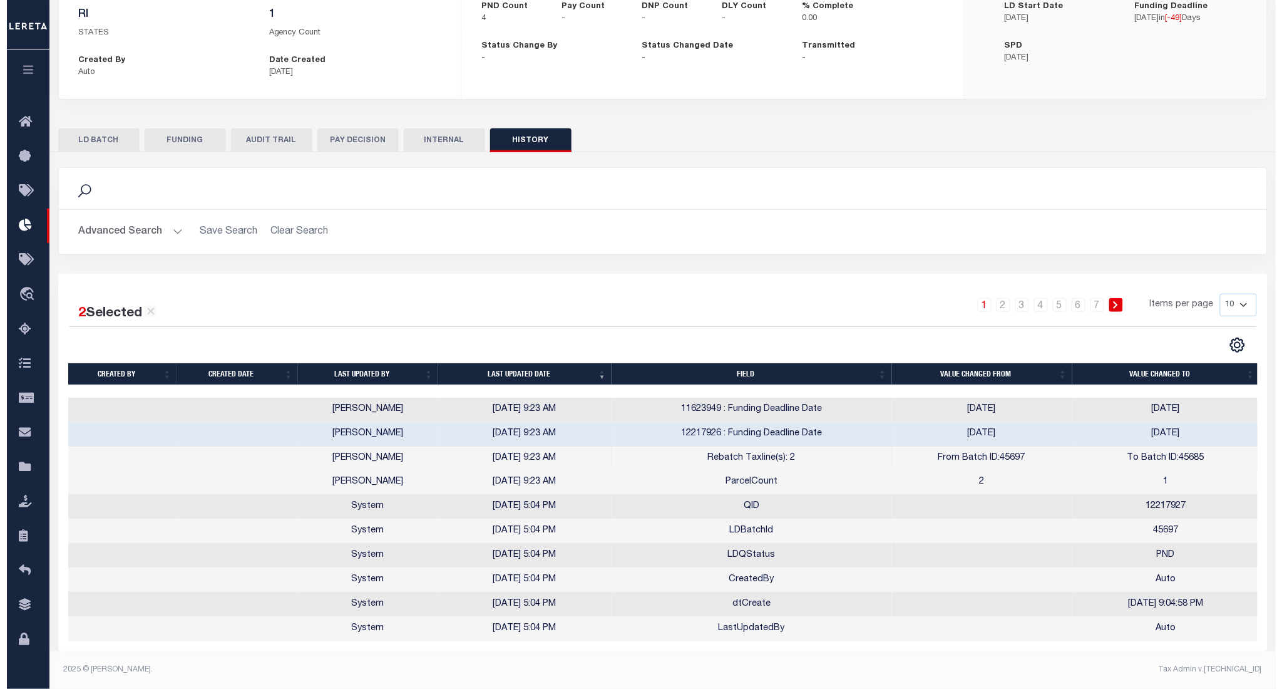
scroll to position [0, 0]
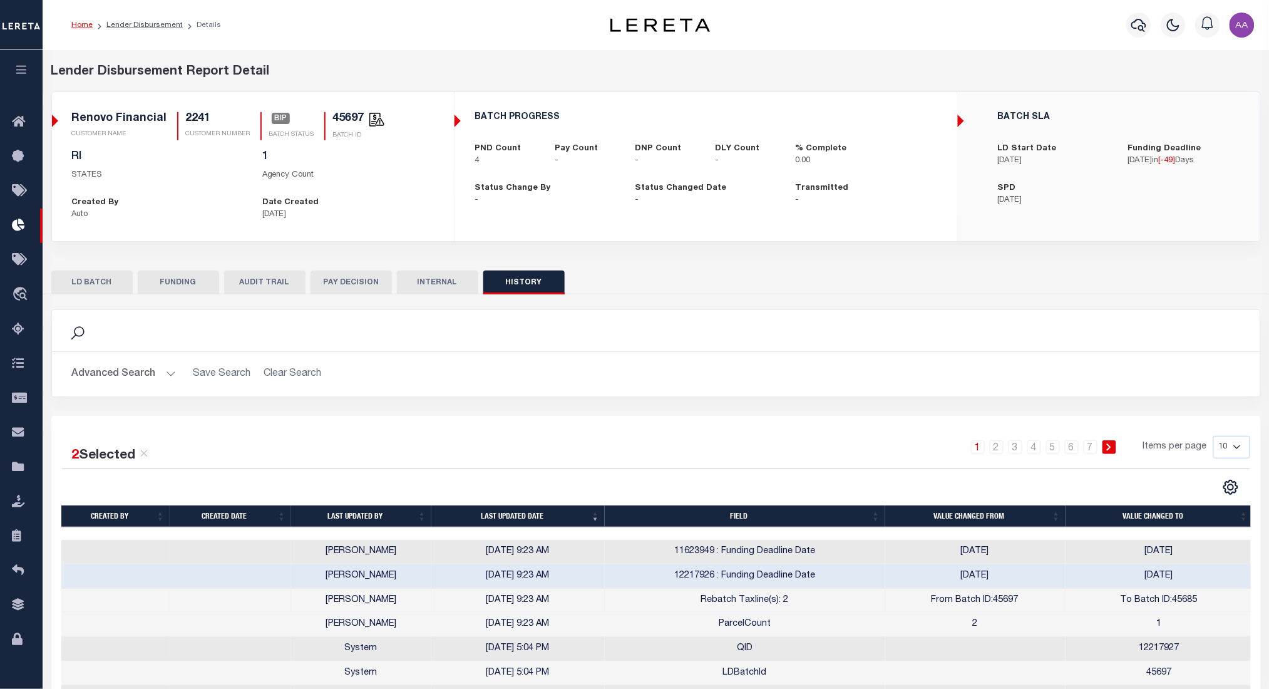
checkbox input "true"
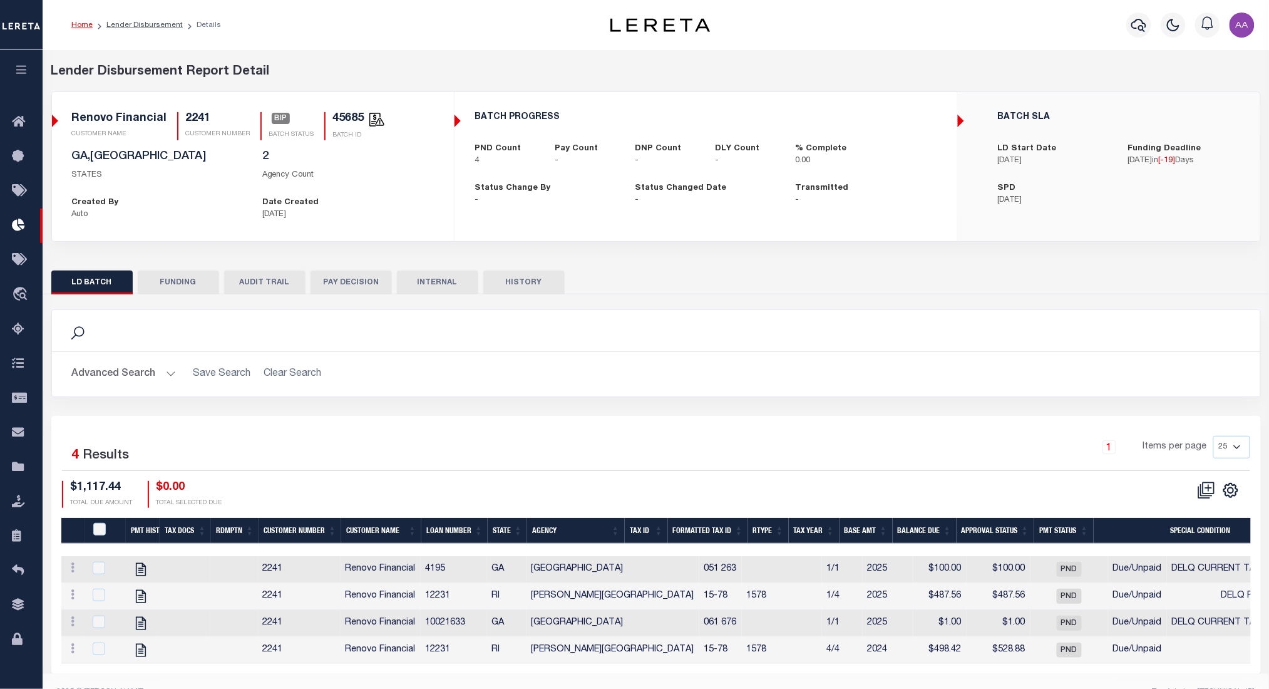
click at [264, 282] on button "AUDIT TRAIL" at bounding box center [264, 282] width 81 height 24
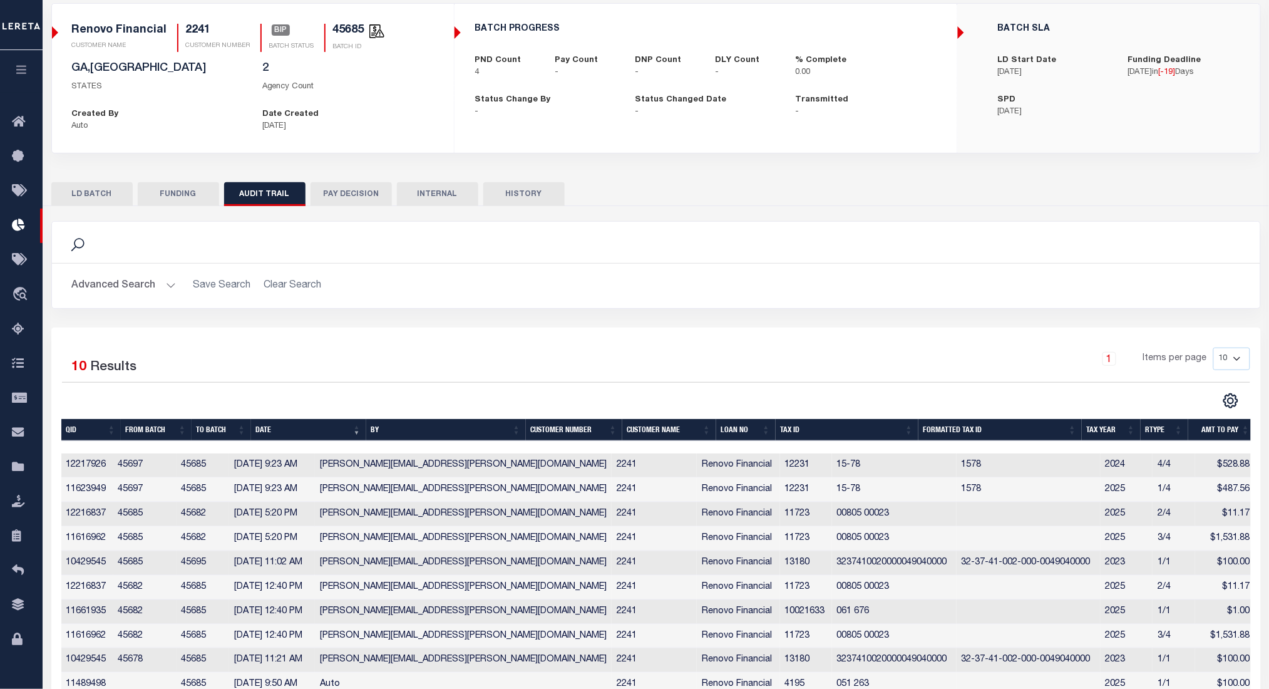
scroll to position [154, 0]
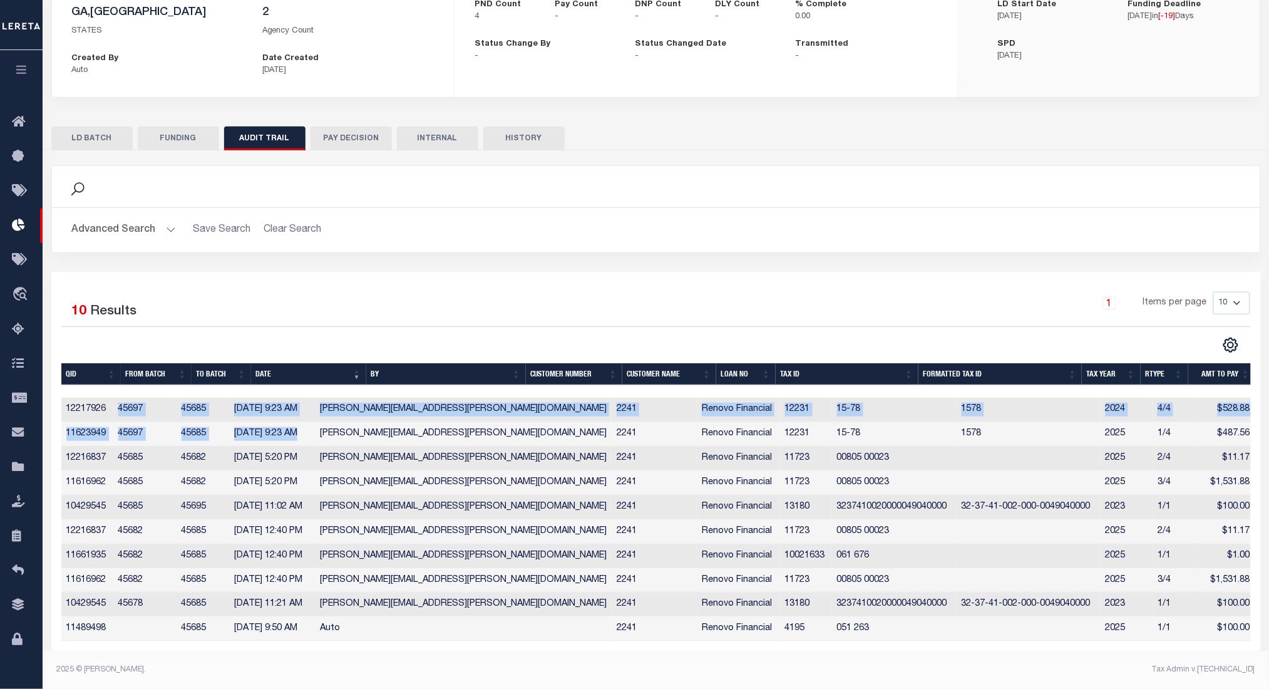
drag, startPoint x: 107, startPoint y: 398, endPoint x: 317, endPoint y: 426, distance: 211.5
click at [317, 426] on tbody "12217926 45697 45685 [DATE] 9:23 AM [PERSON_NAME][EMAIL_ADDRESS][PERSON_NAME][D…" at bounding box center [658, 520] width 1194 height 244
click at [512, 128] on button "HISTORY" at bounding box center [523, 138] width 81 height 24
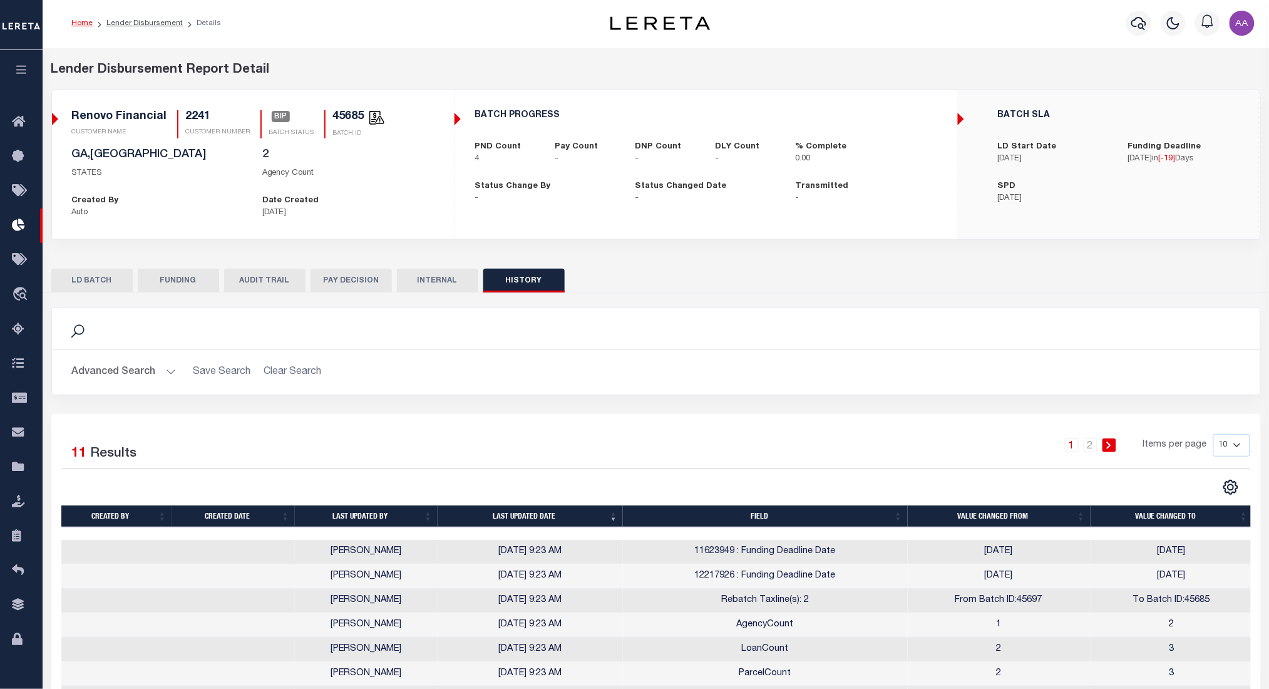
scroll to position [37, 0]
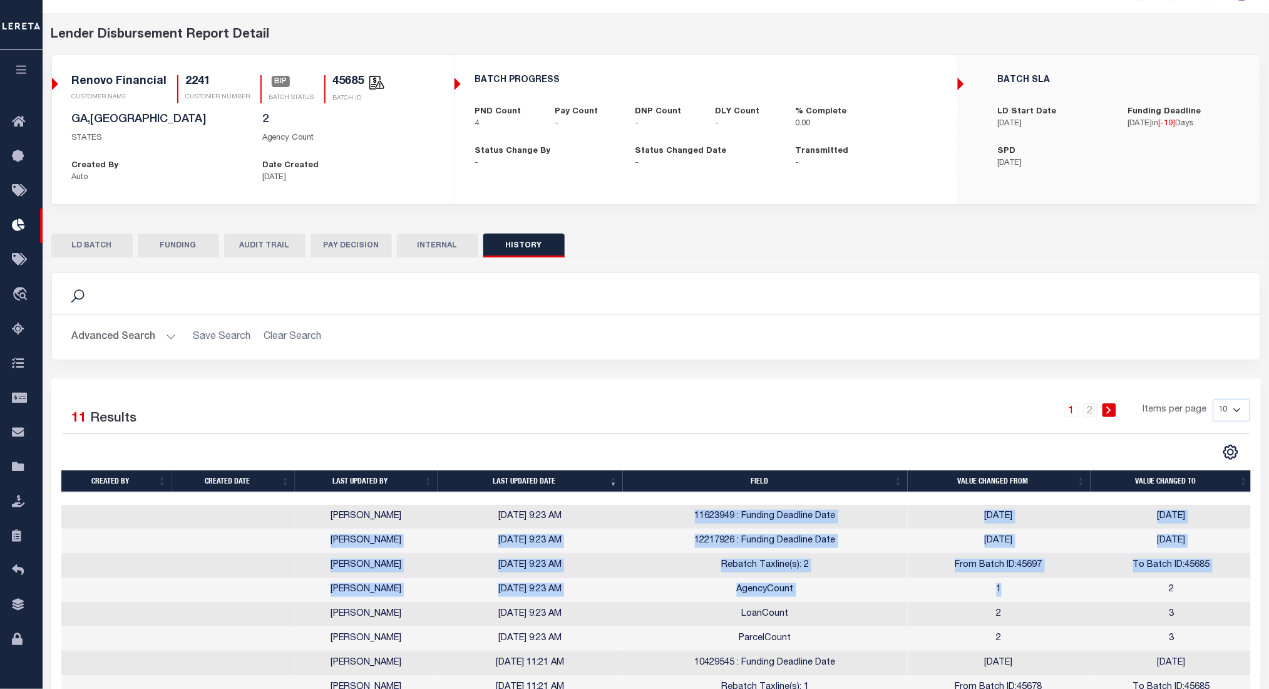
drag, startPoint x: 681, startPoint y: 511, endPoint x: 1015, endPoint y: 589, distance: 343.2
click at [1015, 589] on tbody "[PERSON_NAME] [DATE] 9:23 AM 11623949 : Funding Deadline Date [DATE] [DATE] [PE…" at bounding box center [657, 627] width 1192 height 244
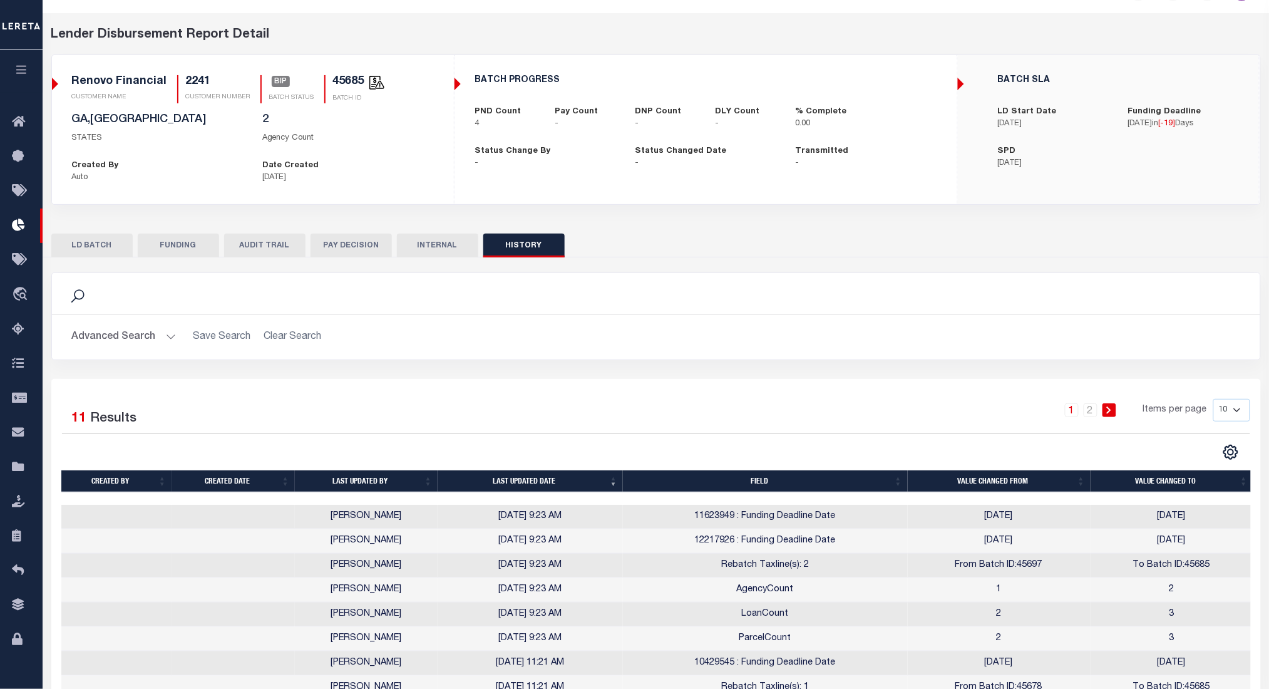
click at [919, 361] on div "Search Advanced Search Save Search Clear Search Is On" at bounding box center [656, 325] width 1228 height 106
click at [254, 251] on button "AUDIT TRAIL" at bounding box center [264, 246] width 81 height 24
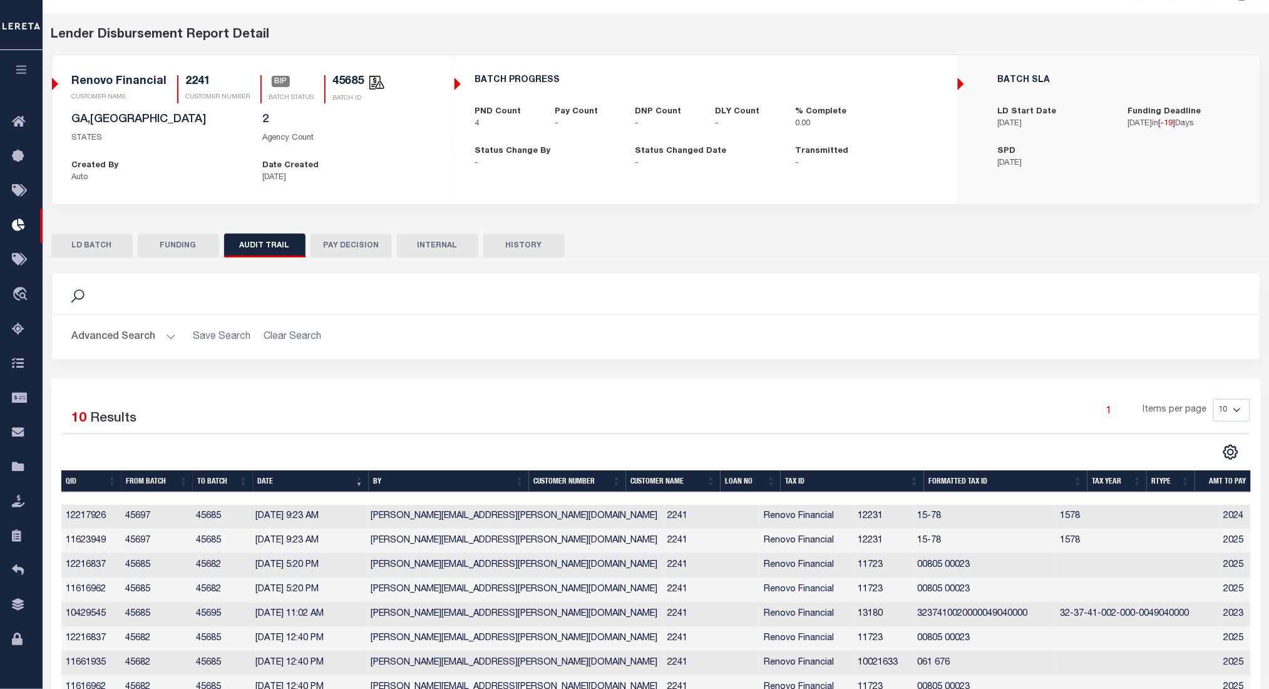
scroll to position [121, 0]
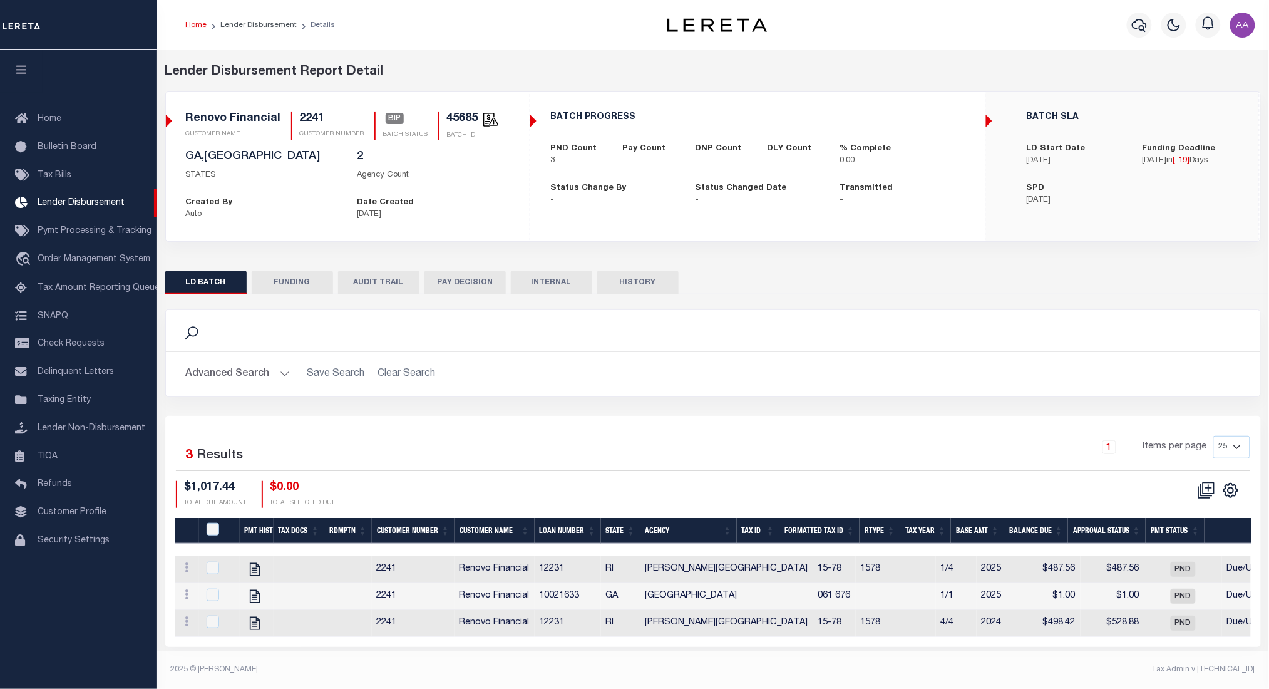
click at [413, 278] on button "AUDIT TRAIL" at bounding box center [378, 282] width 81 height 24
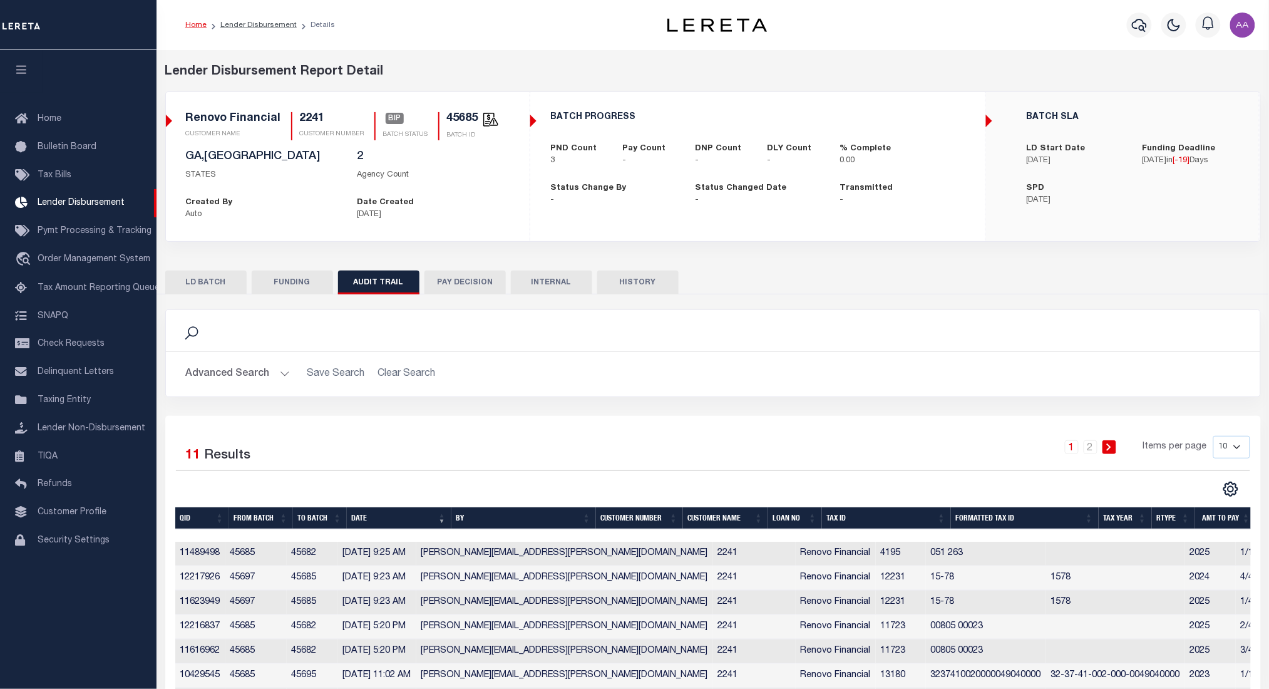
scroll to position [154, 0]
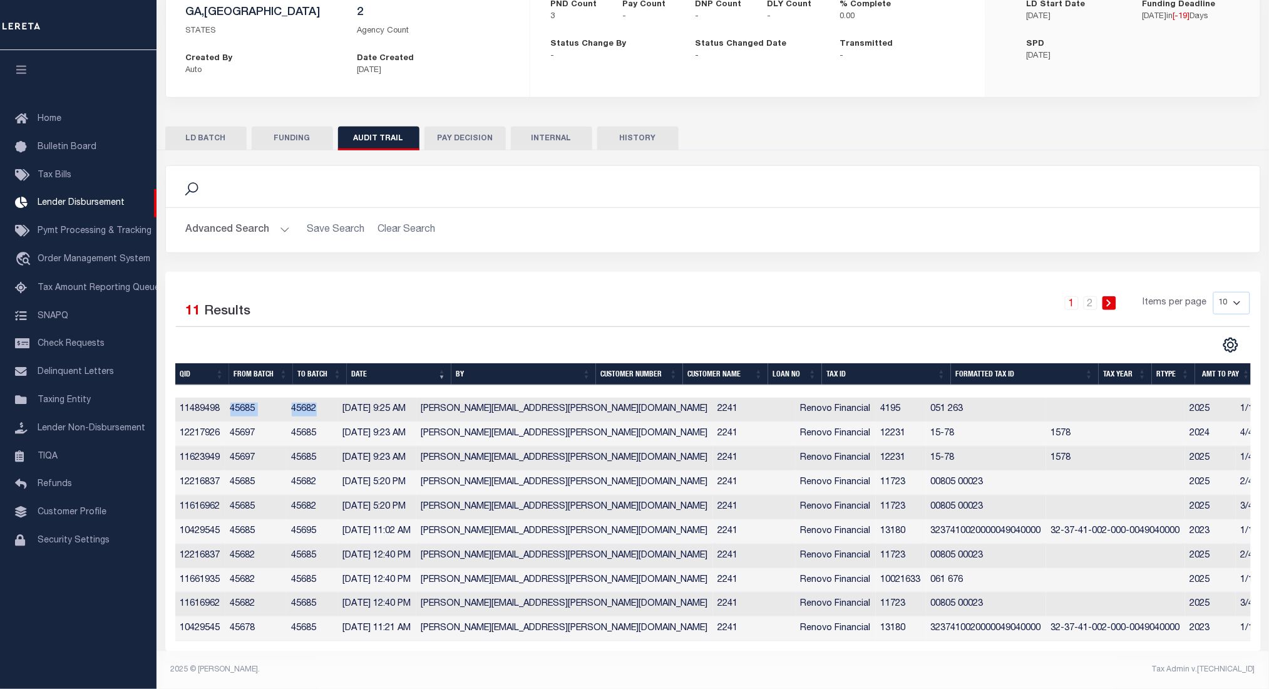
drag, startPoint x: 235, startPoint y: 409, endPoint x: 332, endPoint y: 406, distance: 96.4
click at [332, 406] on tr "11489498 45685 45682 10/06/2025 9:25 AM Aakash.Patel@accumatch.com 2241 Renovo …" at bounding box center [754, 410] width 1159 height 24
click at [464, 272] on div "Selected 11 Results 1 2 Items per page 10 25 50 100" at bounding box center [713, 461] width 1096 height 379
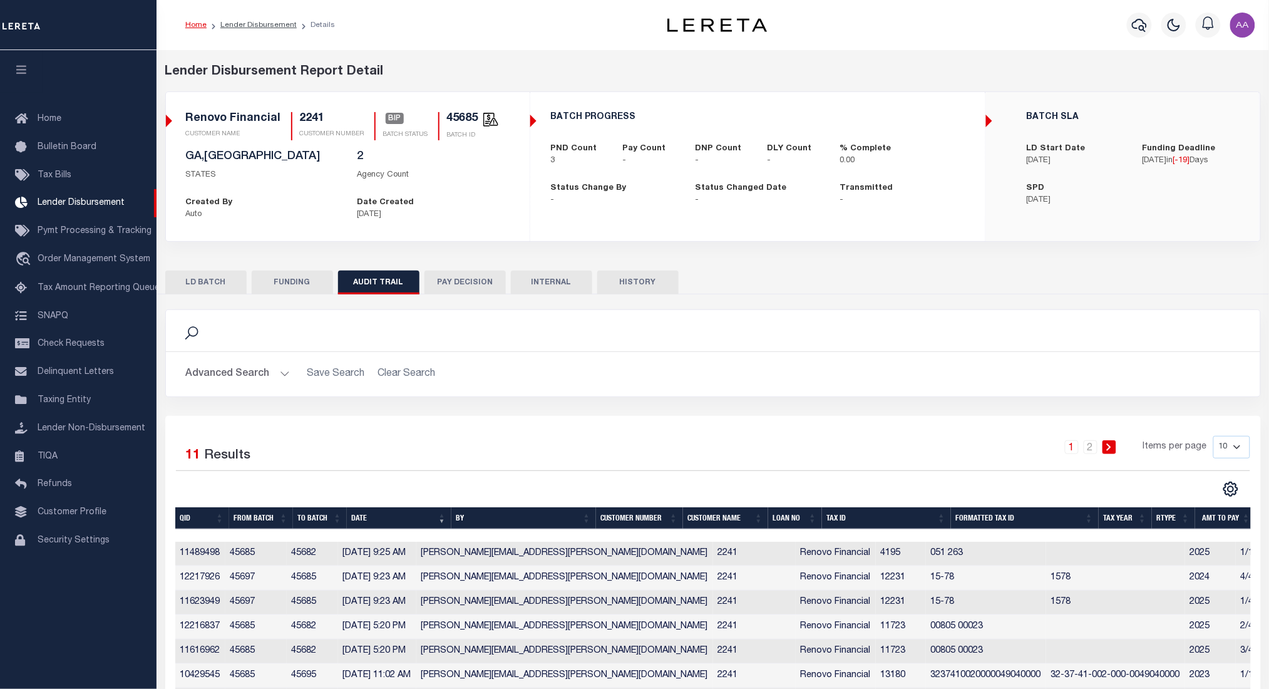
checkbox input "true"
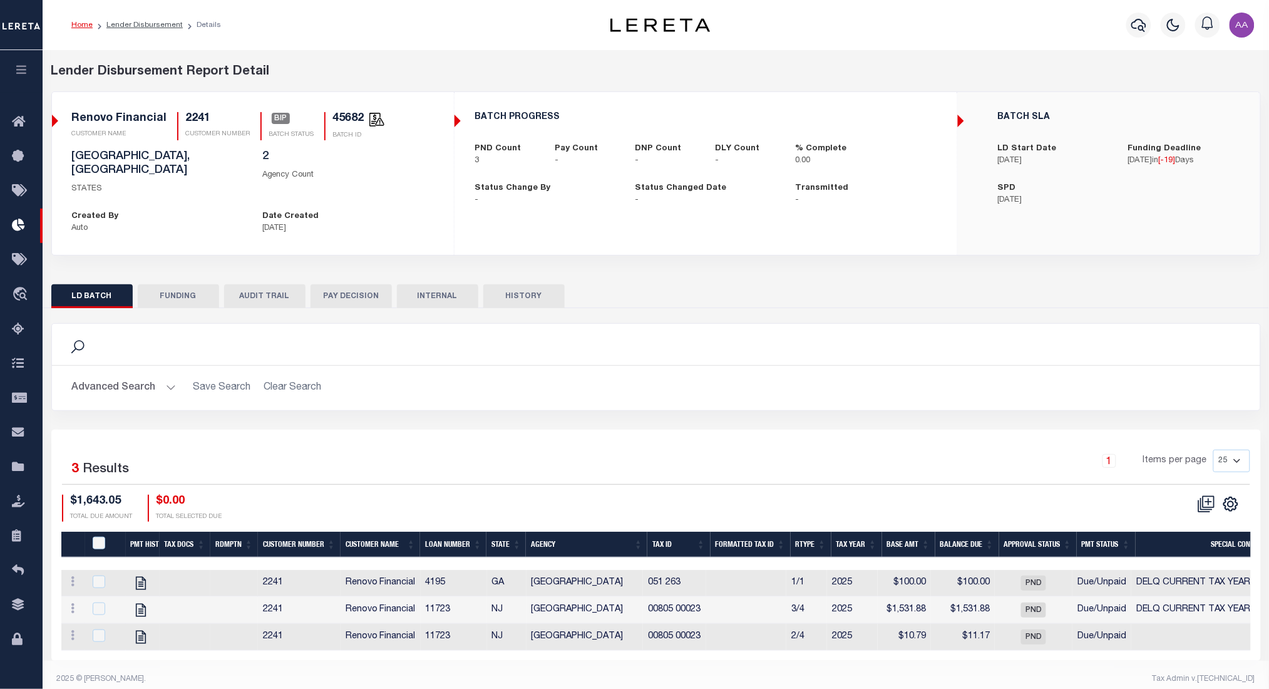
scroll to position [7, 0]
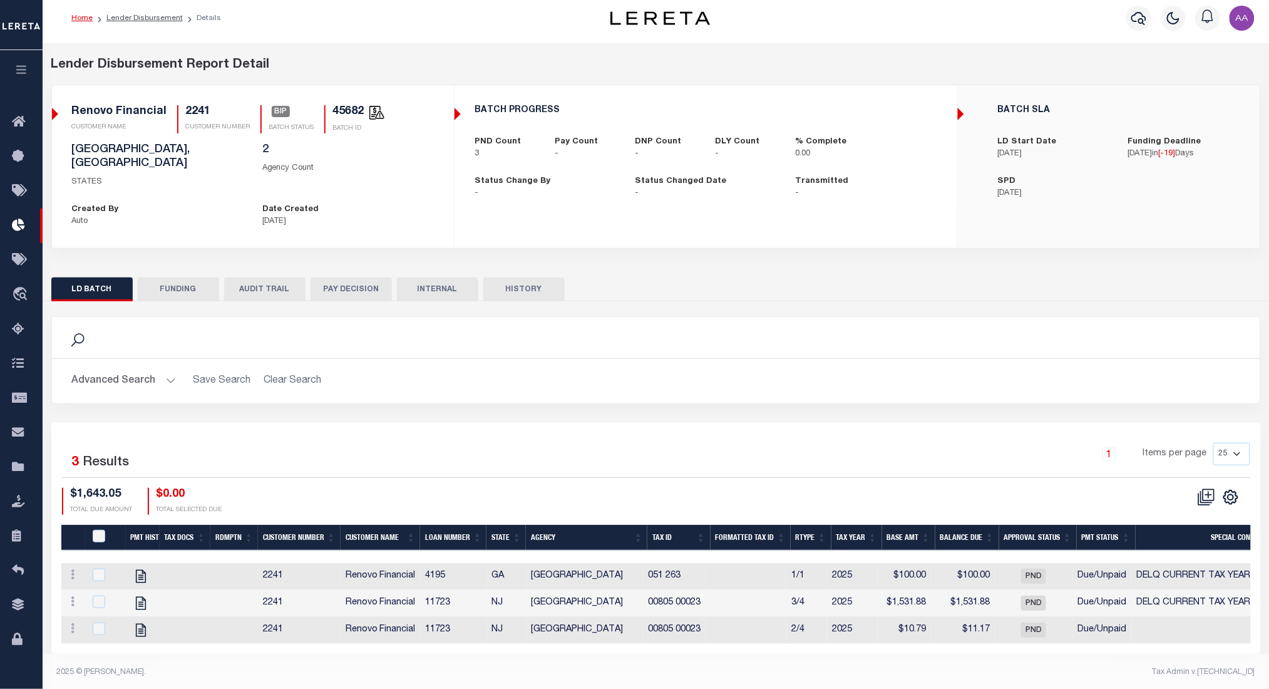
click at [270, 282] on button "AUDIT TRAIL" at bounding box center [264, 289] width 81 height 24
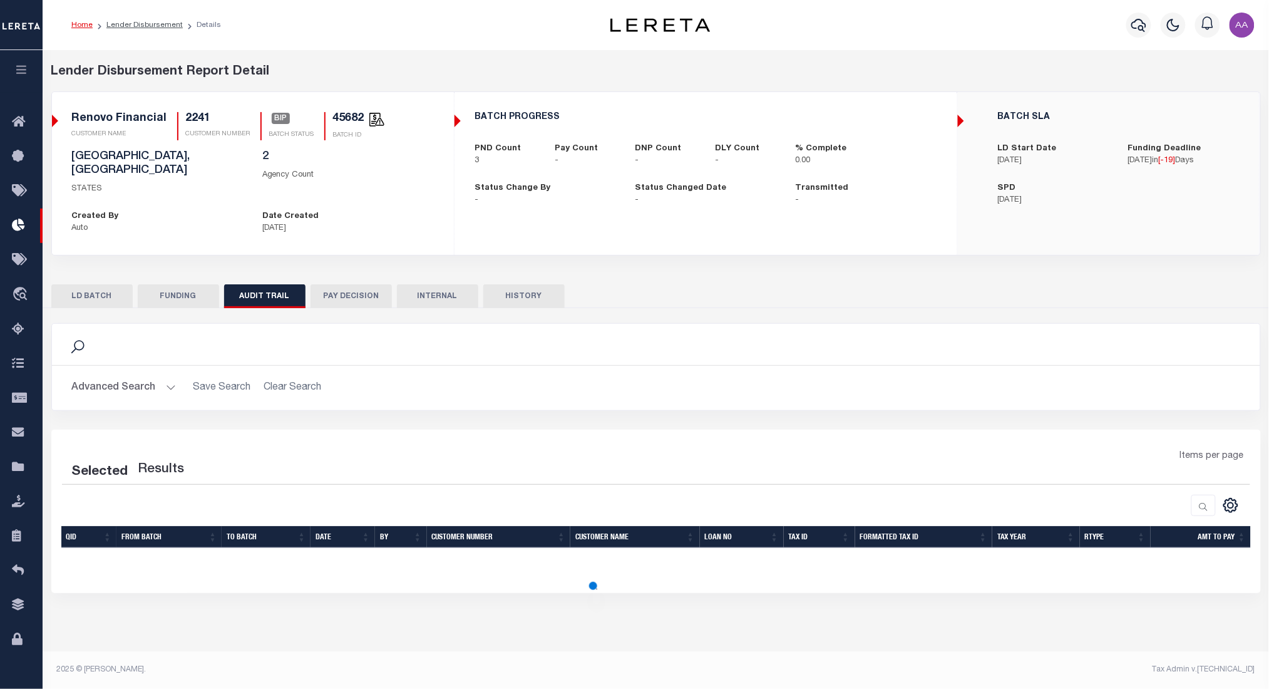
scroll to position [0, 0]
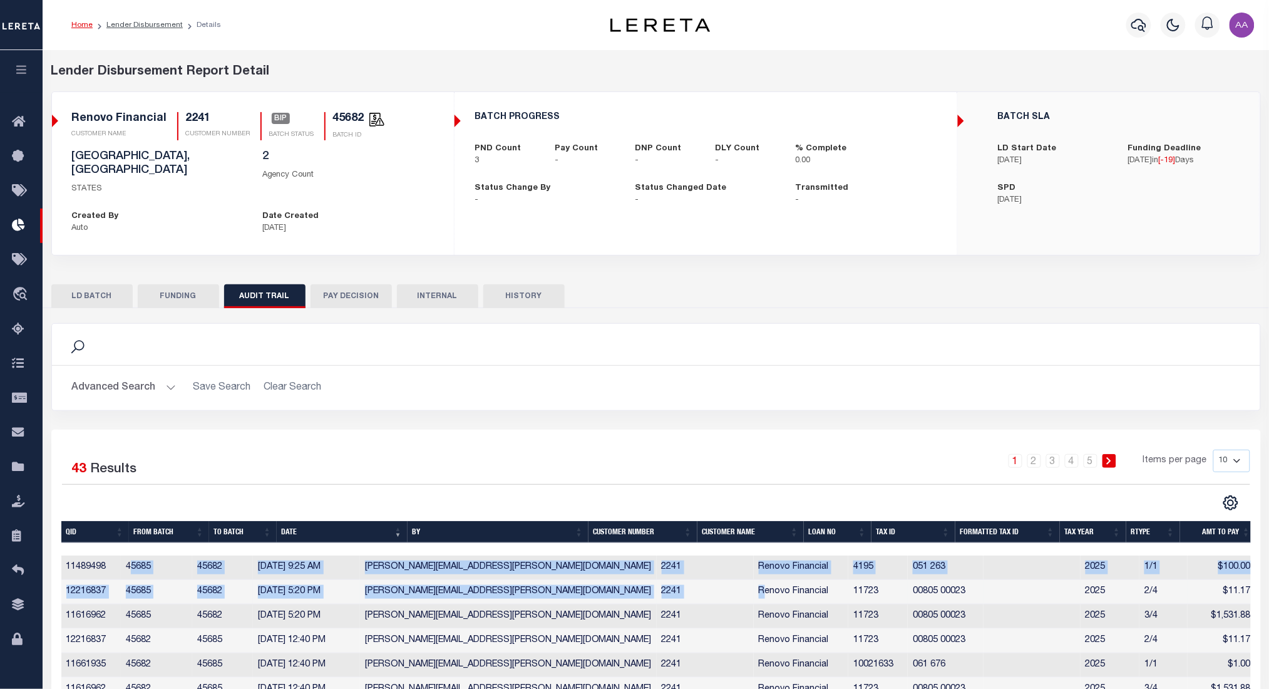
drag, startPoint x: 136, startPoint y: 556, endPoint x: 706, endPoint y: 574, distance: 570.6
click at [706, 574] on tbody "11489498 45685 45682 10/06/2025 9:25 AM Aakash.Patel@accumatch.com 2241 Renovo …" at bounding box center [658, 677] width 1194 height 244
click at [252, 580] on td "45682" at bounding box center [222, 592] width 60 height 24
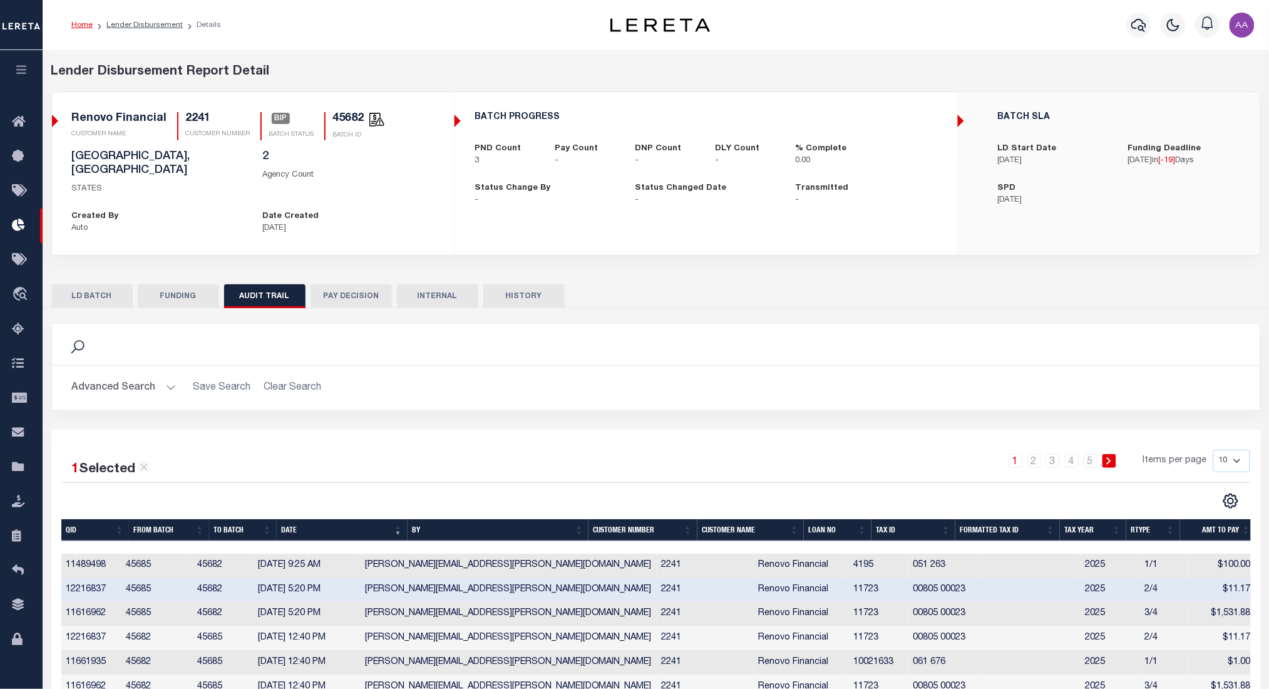
scroll to position [152, 0]
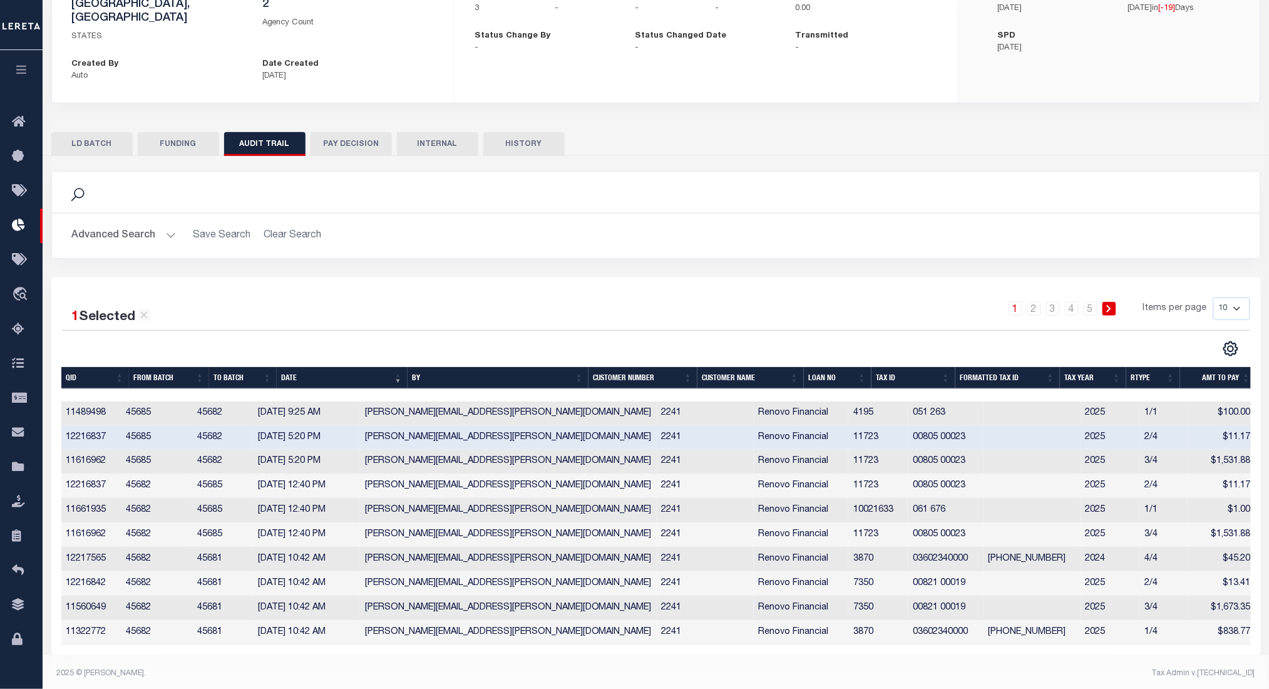
click at [521, 133] on button "HISTORY" at bounding box center [523, 144] width 81 height 24
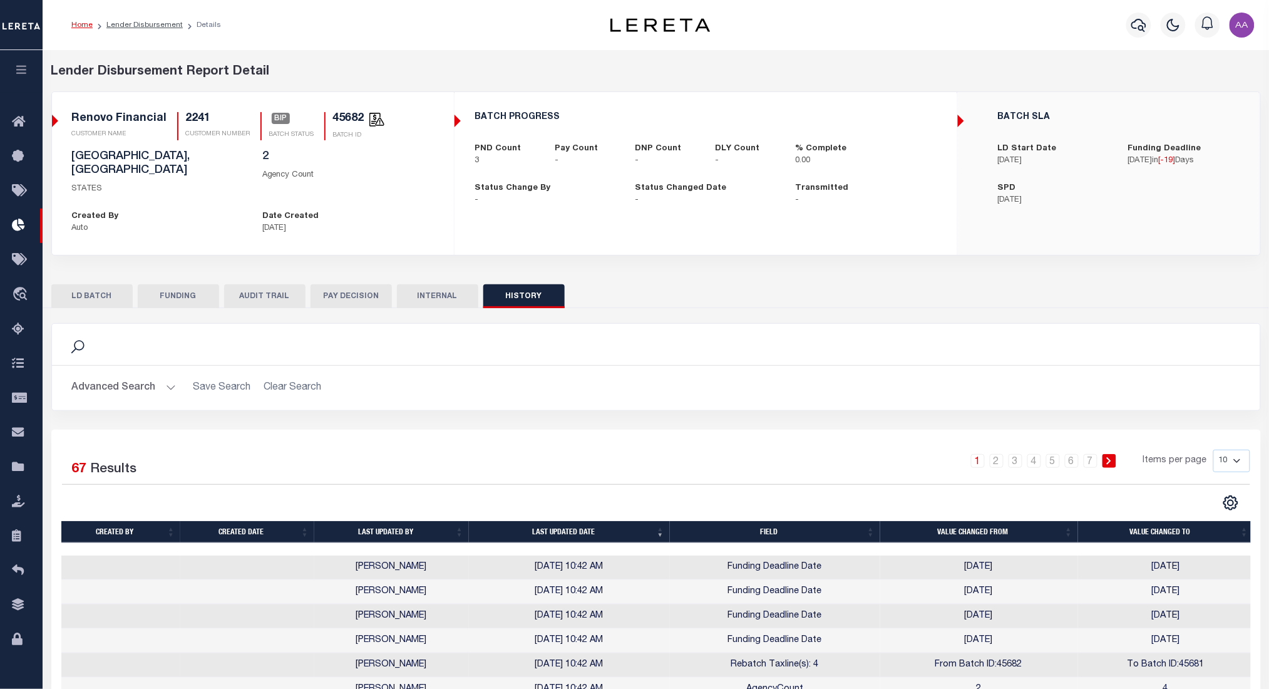
scroll to position [154, 0]
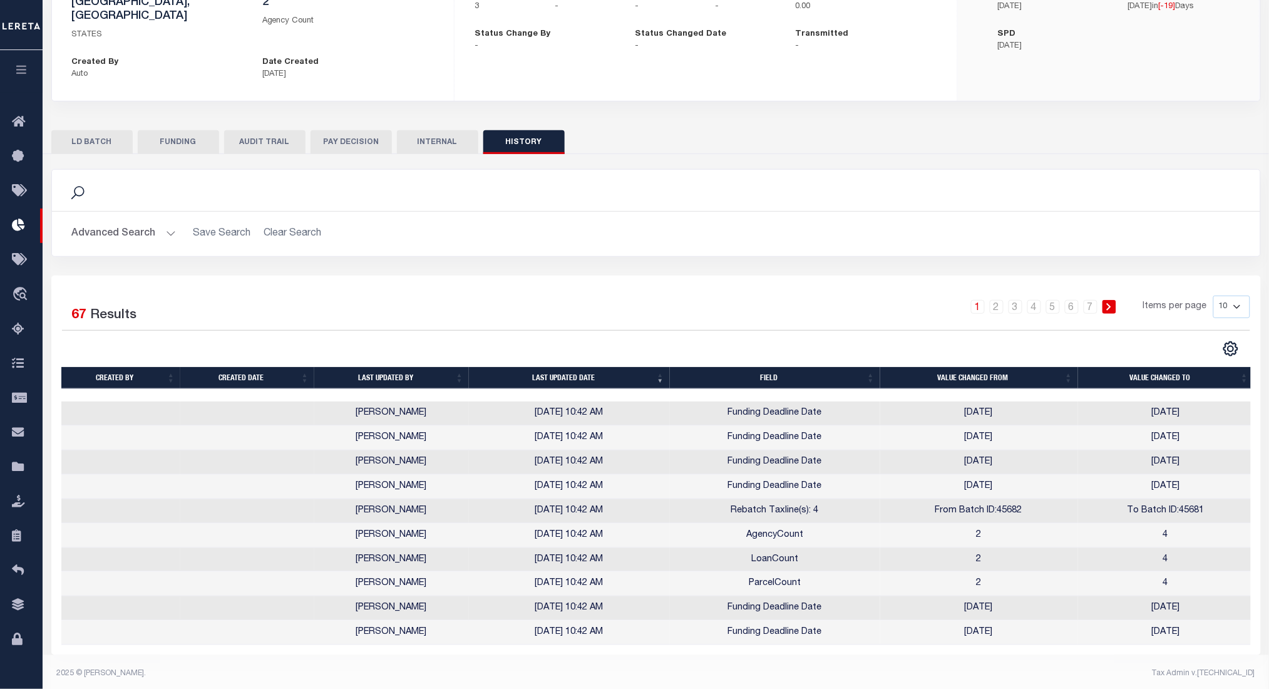
click at [187, 135] on button "FUNDING" at bounding box center [178, 142] width 81 height 24
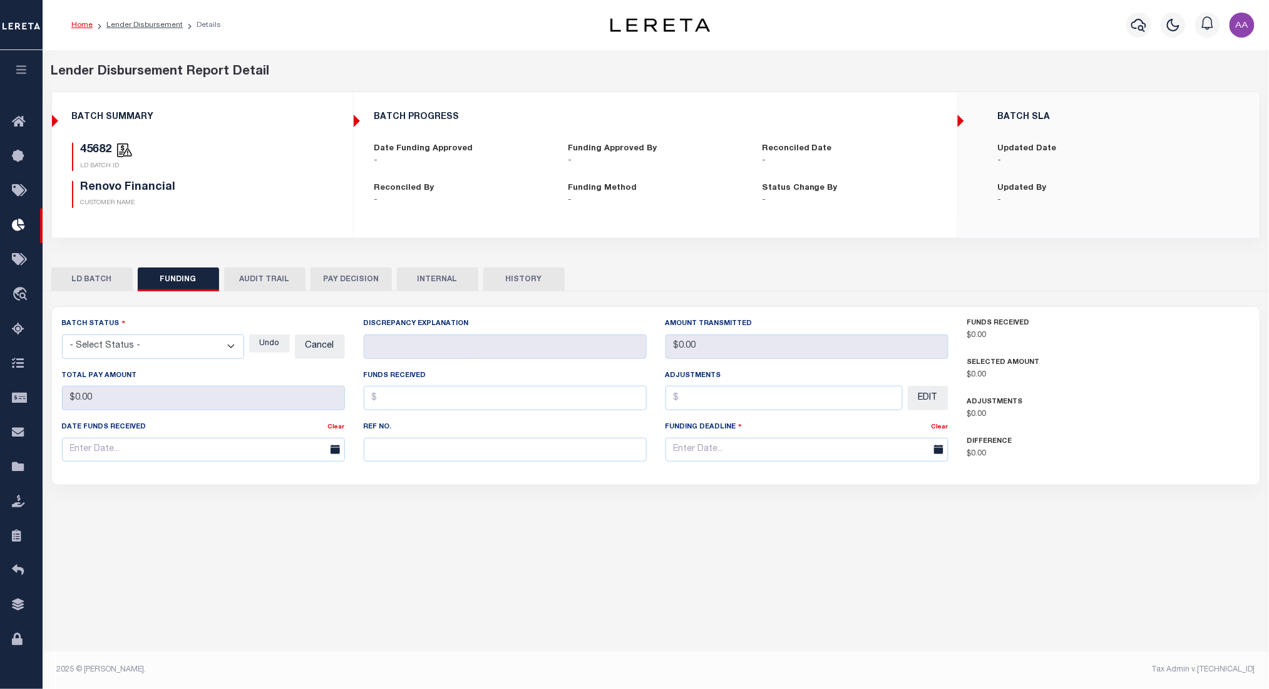
type input "$0"
type input "[DATE]"
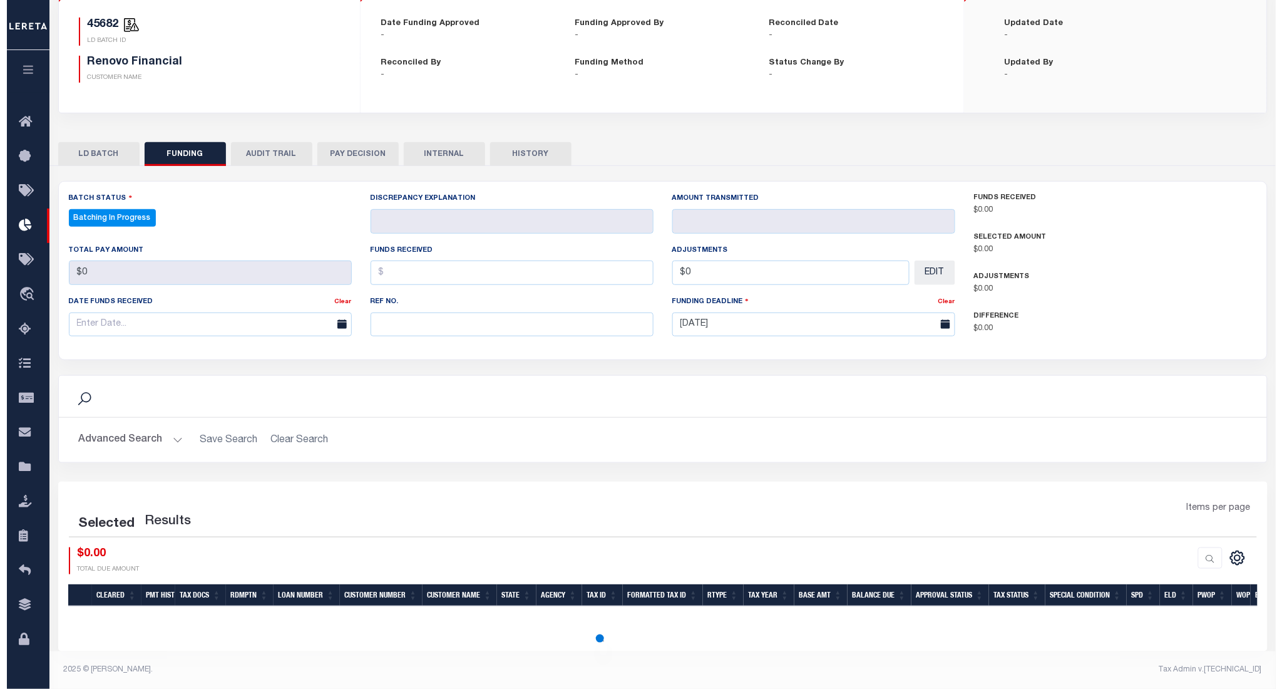
scroll to position [0, 0]
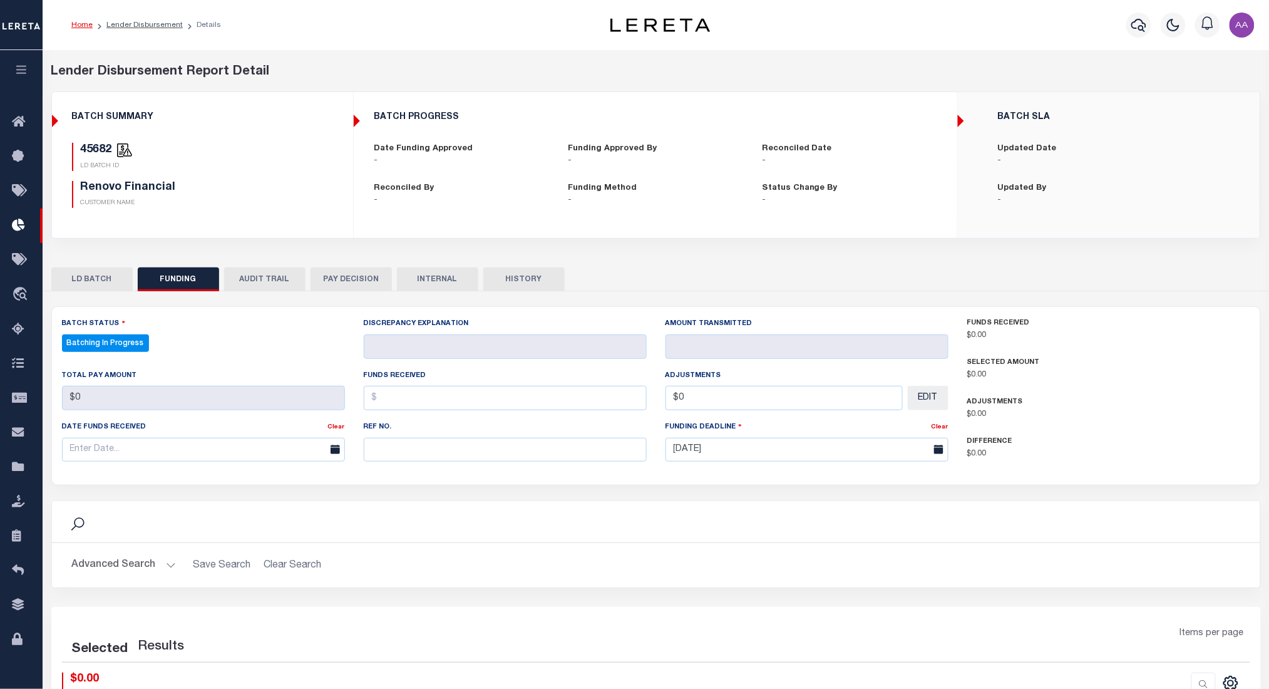
select select "100"
click at [244, 279] on button "AUDIT TRAIL" at bounding box center [264, 279] width 81 height 24
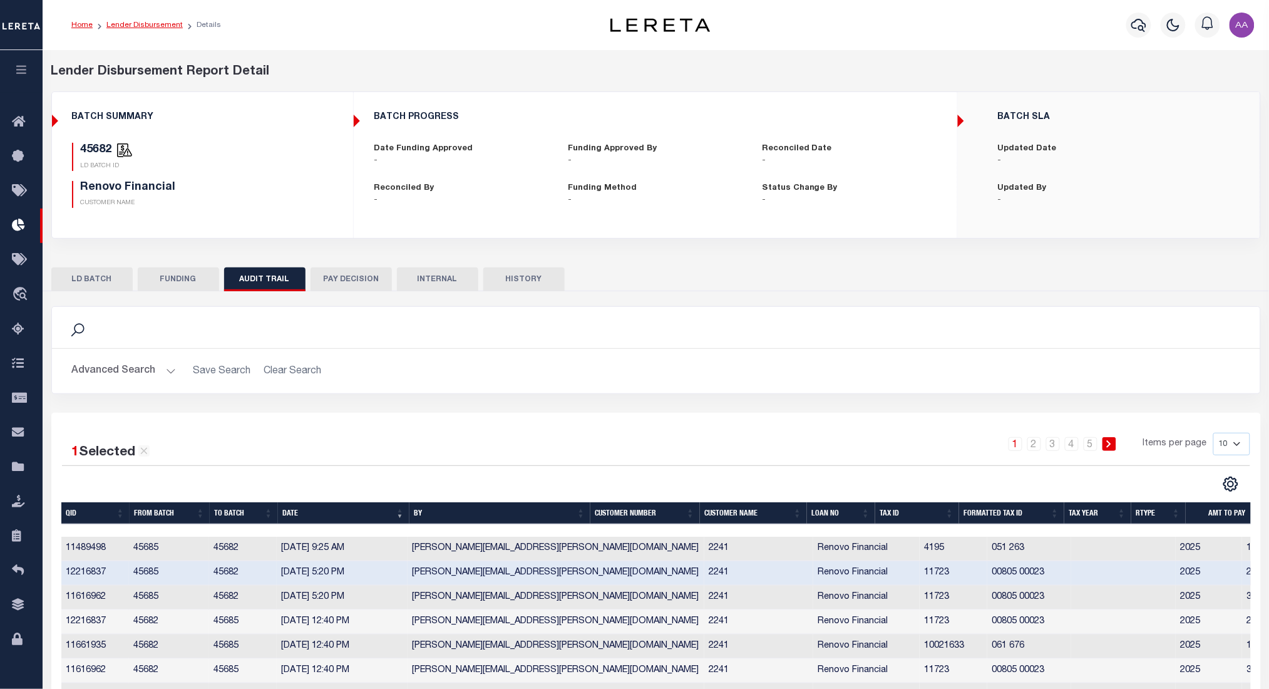
click at [143, 21] on link "Lender Disbursement" at bounding box center [144, 25] width 76 height 8
checkbox input "true"
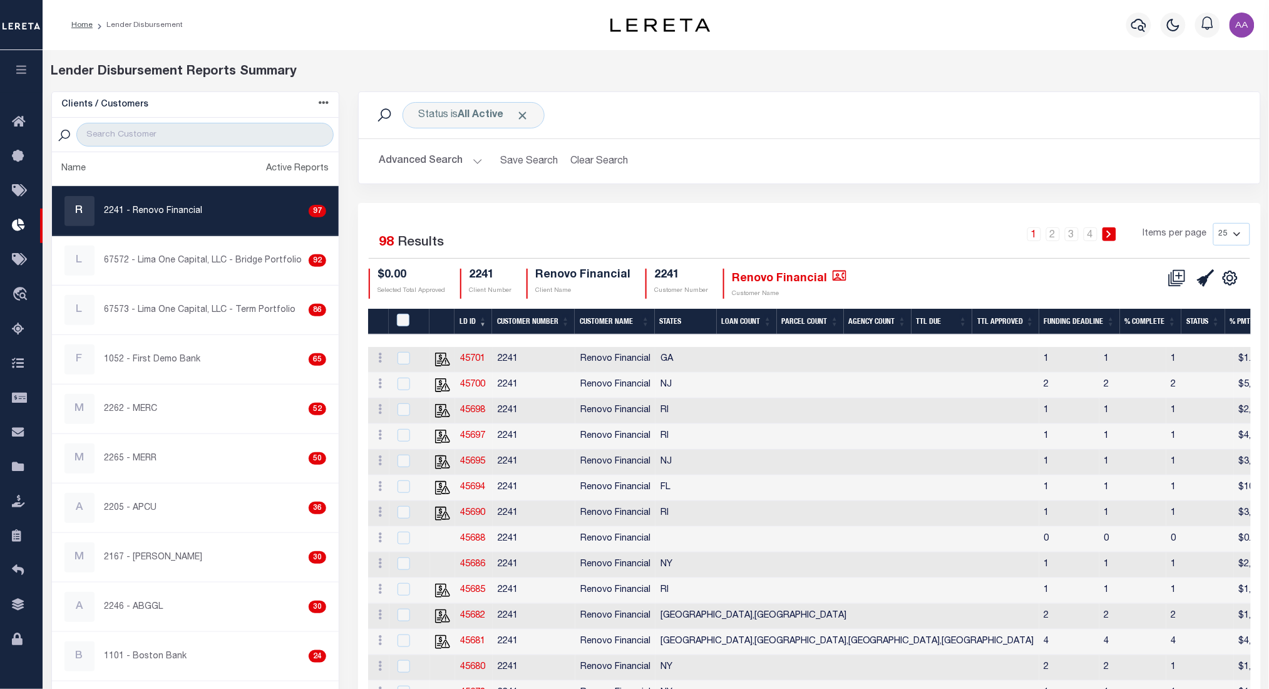
click at [482, 352] on td "45701" at bounding box center [474, 360] width 38 height 26
checkbox input "true"
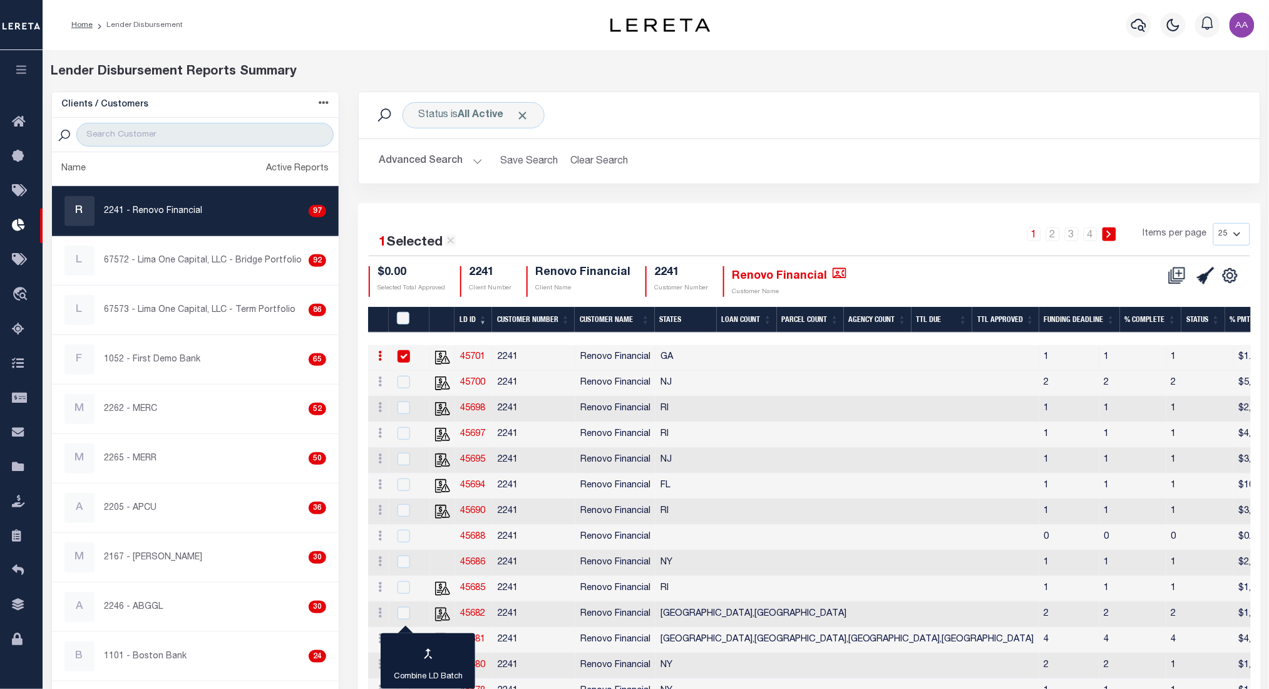
click at [475, 355] on link "45701" at bounding box center [472, 356] width 25 height 9
checkbox input "true"
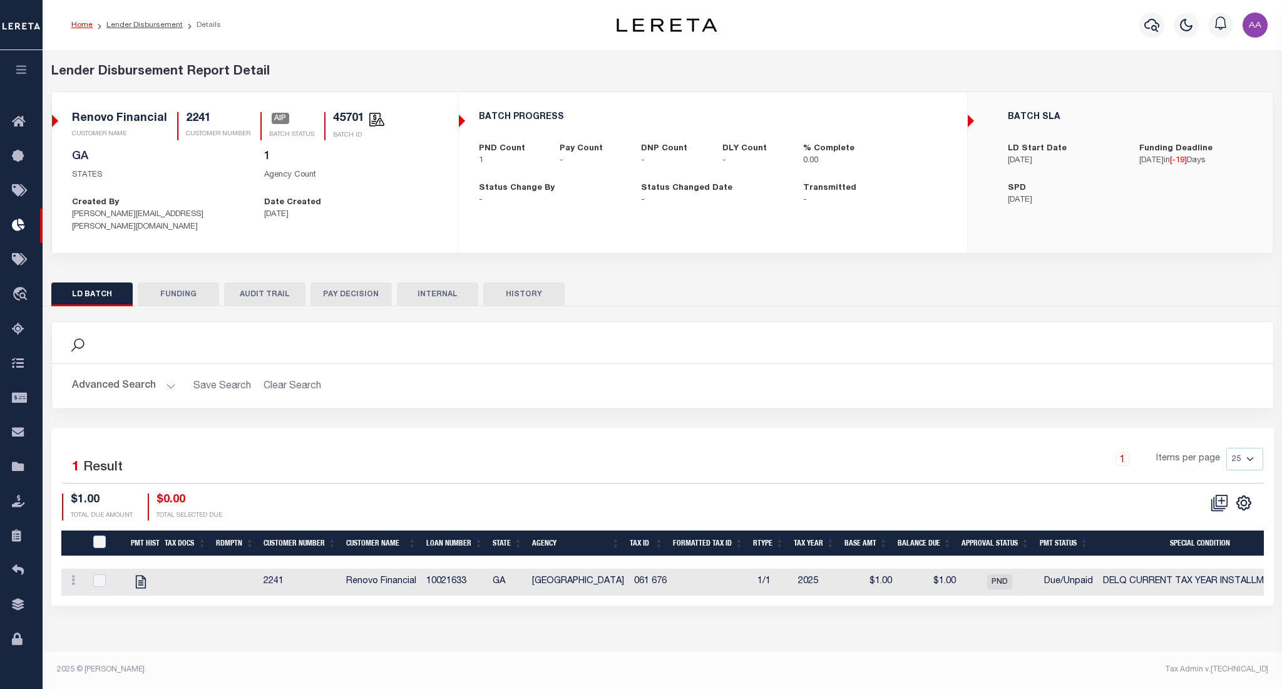
click at [521, 282] on button "HISTORY" at bounding box center [523, 294] width 81 height 24
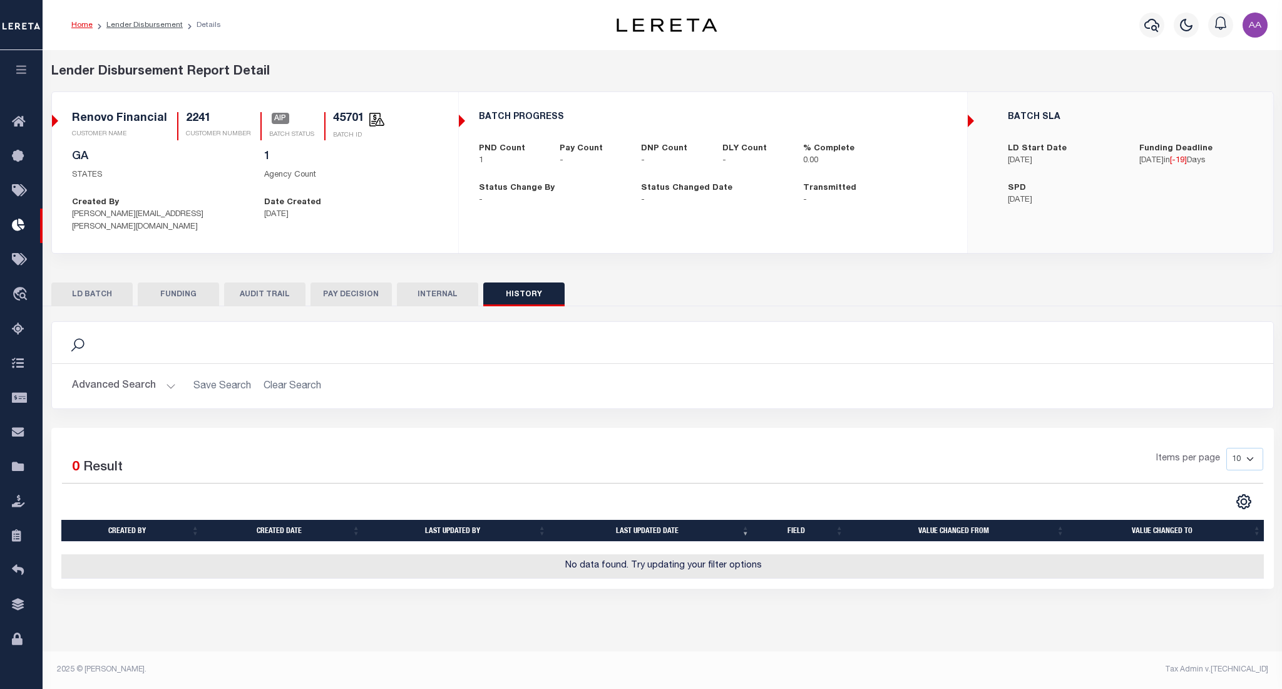
click at [251, 282] on button "AUDIT TRAIL" at bounding box center [264, 294] width 81 height 24
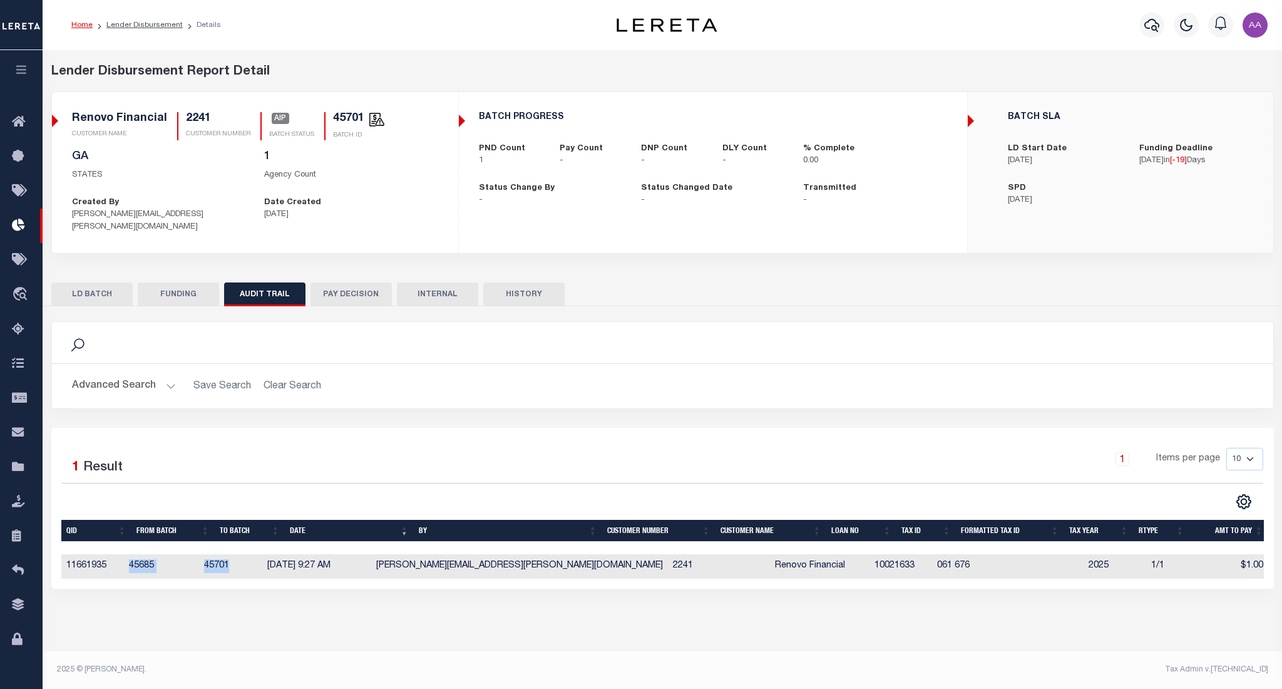
drag, startPoint x: 120, startPoint y: 557, endPoint x: 256, endPoint y: 555, distance: 135.9
click at [256, 555] on tr "11661935 45685 45701 10/06/2025 9:27 AM Aakash.Patel@accumatch.com 2241 Renovo …" at bounding box center [664, 566] width 1207 height 24
click at [474, 403] on div "Search Advanced Search Save Search Clear Search Is Is" at bounding box center [662, 374] width 1241 height 106
click at [535, 294] on button "HISTORY" at bounding box center [523, 294] width 81 height 24
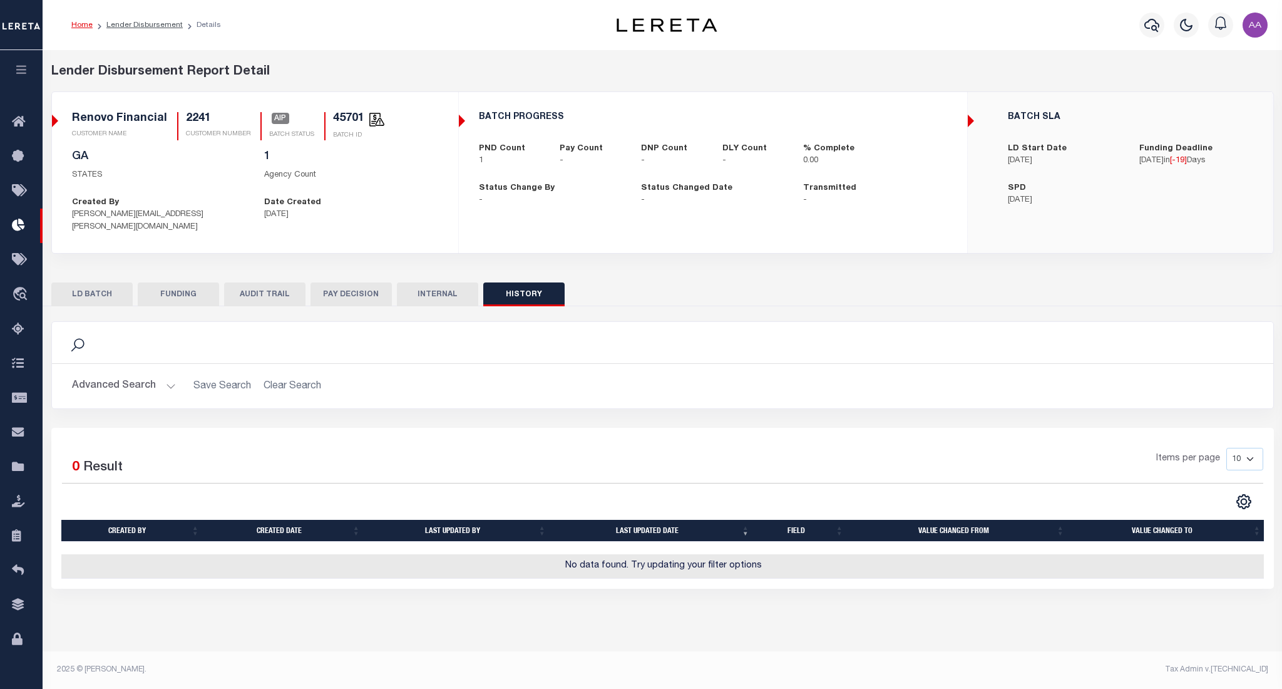
click at [246, 290] on button "AUDIT TRAIL" at bounding box center [264, 294] width 81 height 24
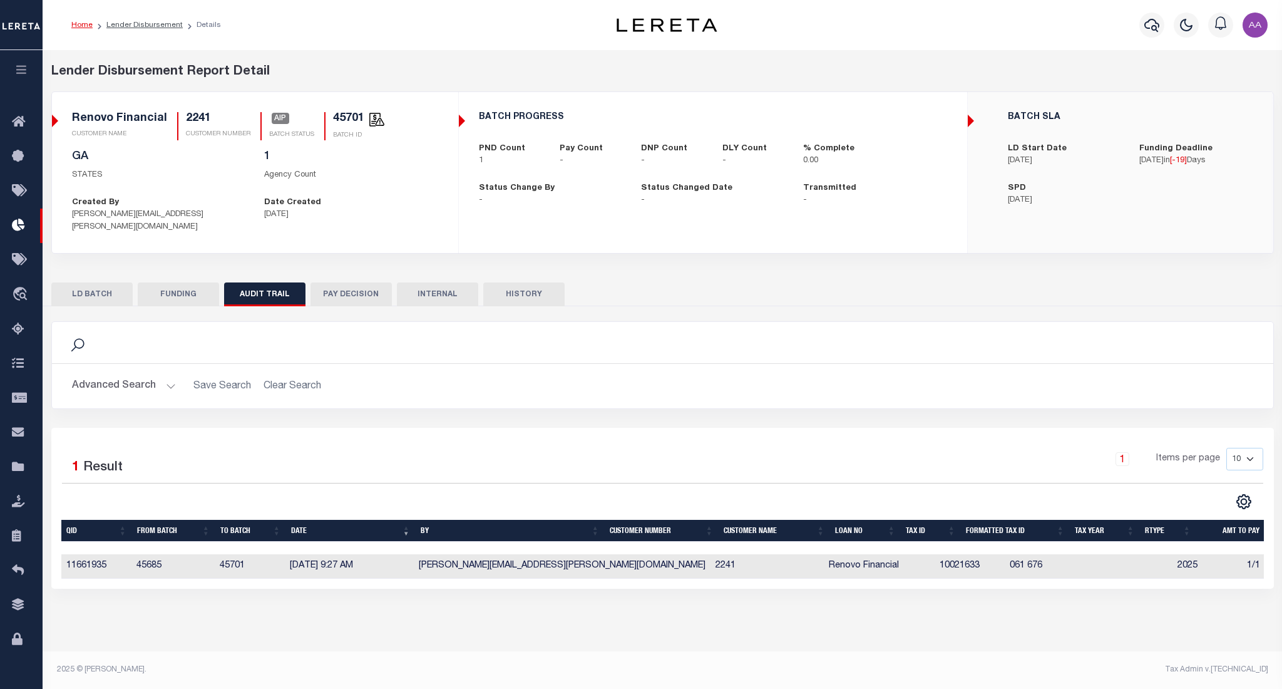
click at [88, 284] on button "LD BATCH" at bounding box center [91, 294] width 81 height 24
